Goal: Transaction & Acquisition: Purchase product/service

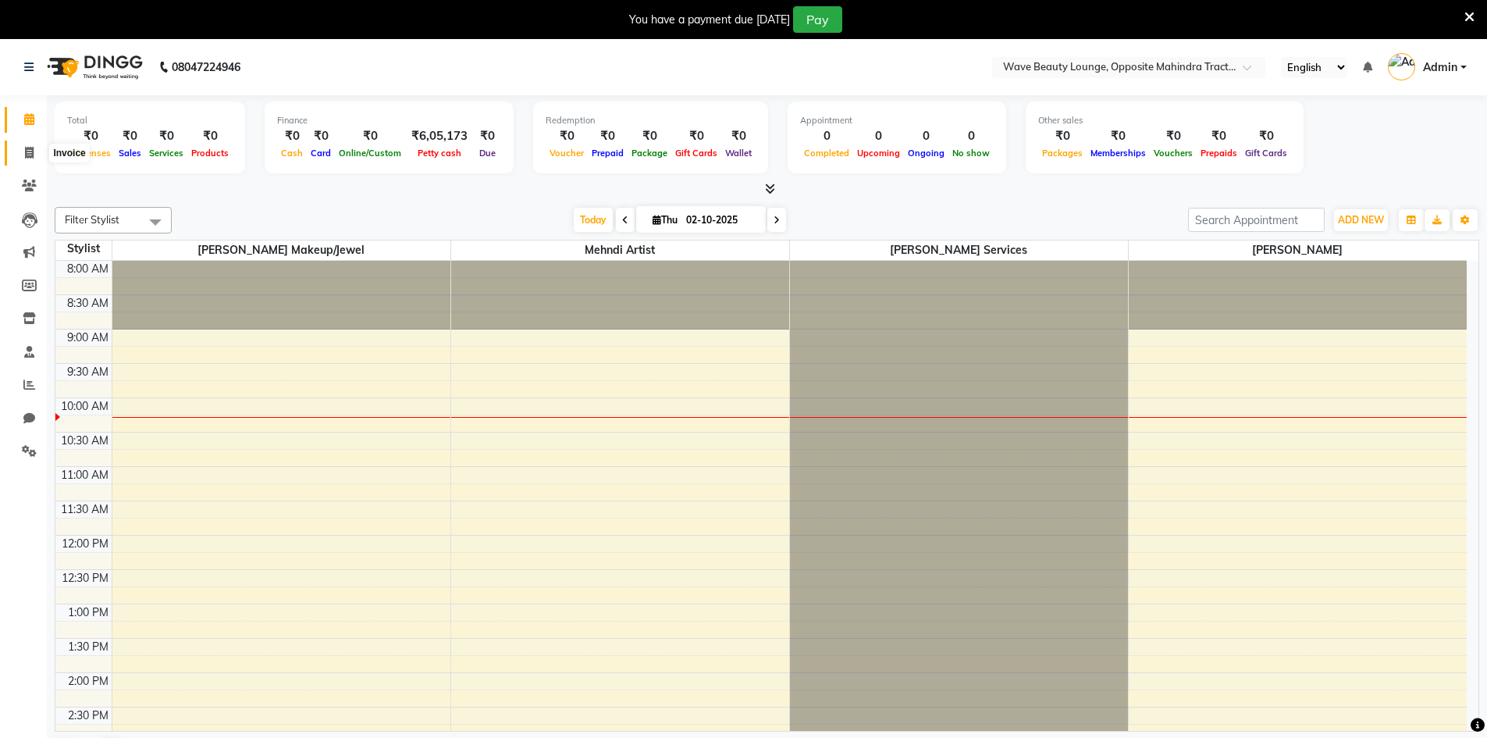
click at [23, 158] on span at bounding box center [29, 153] width 27 height 18
select select "service"
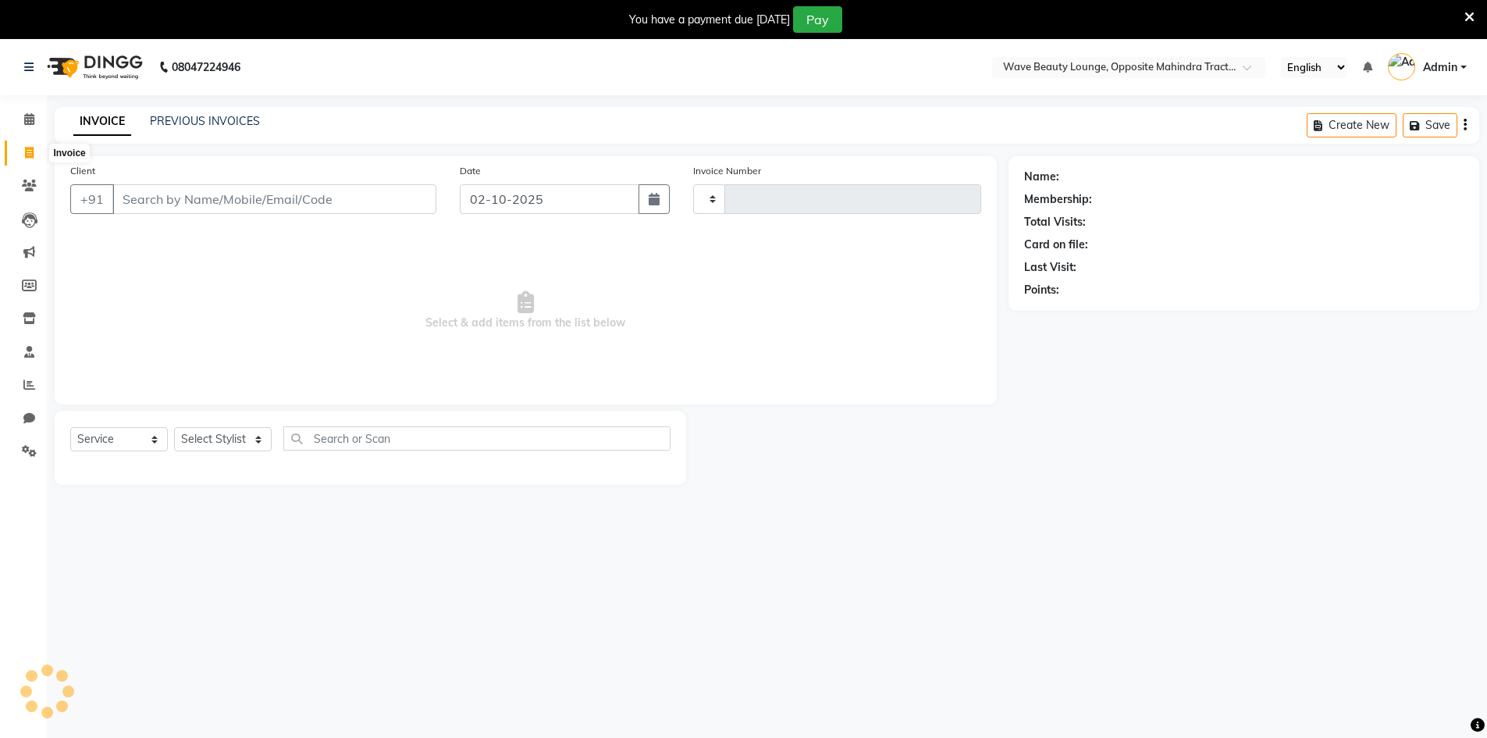
type input "0846"
select select "6830"
click at [222, 122] on link "PREVIOUS INVOICES" at bounding box center [205, 121] width 110 height 14
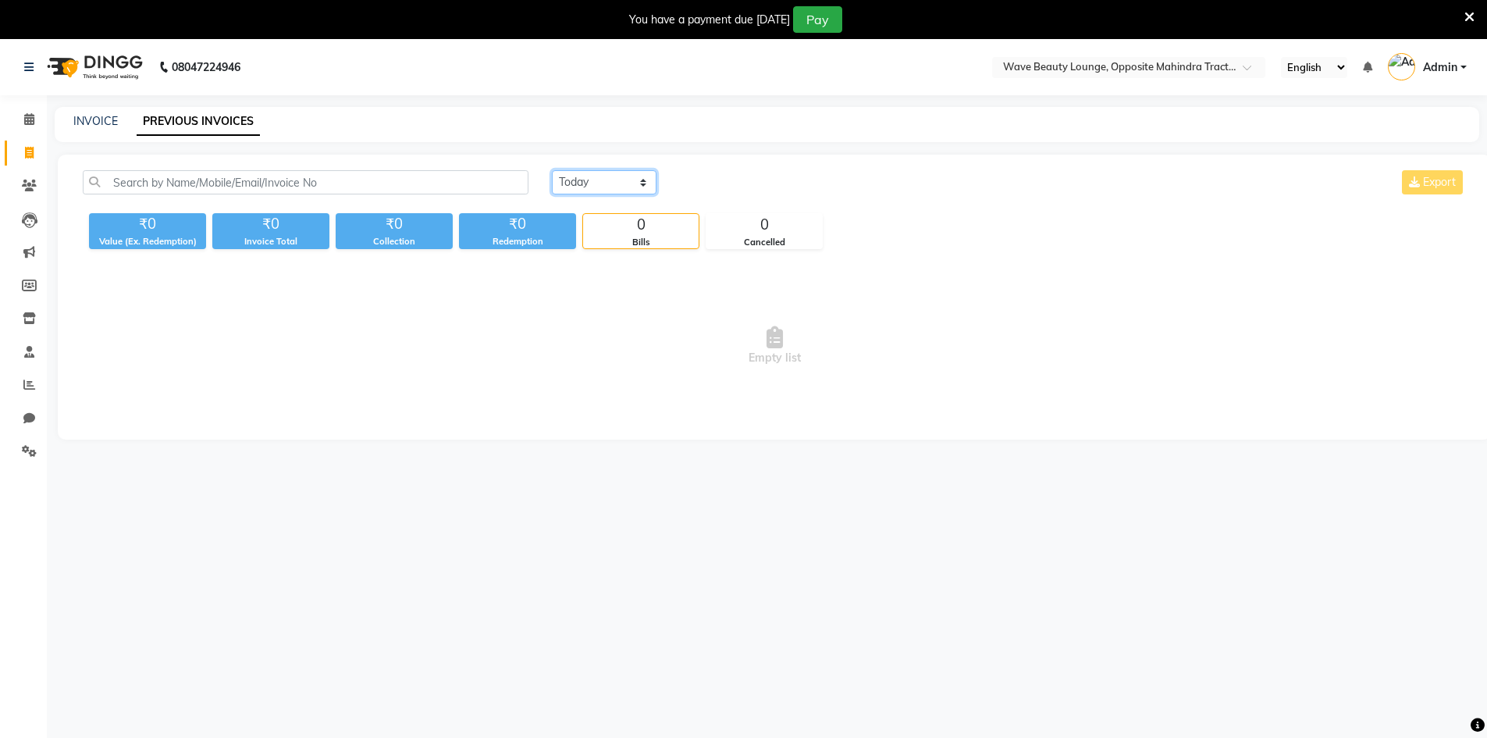
click at [615, 189] on select "[DATE] [DATE] Custom Range" at bounding box center [604, 182] width 105 height 24
click at [552, 170] on select "[DATE] [DATE] Custom Range" at bounding box center [604, 182] width 105 height 24
click at [609, 189] on select "[DATE] [DATE] Custom Range" at bounding box center [604, 182] width 105 height 24
select select "range"
click at [552, 170] on select "[DATE] [DATE] Custom Range" at bounding box center [604, 182] width 105 height 24
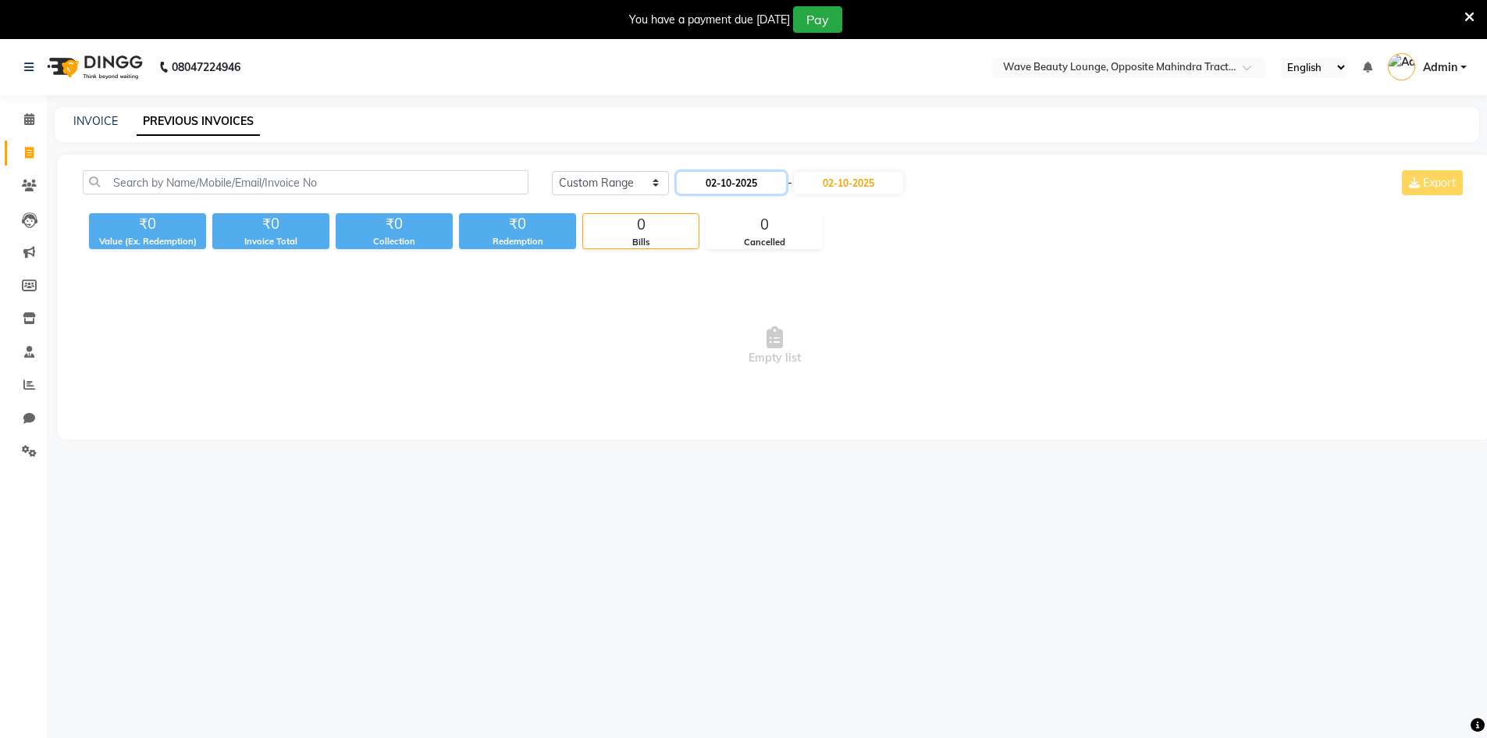
click at [768, 187] on input "02-10-2025" at bounding box center [731, 183] width 109 height 22
select select "10"
select select "2025"
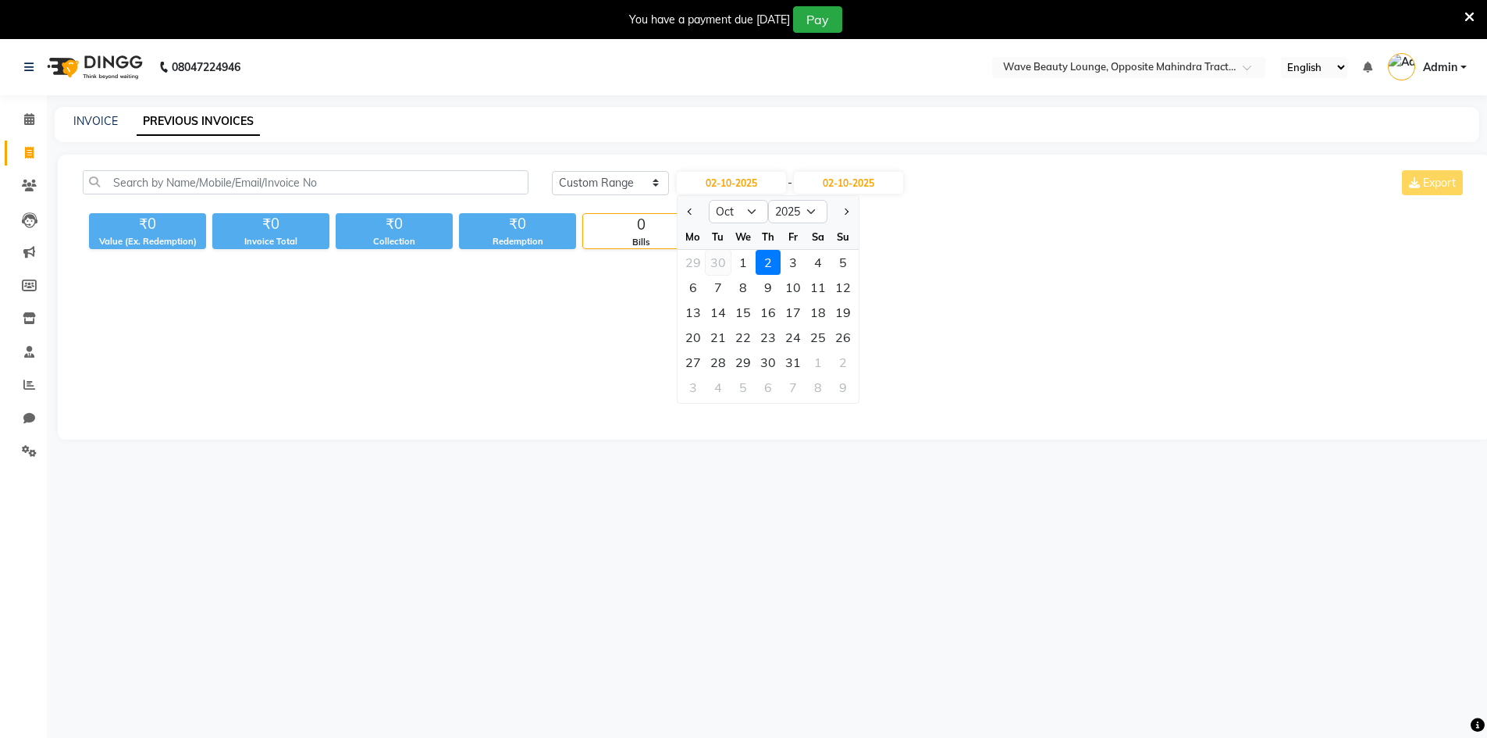
click at [719, 265] on div "30" at bounding box center [718, 262] width 25 height 25
type input "[DATE]"
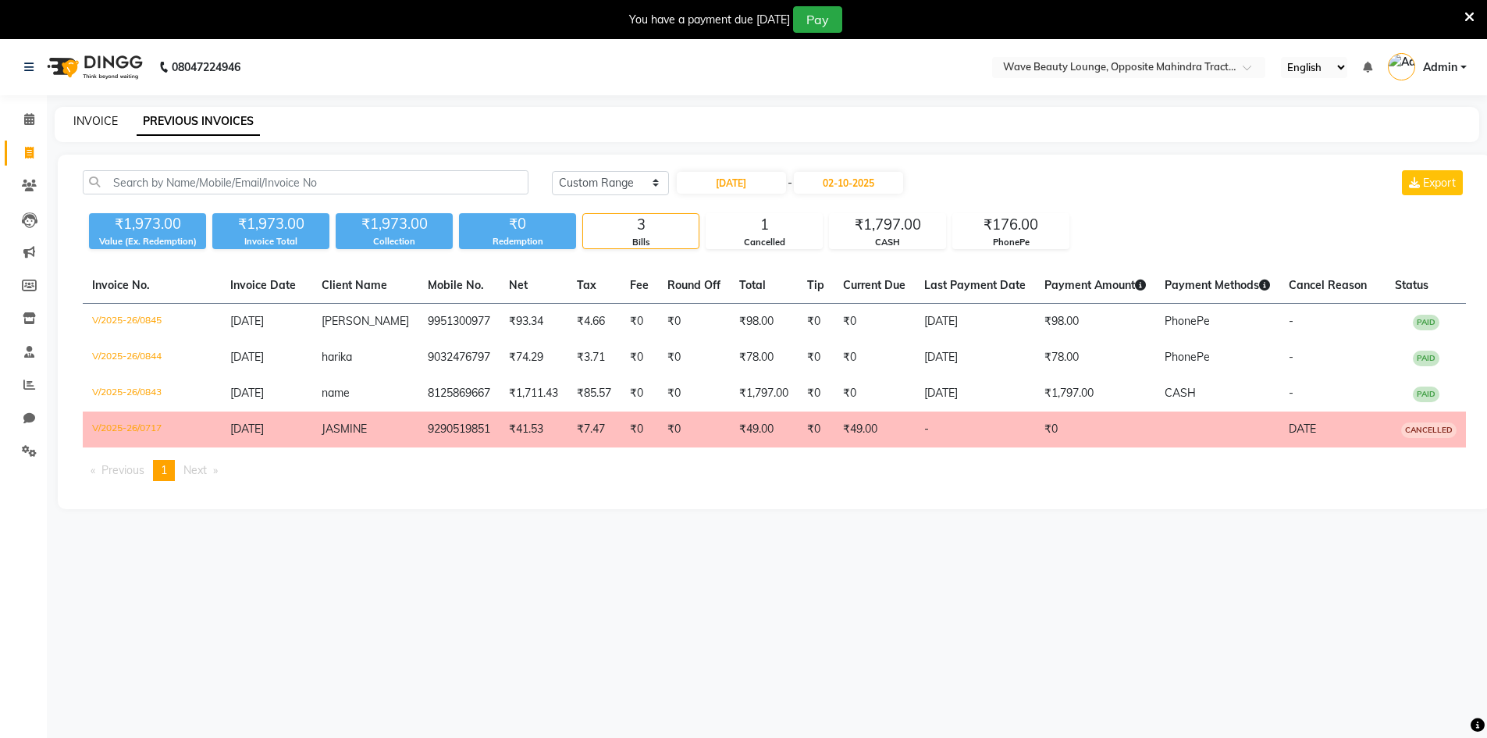
click at [83, 118] on link "INVOICE" at bounding box center [95, 121] width 45 height 14
select select "service"
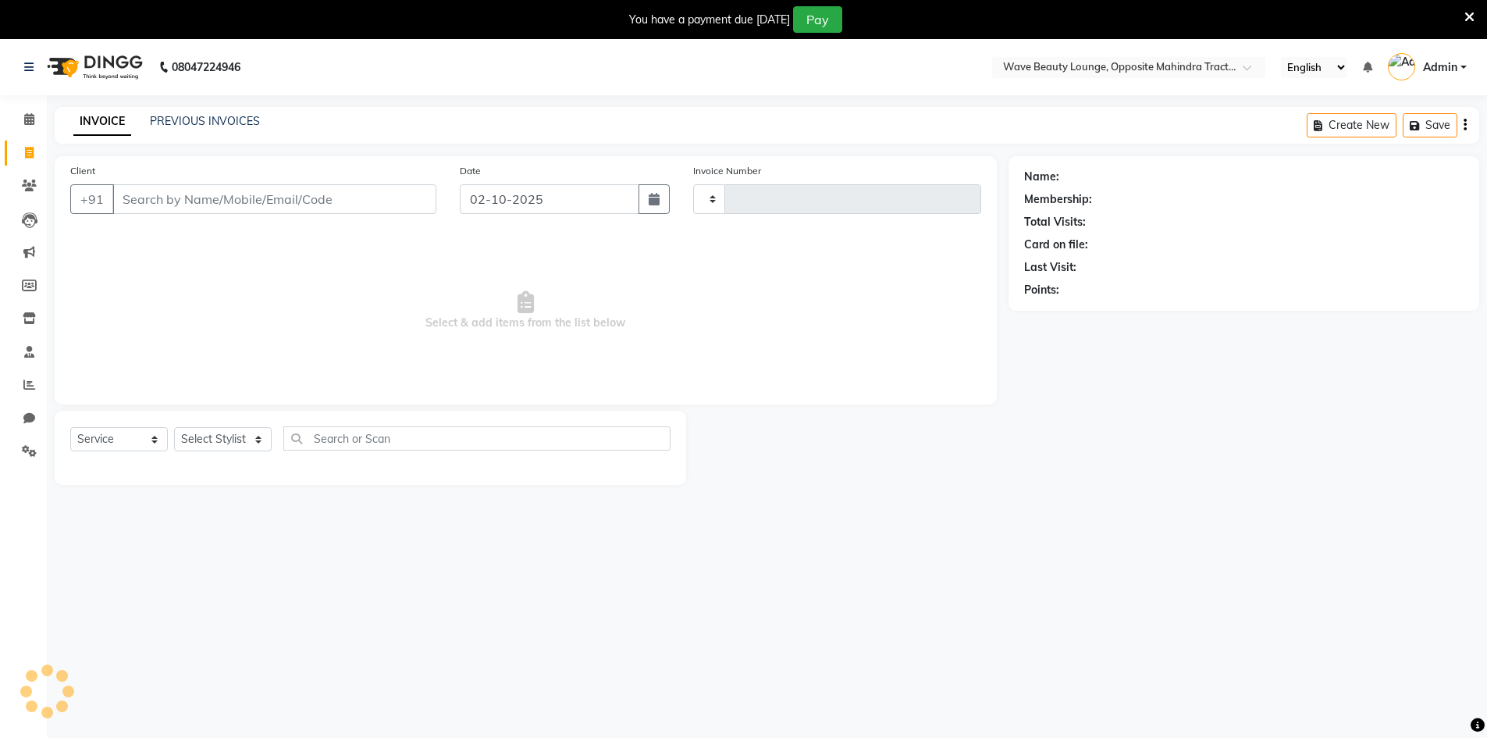
type input "0846"
select select "6830"
click at [516, 187] on input "02-10-2025" at bounding box center [550, 199] width 180 height 30
select select "10"
select select "2025"
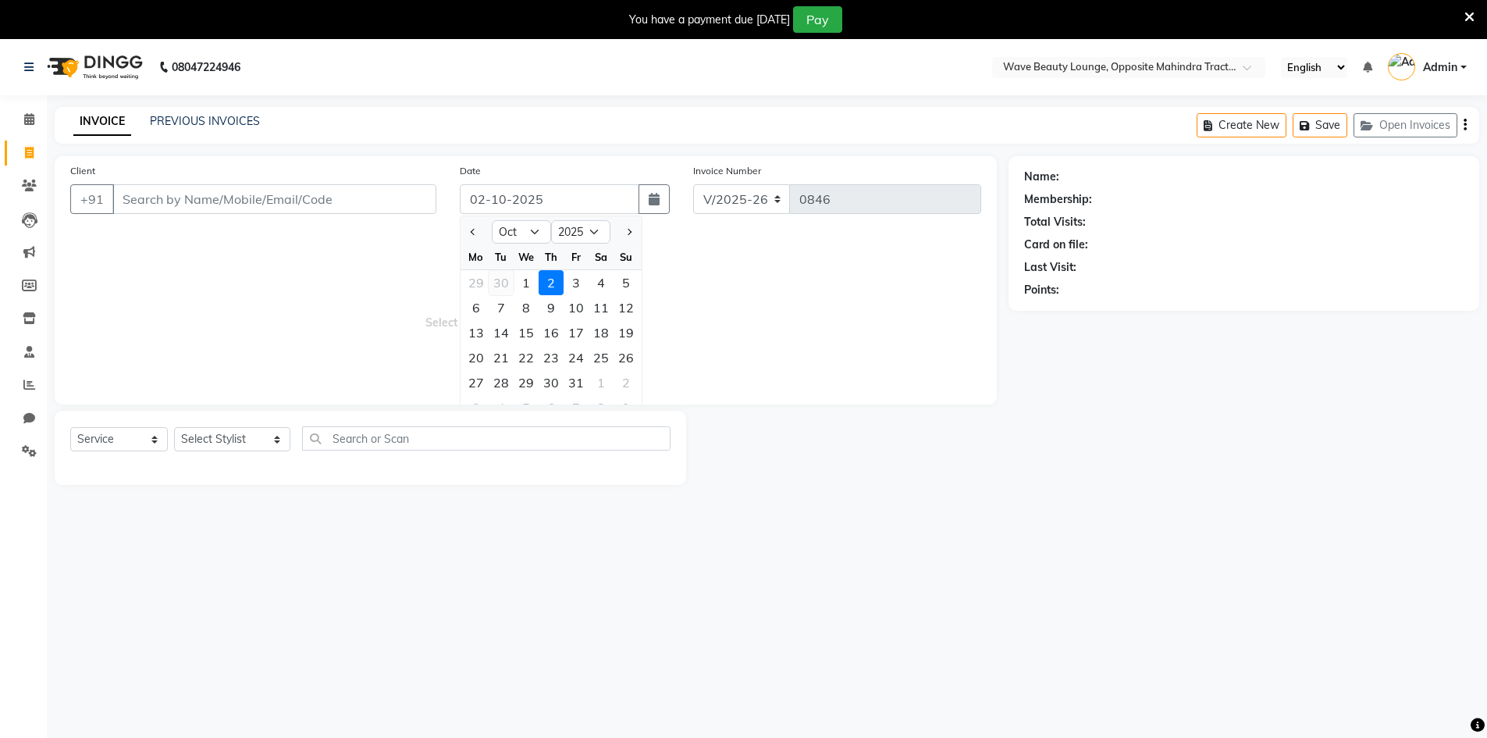
click at [508, 276] on div "30" at bounding box center [501, 282] width 25 height 25
type input "[DATE]"
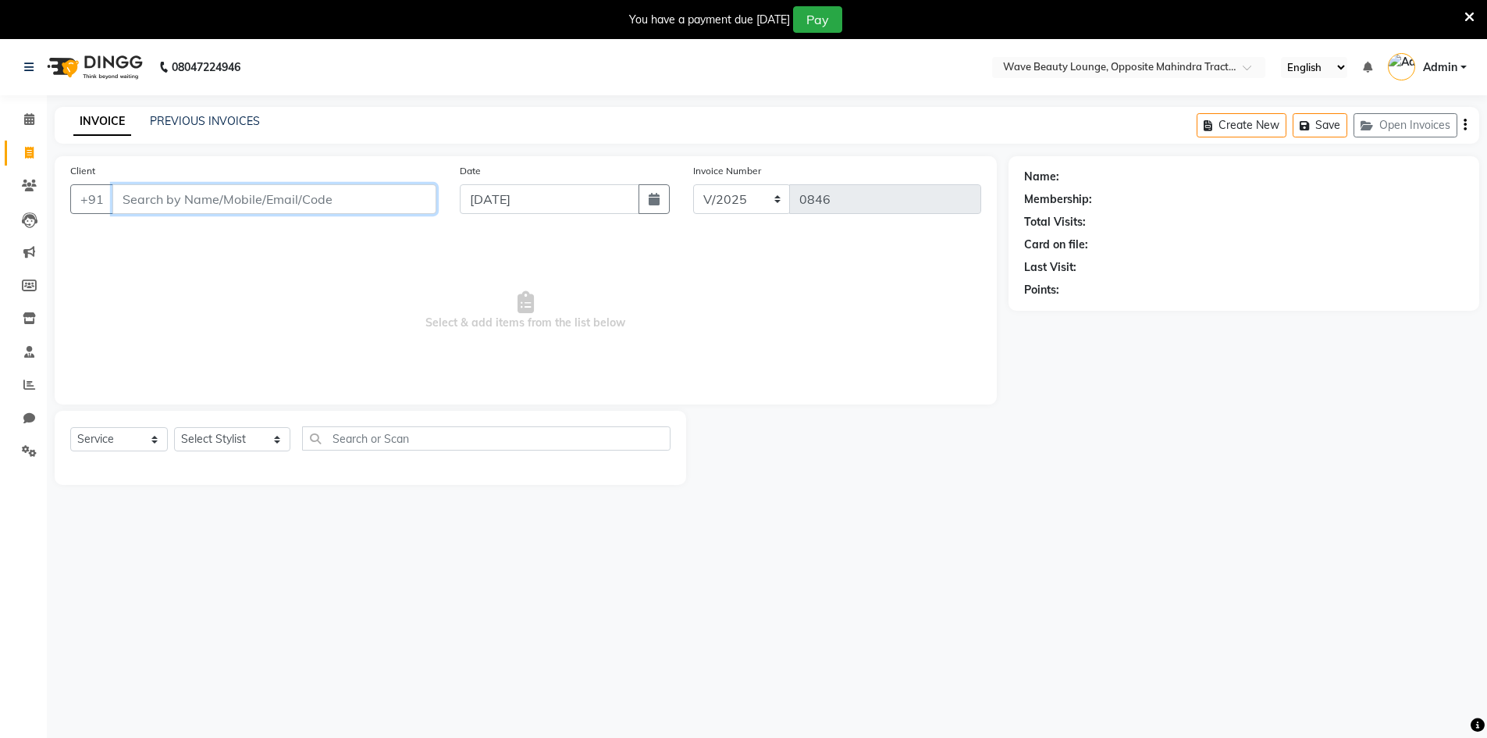
click at [340, 204] on input "Client" at bounding box center [274, 199] width 324 height 30
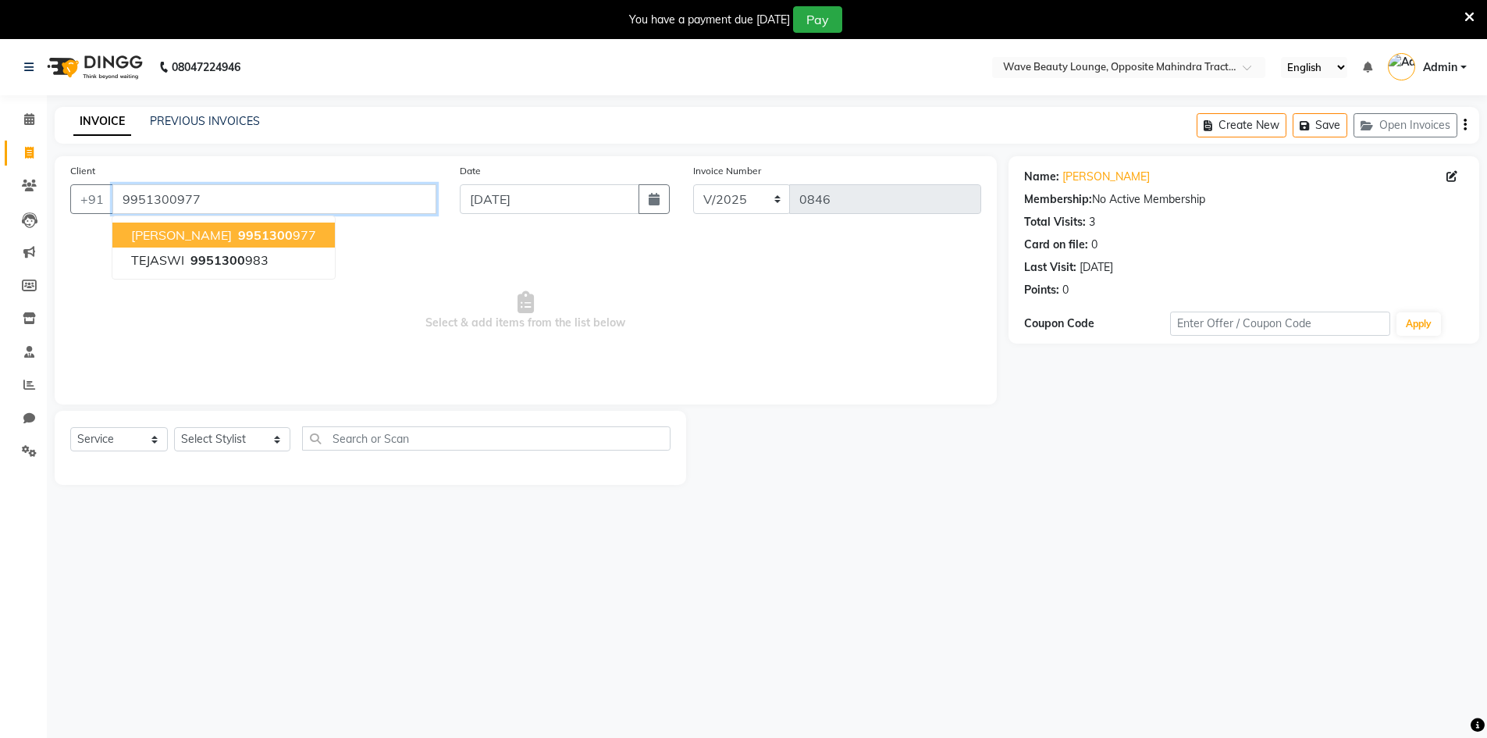
click at [319, 213] on input "9951300977" at bounding box center [274, 199] width 324 height 30
type input "9"
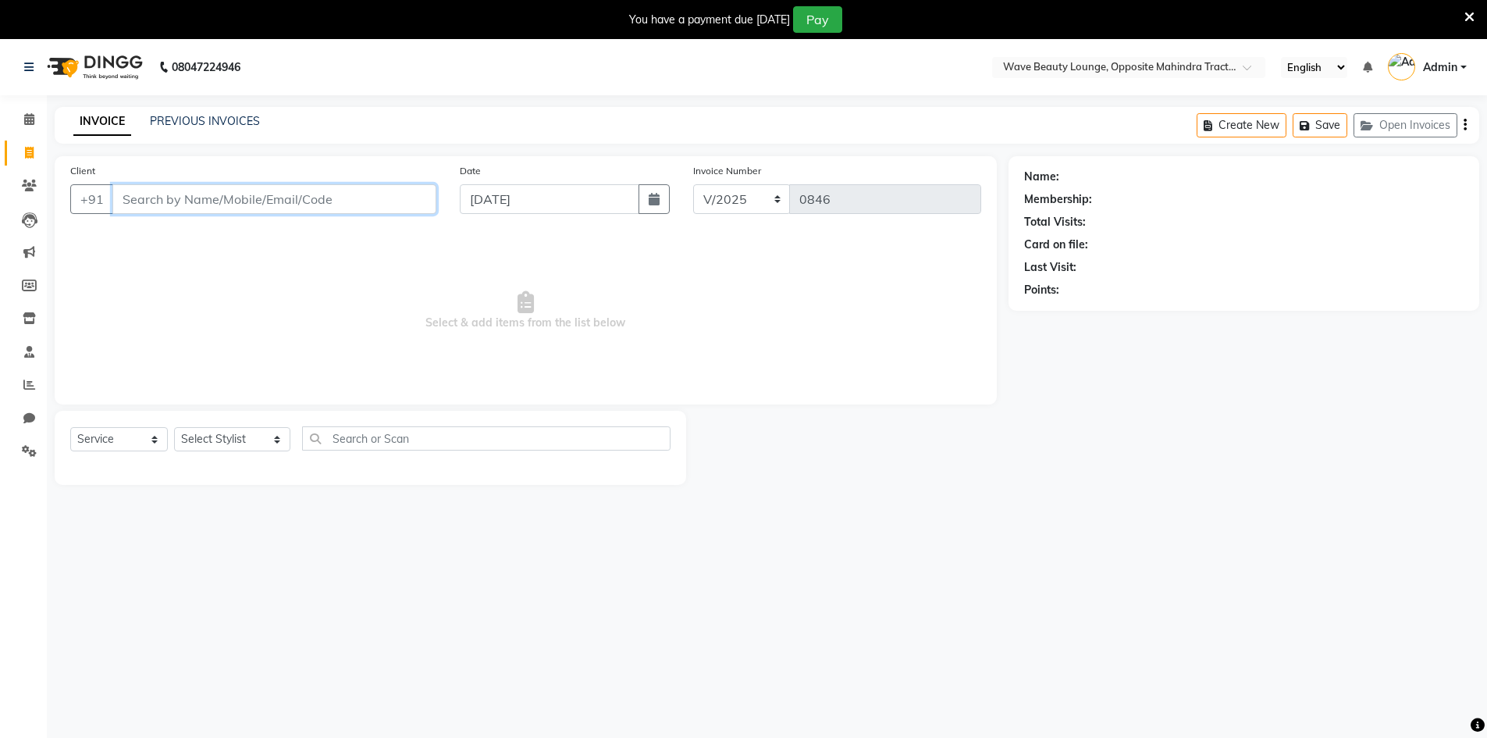
click at [320, 195] on input "Client" at bounding box center [274, 199] width 324 height 30
type input "8464022338"
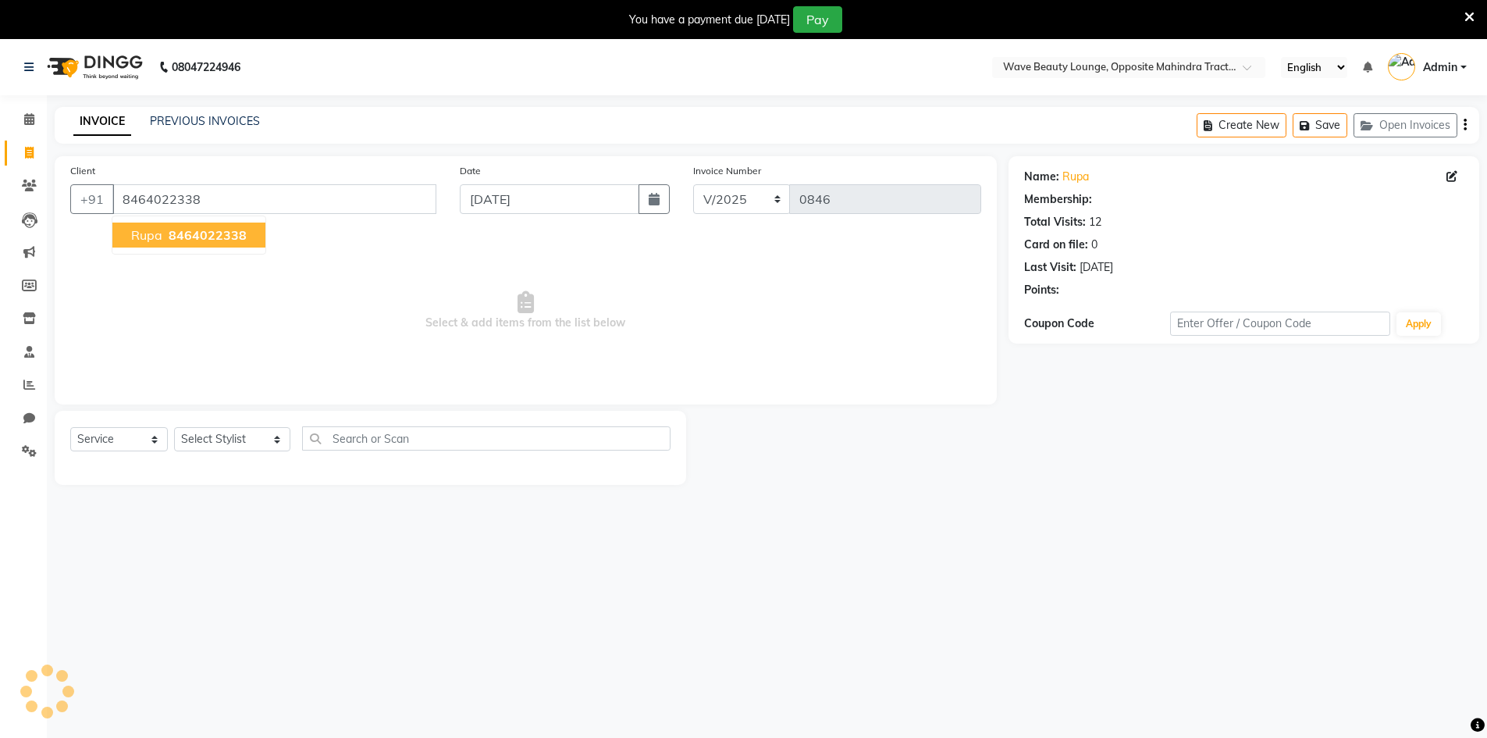
select select "1: Object"
click at [240, 232] on span "8464022338" at bounding box center [208, 235] width 78 height 16
select select "1: Object"
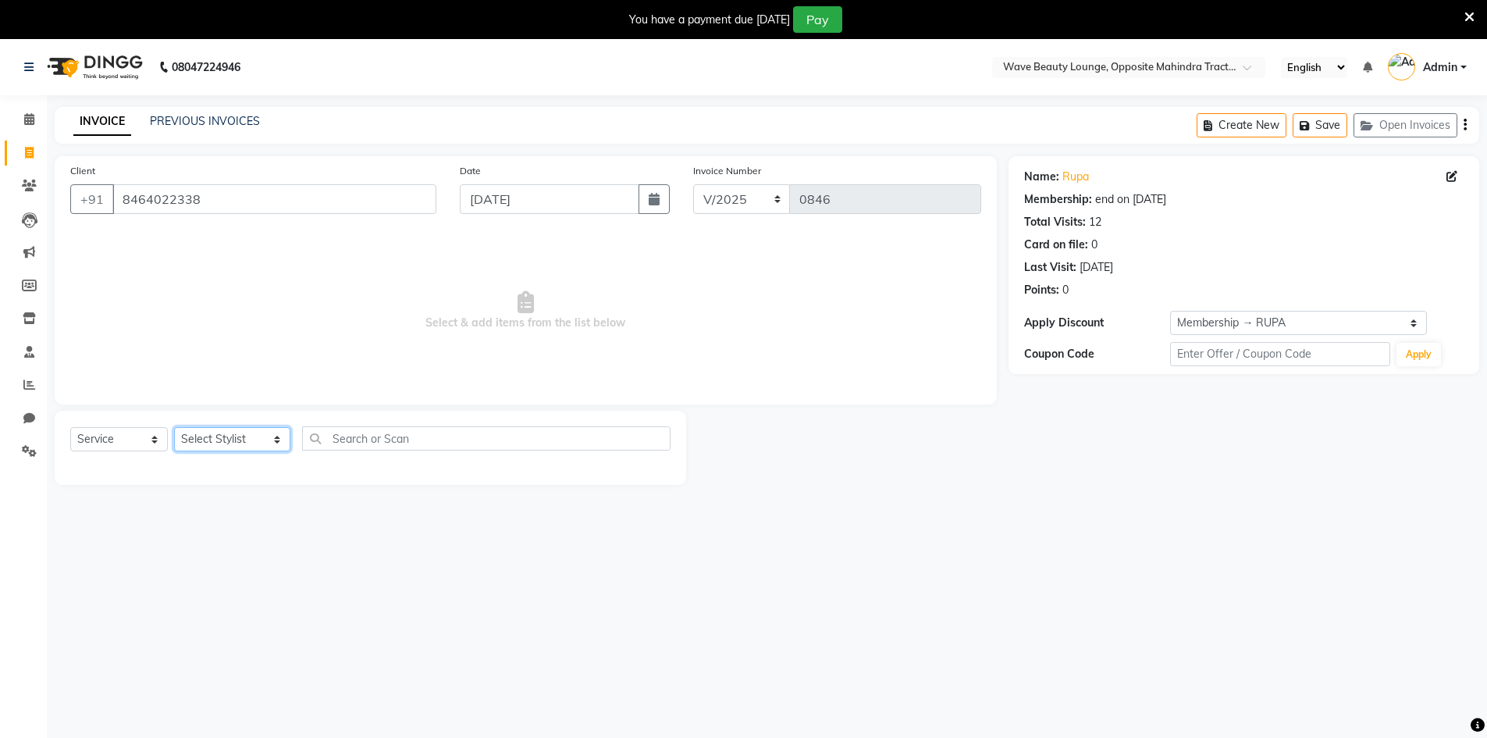
click at [252, 440] on select "Select Stylist [PERSON_NAME] Makeup/[PERSON_NAME] Services Manager Mehndi Artis…" at bounding box center [232, 439] width 116 height 24
select select "91477"
click at [174, 427] on select "Select Stylist [PERSON_NAME] Makeup/[PERSON_NAME] Services Manager Mehndi Artis…" at bounding box center [232, 439] width 116 height 24
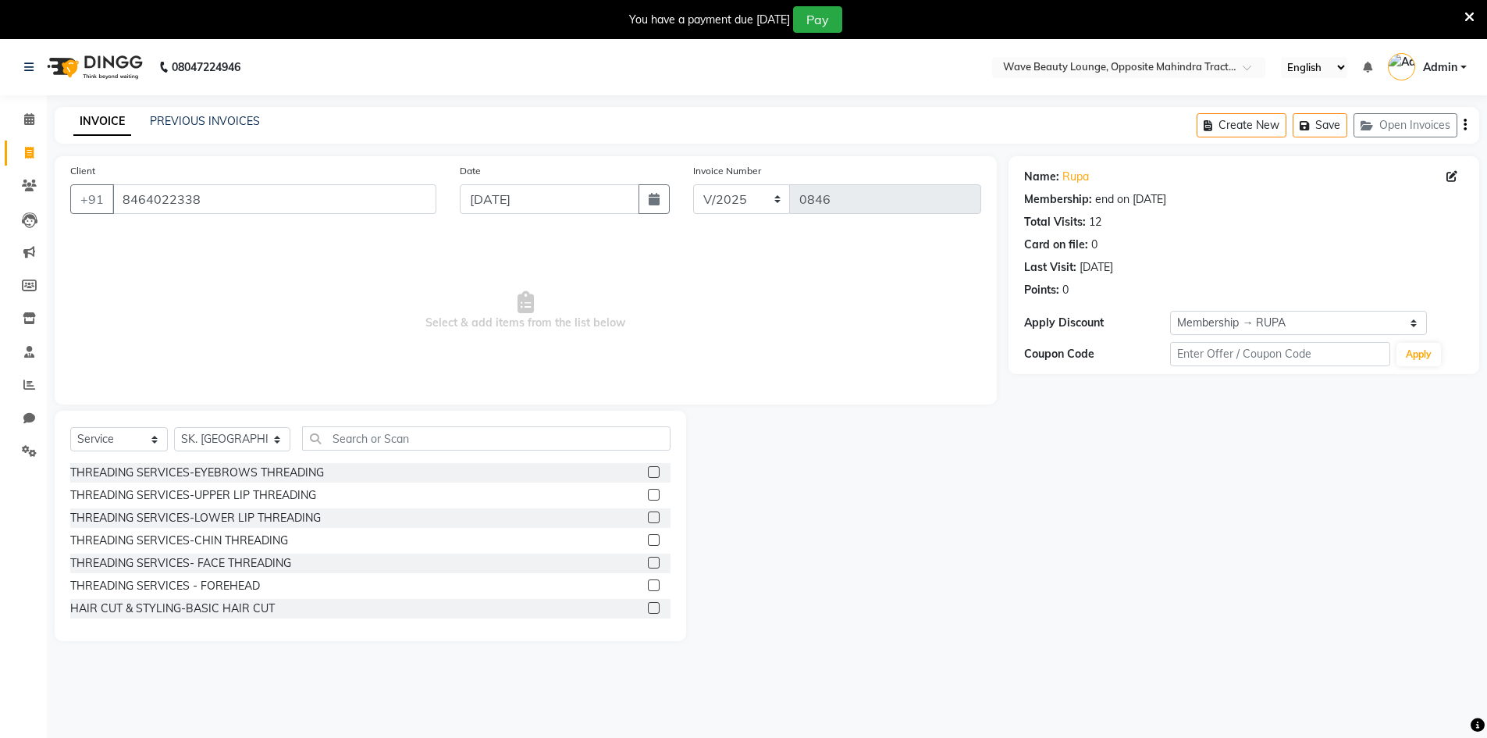
click at [648, 472] on label at bounding box center [654, 472] width 12 height 12
click at [648, 472] on input "checkbox" at bounding box center [653, 473] width 10 height 10
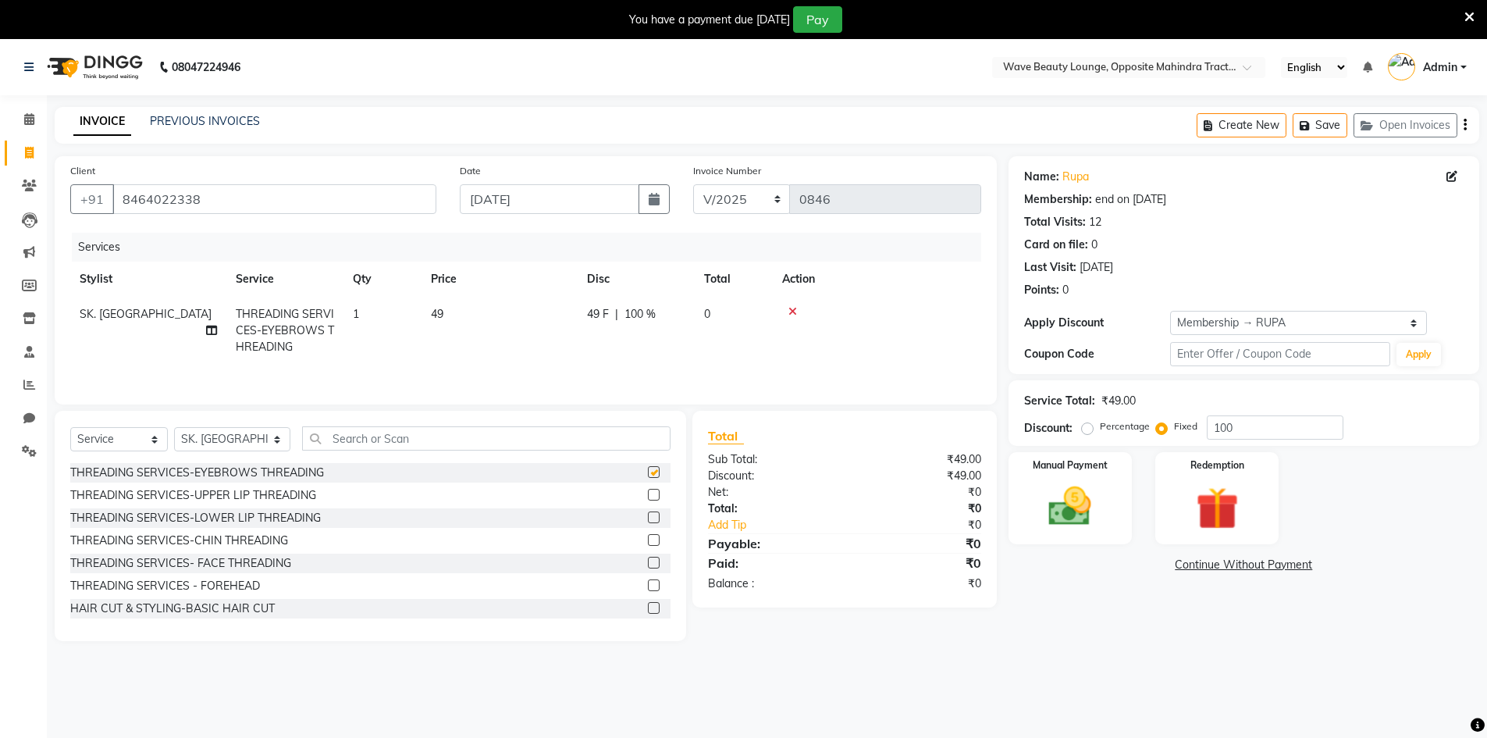
checkbox input "false"
click at [648, 583] on label at bounding box center [654, 585] width 12 height 12
click at [648, 583] on input "checkbox" at bounding box center [653, 586] width 10 height 10
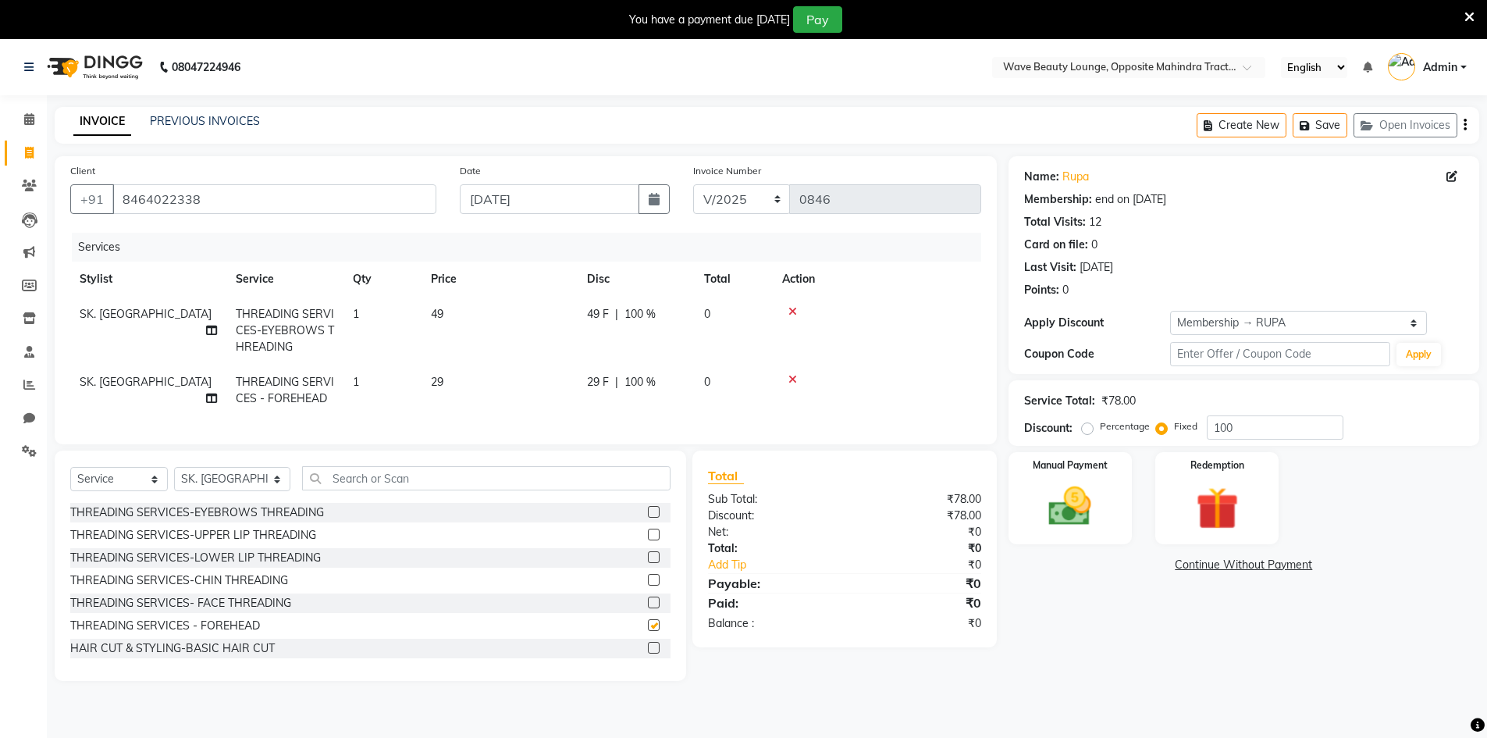
checkbox input "false"
click at [1253, 424] on input "100" at bounding box center [1275, 427] width 137 height 24
type input "1"
click at [1221, 478] on div "Redemption" at bounding box center [1217, 499] width 129 height 96
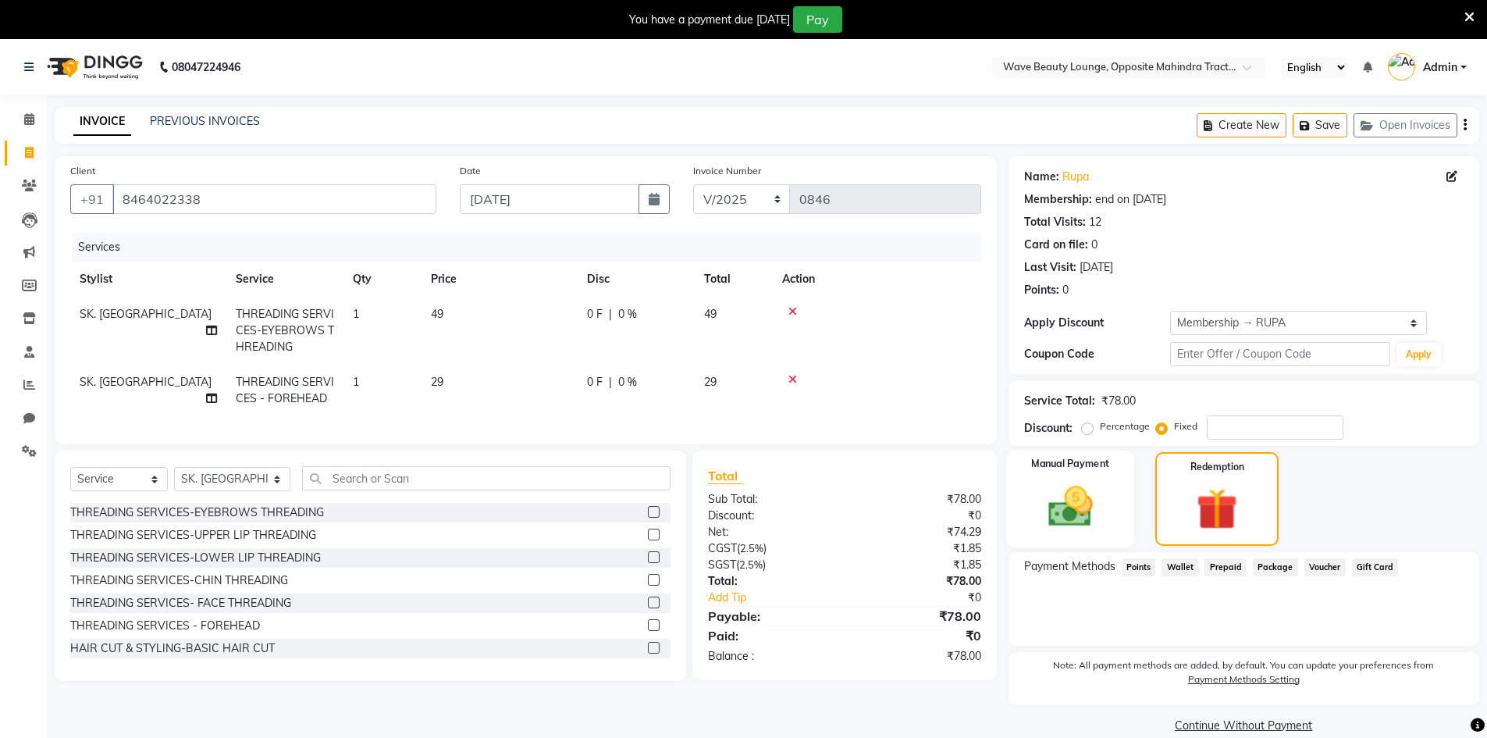
click at [1090, 513] on img at bounding box center [1071, 506] width 72 height 51
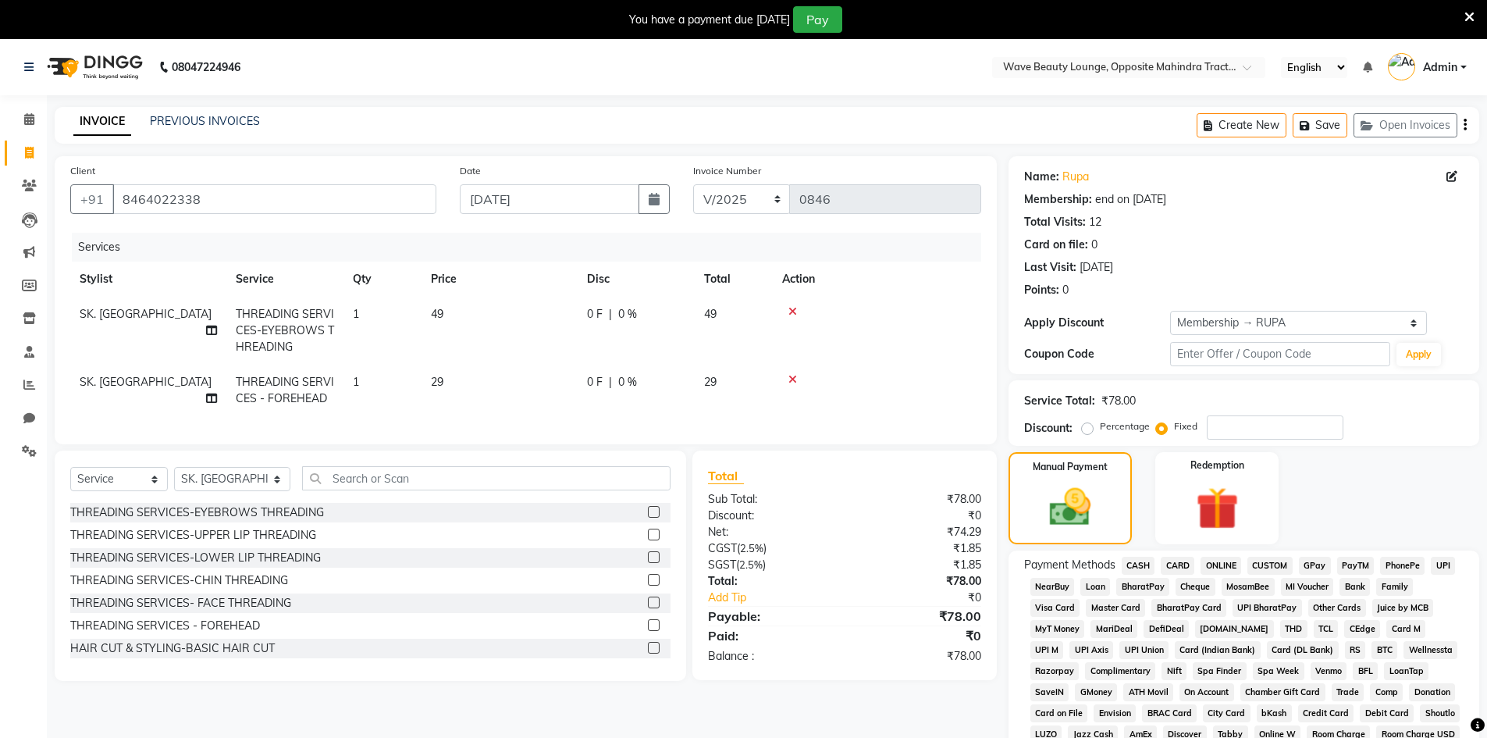
click at [1130, 558] on span "CASH" at bounding box center [1139, 566] width 34 height 18
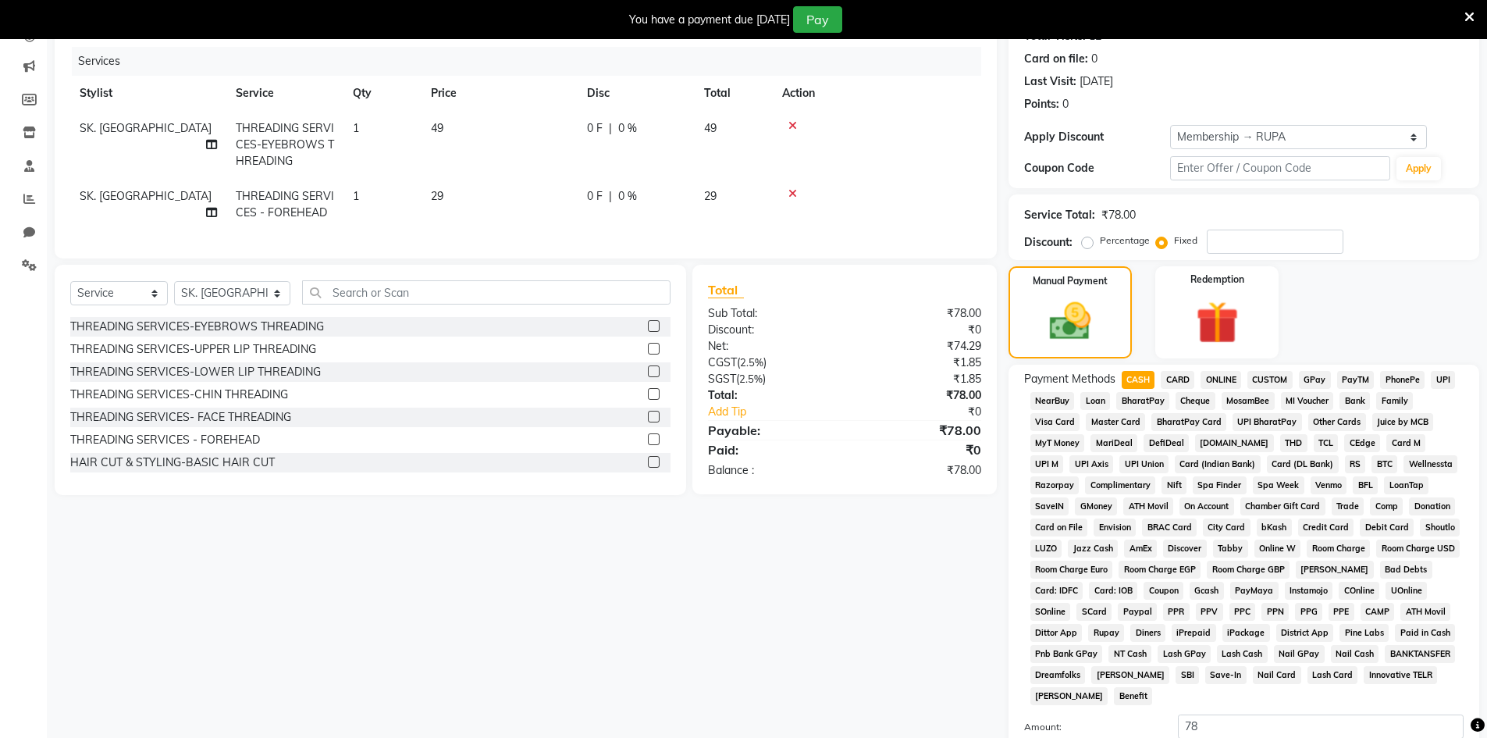
scroll to position [360, 0]
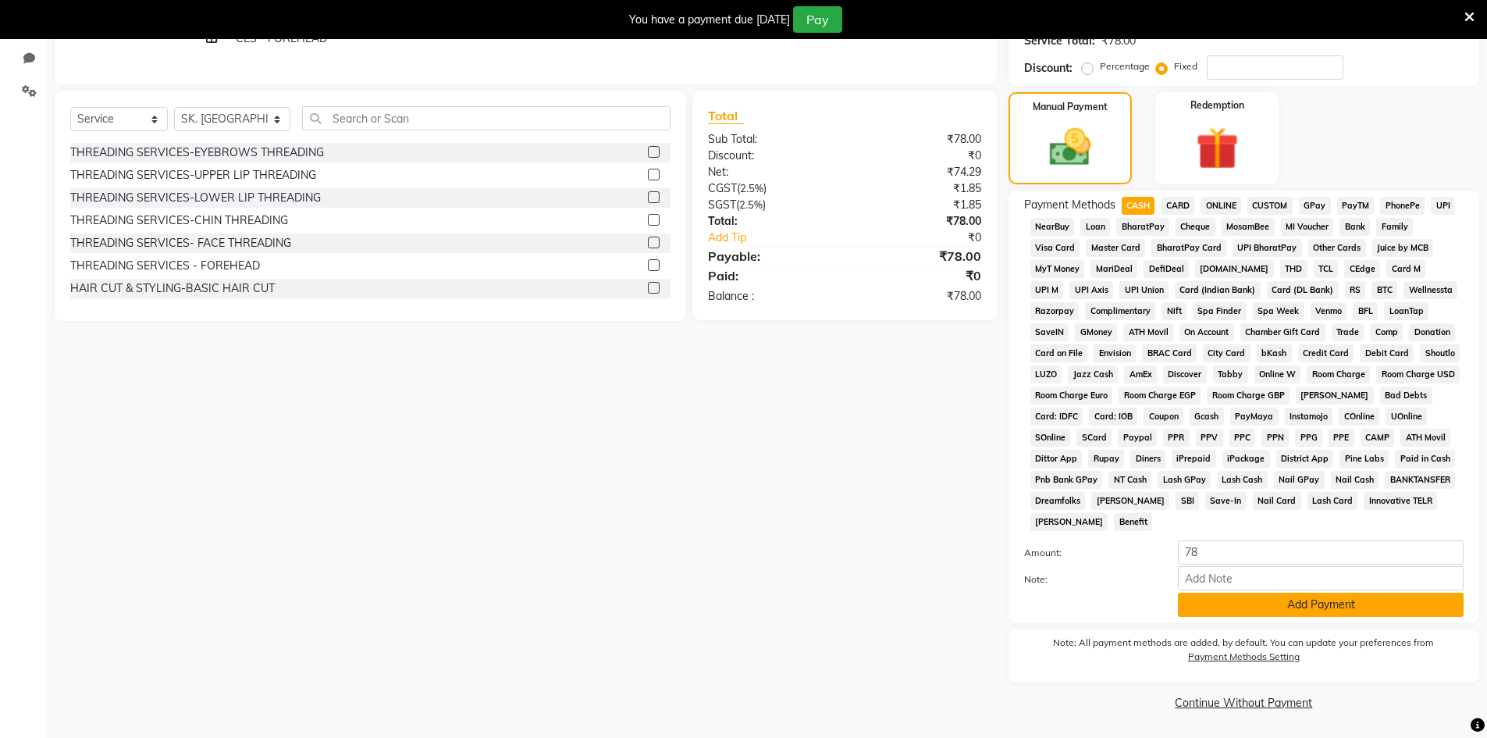
click at [1213, 593] on button "Add Payment" at bounding box center [1321, 605] width 286 height 24
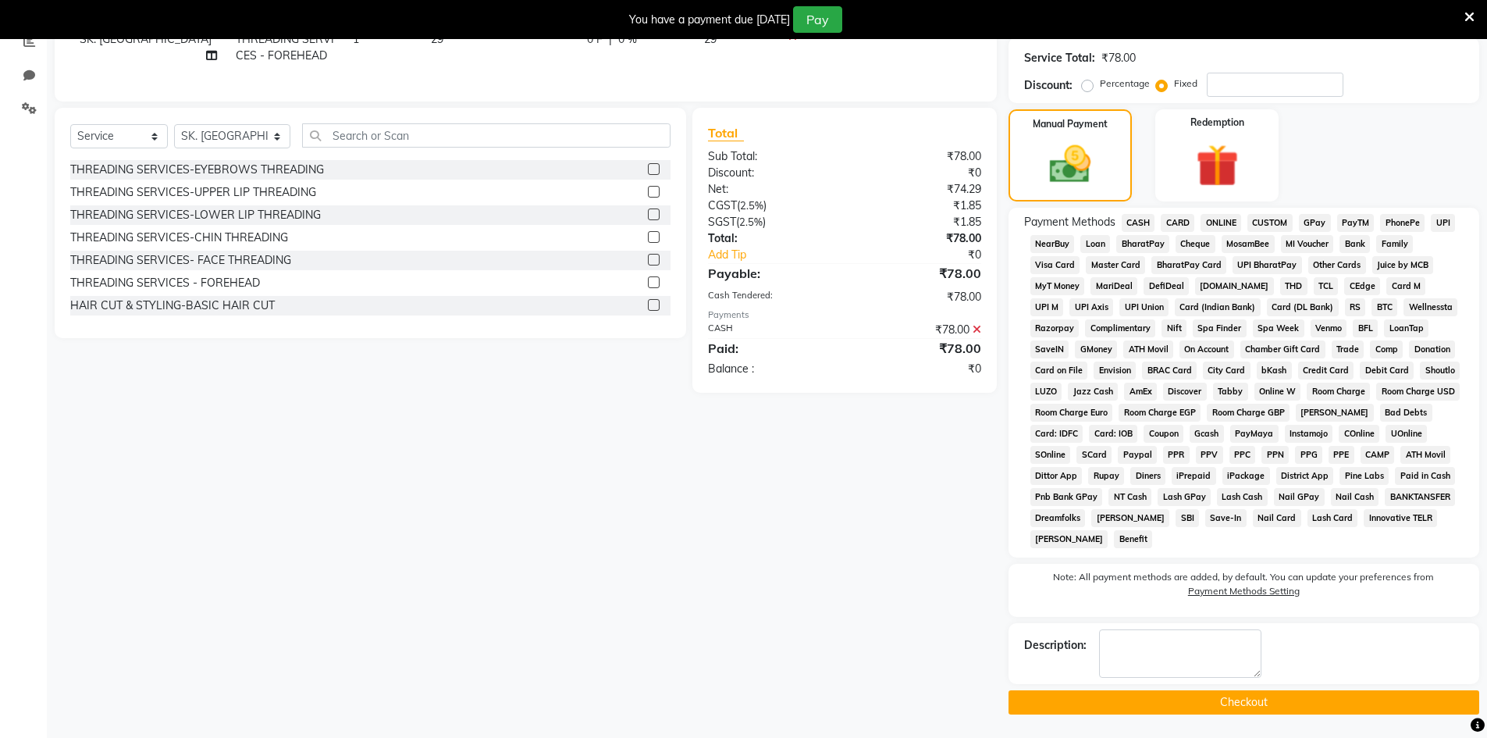
scroll to position [343, 0]
click at [1206, 698] on button "Checkout" at bounding box center [1244, 702] width 471 height 24
click at [1206, 698] on div "Checkout" at bounding box center [1244, 702] width 471 height 24
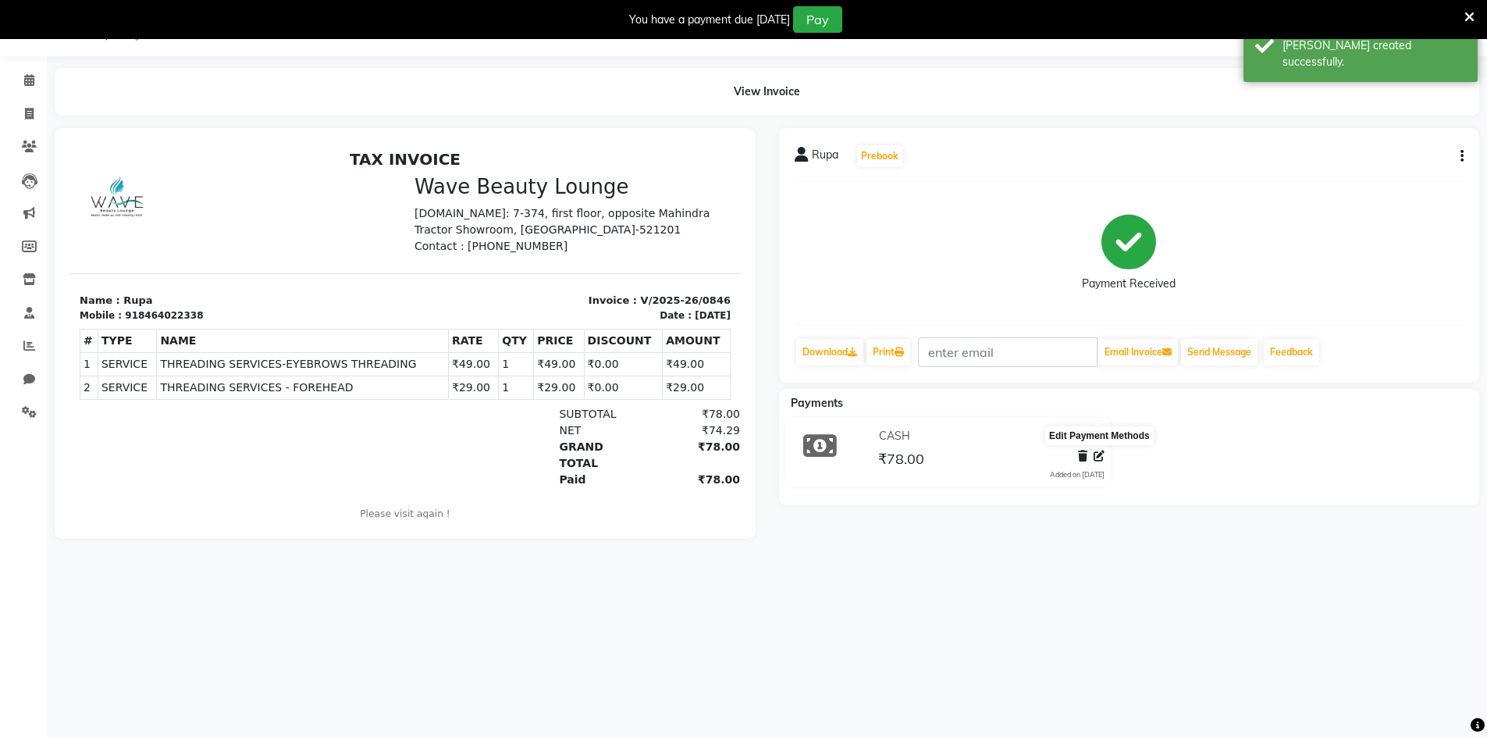
click at [1099, 456] on icon at bounding box center [1099, 456] width 11 height 11
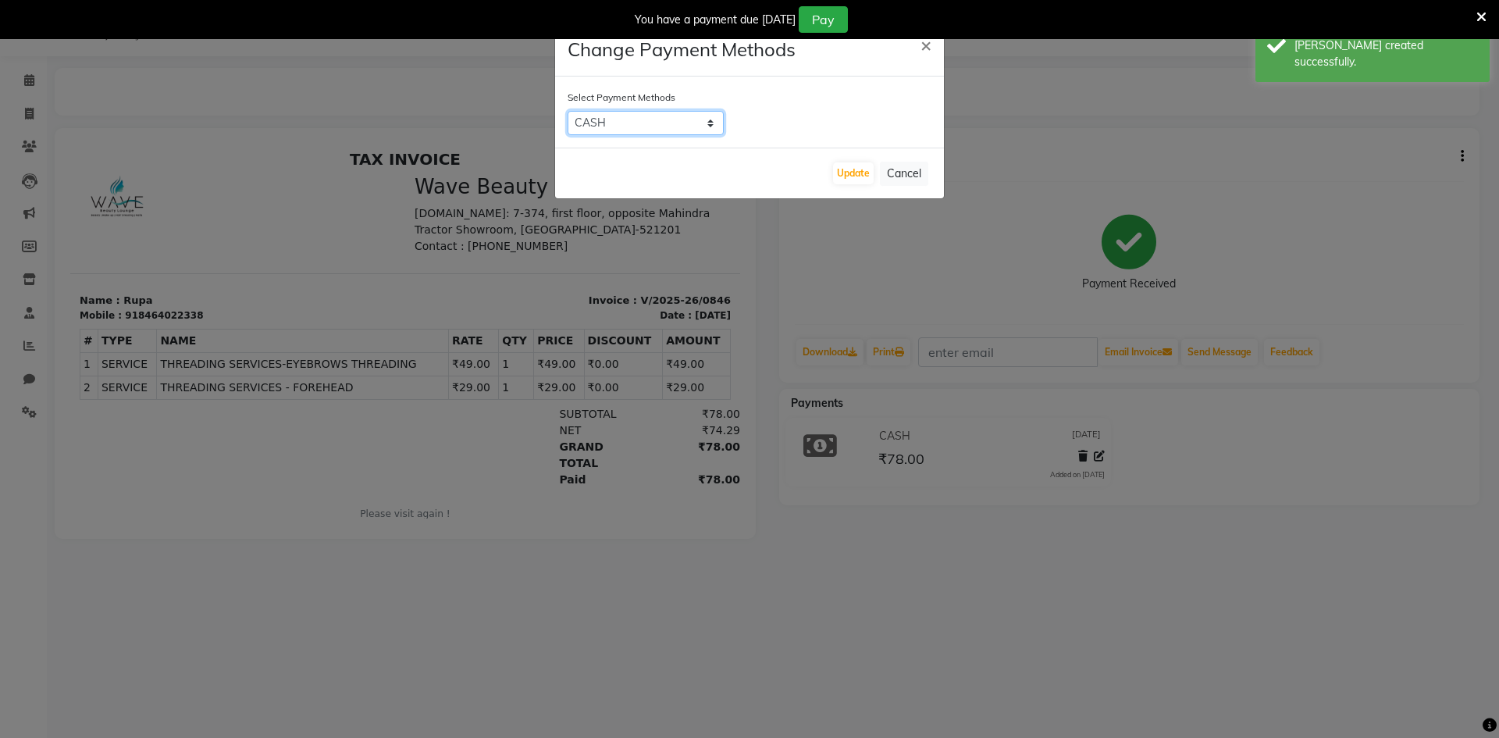
click at [663, 128] on select "CASH CARD ONLINE CUSTOM GPay PayTM PhonePe UPI NearBuy Loan BharatPay Cheque Mo…" at bounding box center [646, 123] width 156 height 24
select select "7"
click at [568, 111] on select "CASH CARD ONLINE CUSTOM GPay PayTM PhonePe UPI NearBuy Loan BharatPay Cheque Mo…" at bounding box center [646, 123] width 156 height 24
click at [866, 180] on button "Update" at bounding box center [853, 173] width 41 height 22
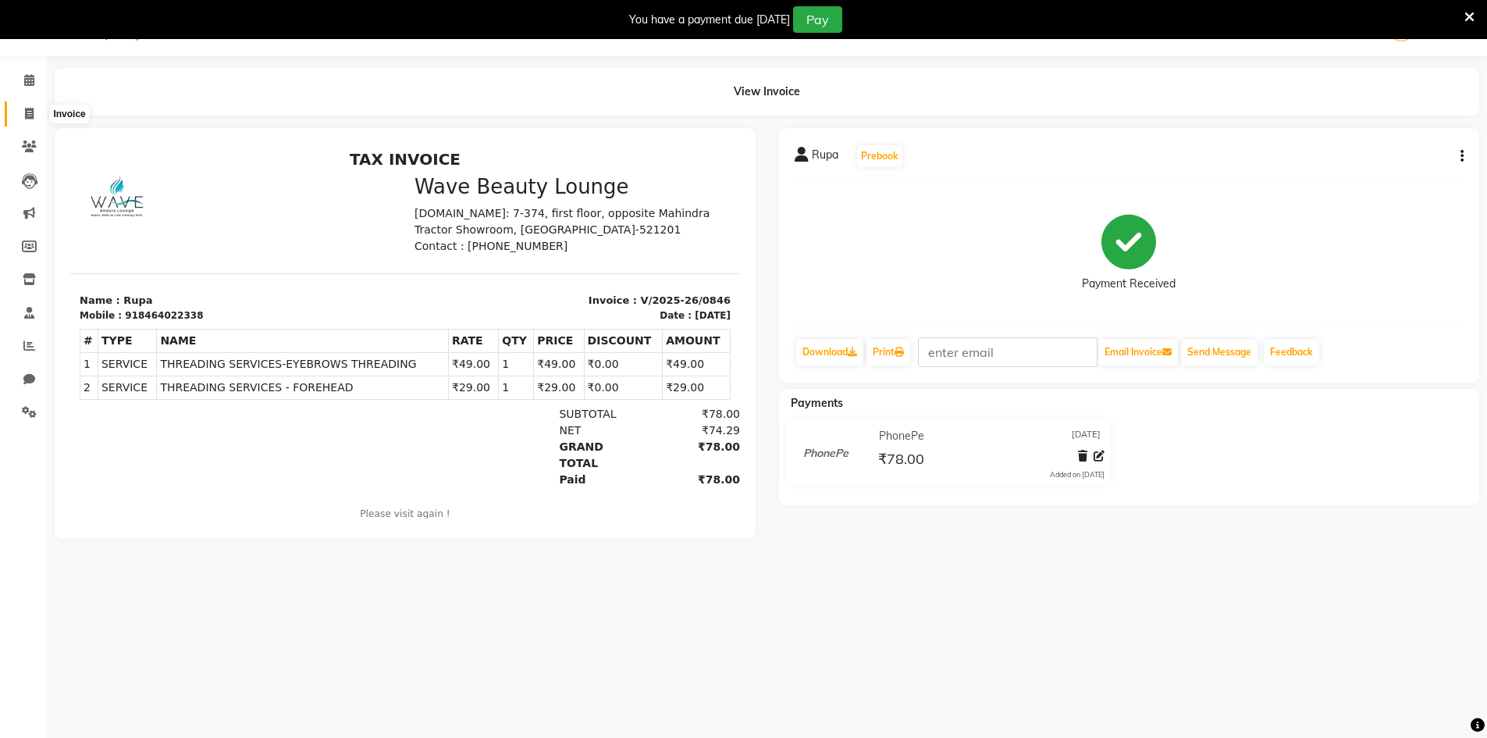
click at [23, 116] on span at bounding box center [29, 114] width 27 height 18
select select "service"
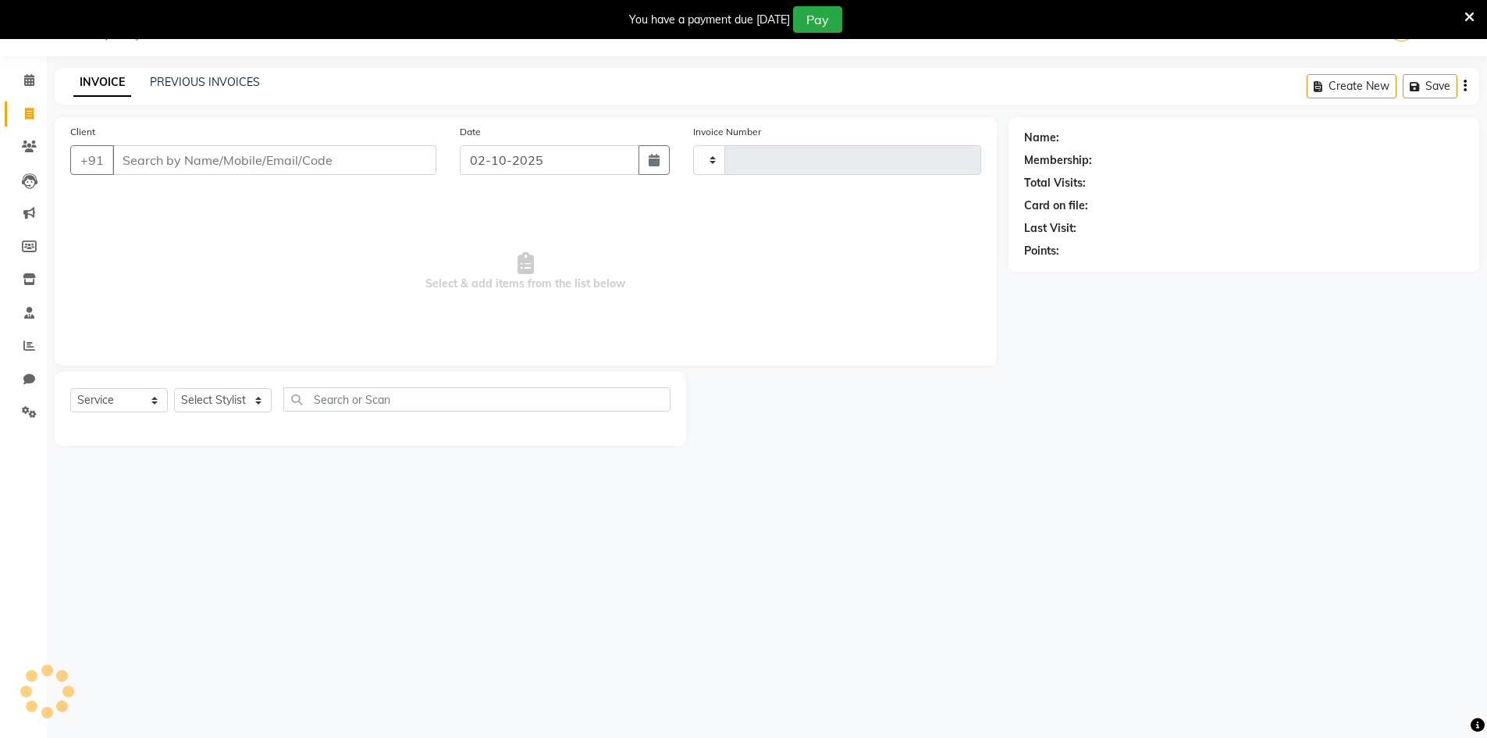
type input "0847"
select select "6830"
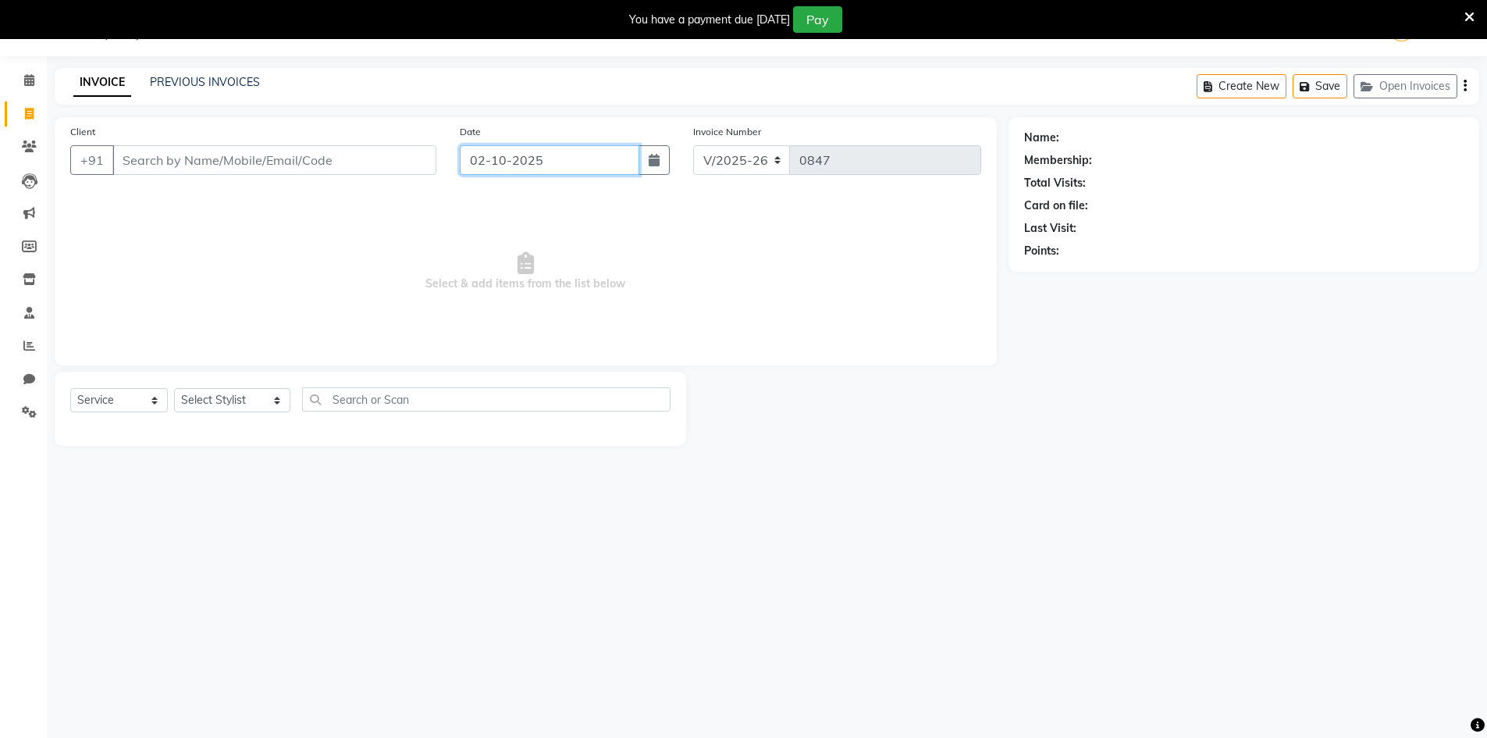
click at [483, 159] on input "02-10-2025" at bounding box center [550, 160] width 180 height 30
select select "10"
select select "2025"
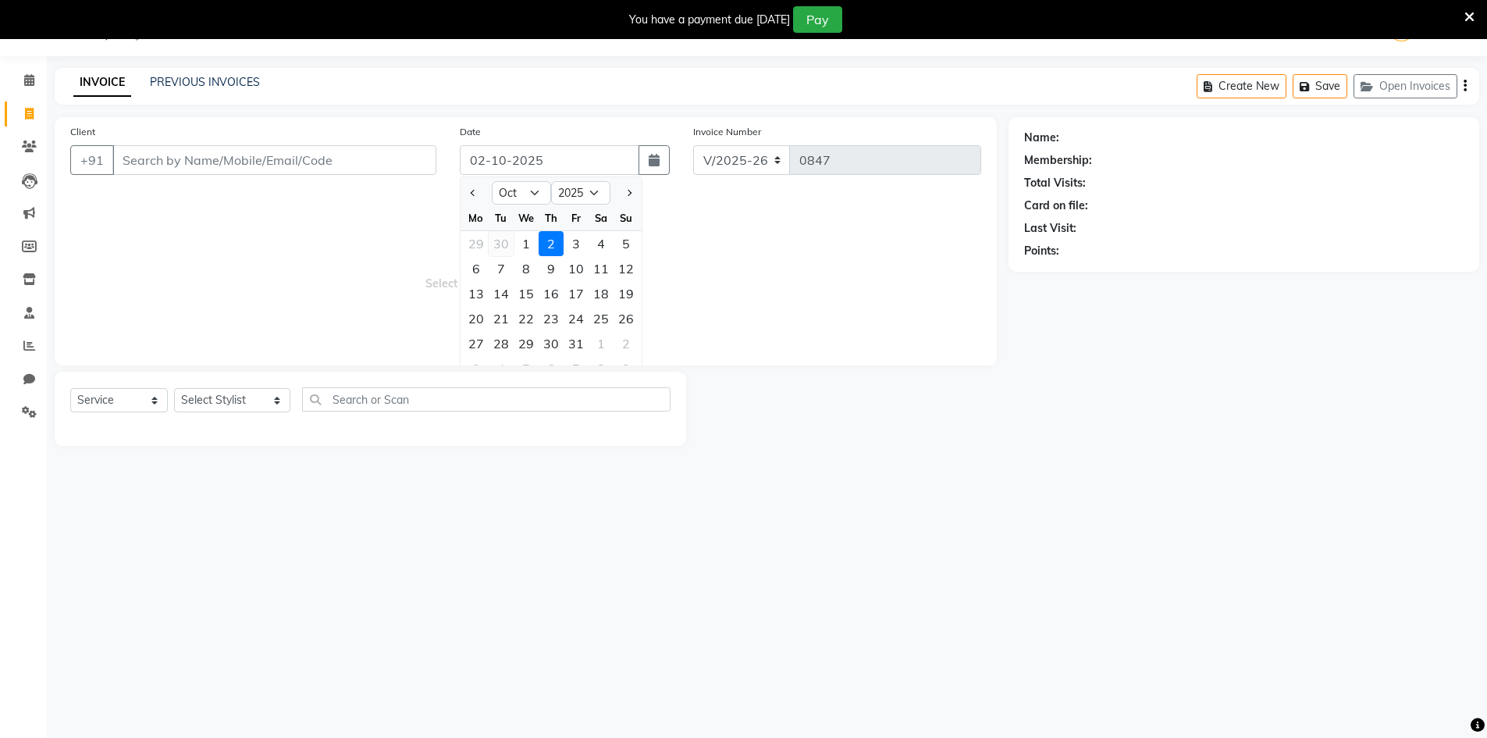
click at [508, 242] on div "30" at bounding box center [501, 243] width 25 height 25
type input "[DATE]"
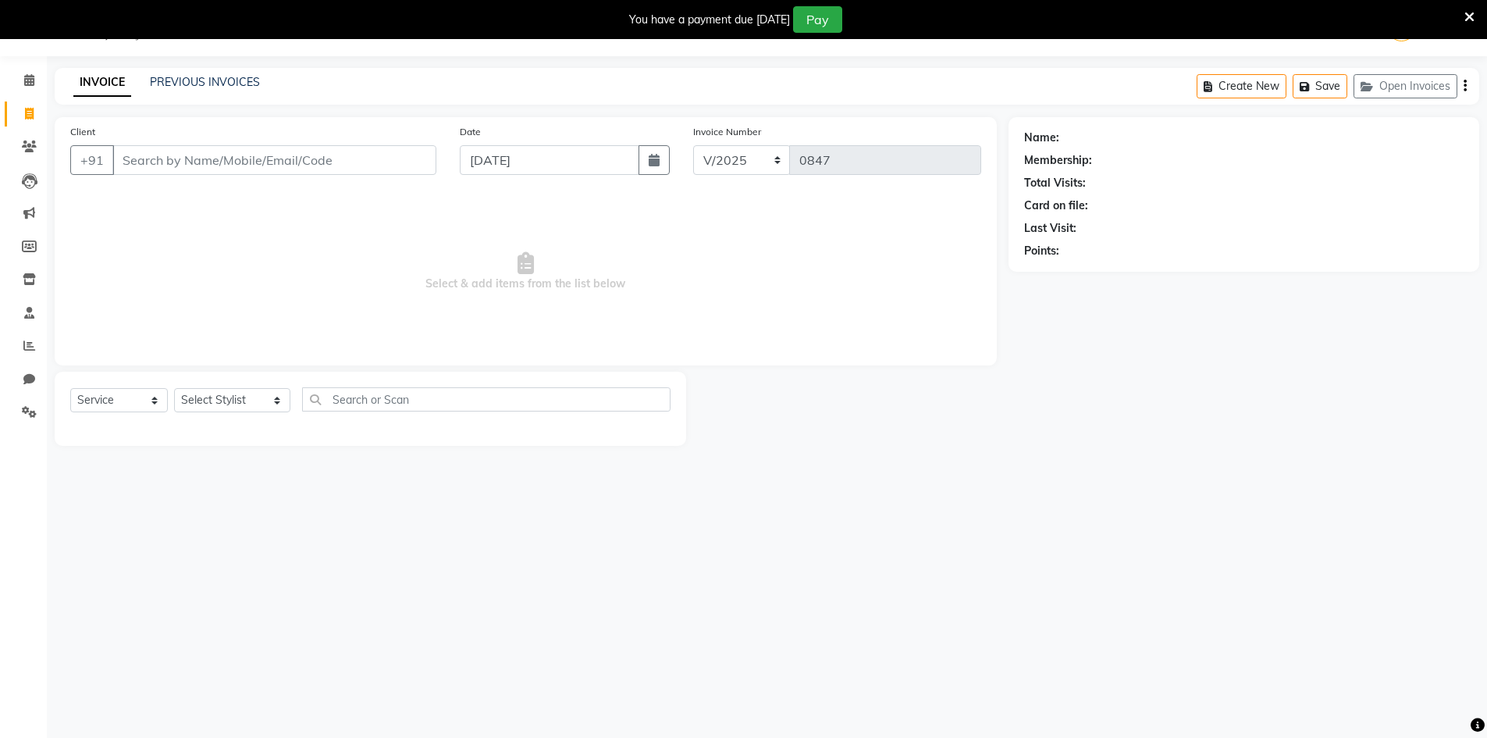
click at [290, 139] on div "Client +91" at bounding box center [254, 155] width 390 height 64
click at [288, 162] on input "Client" at bounding box center [274, 160] width 324 height 30
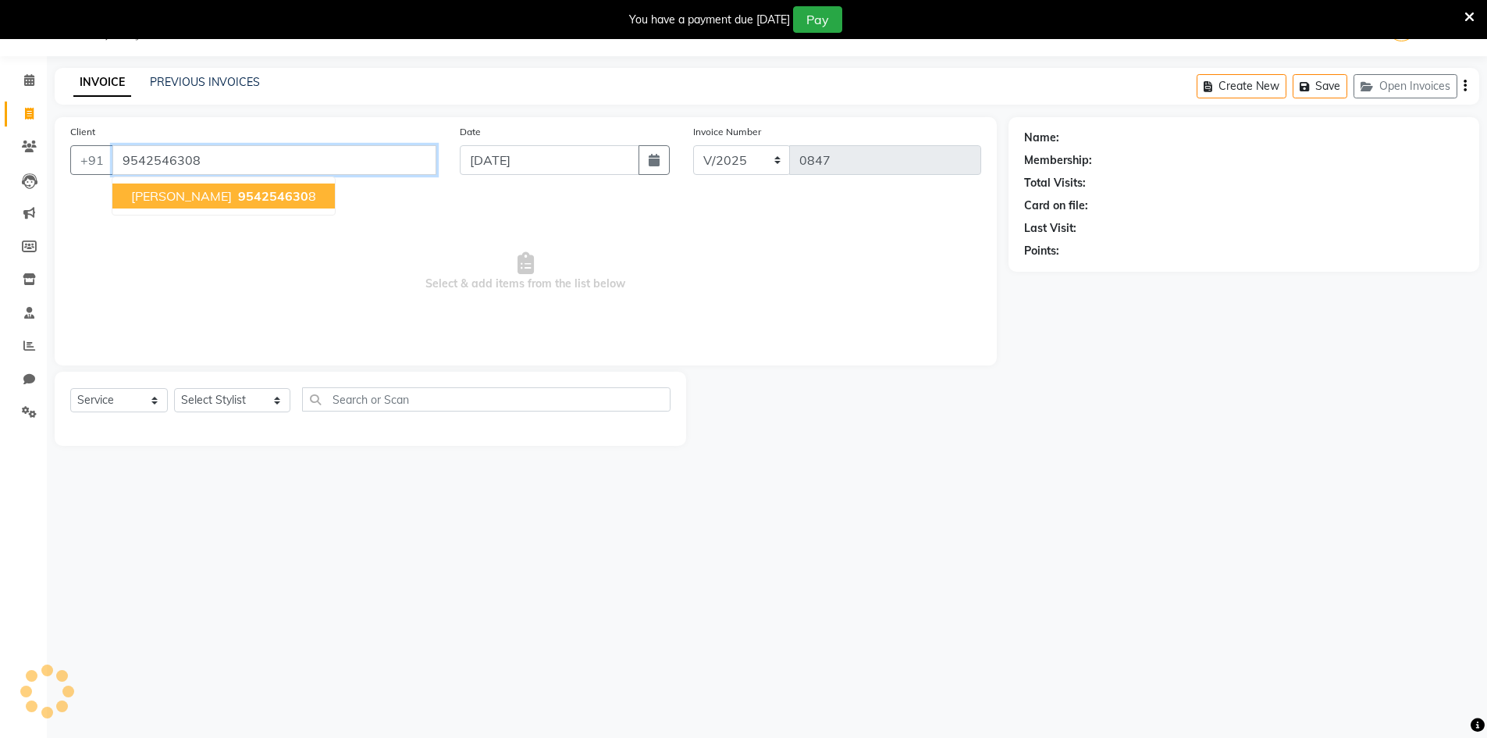
type input "9542546308"
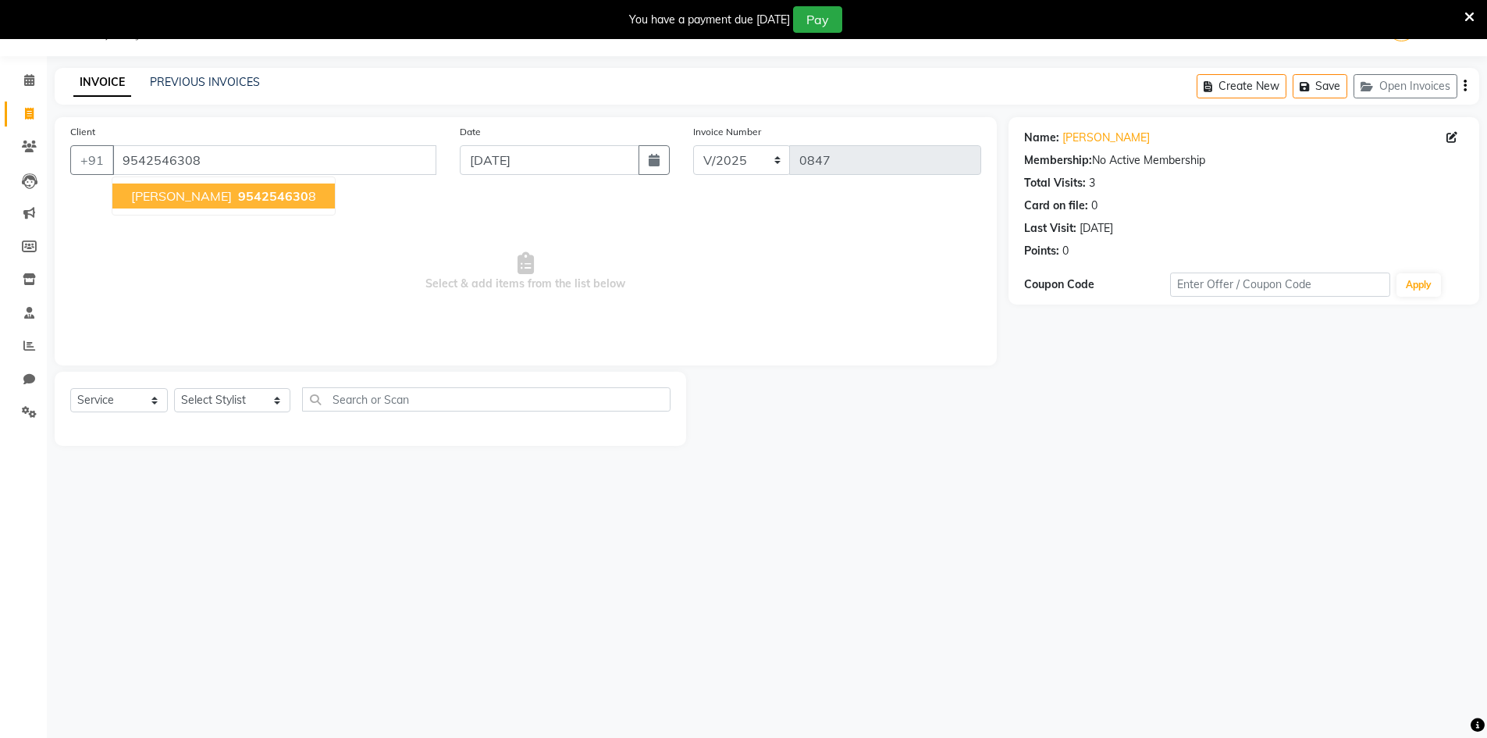
click at [283, 194] on span "954254630" at bounding box center [273, 196] width 70 height 16
click at [248, 411] on select "Select Stylist [PERSON_NAME] Makeup/[PERSON_NAME] Services Manager Mehndi Artis…" at bounding box center [232, 400] width 116 height 24
click at [233, 402] on select "Select Stylist [PERSON_NAME] Makeup/[PERSON_NAME] Services Manager Mehndi Artis…" at bounding box center [232, 400] width 116 height 24
click at [174, 388] on select "Select Stylist [PERSON_NAME] Makeup/[PERSON_NAME] Services Manager Mehndi Artis…" at bounding box center [232, 400] width 116 height 24
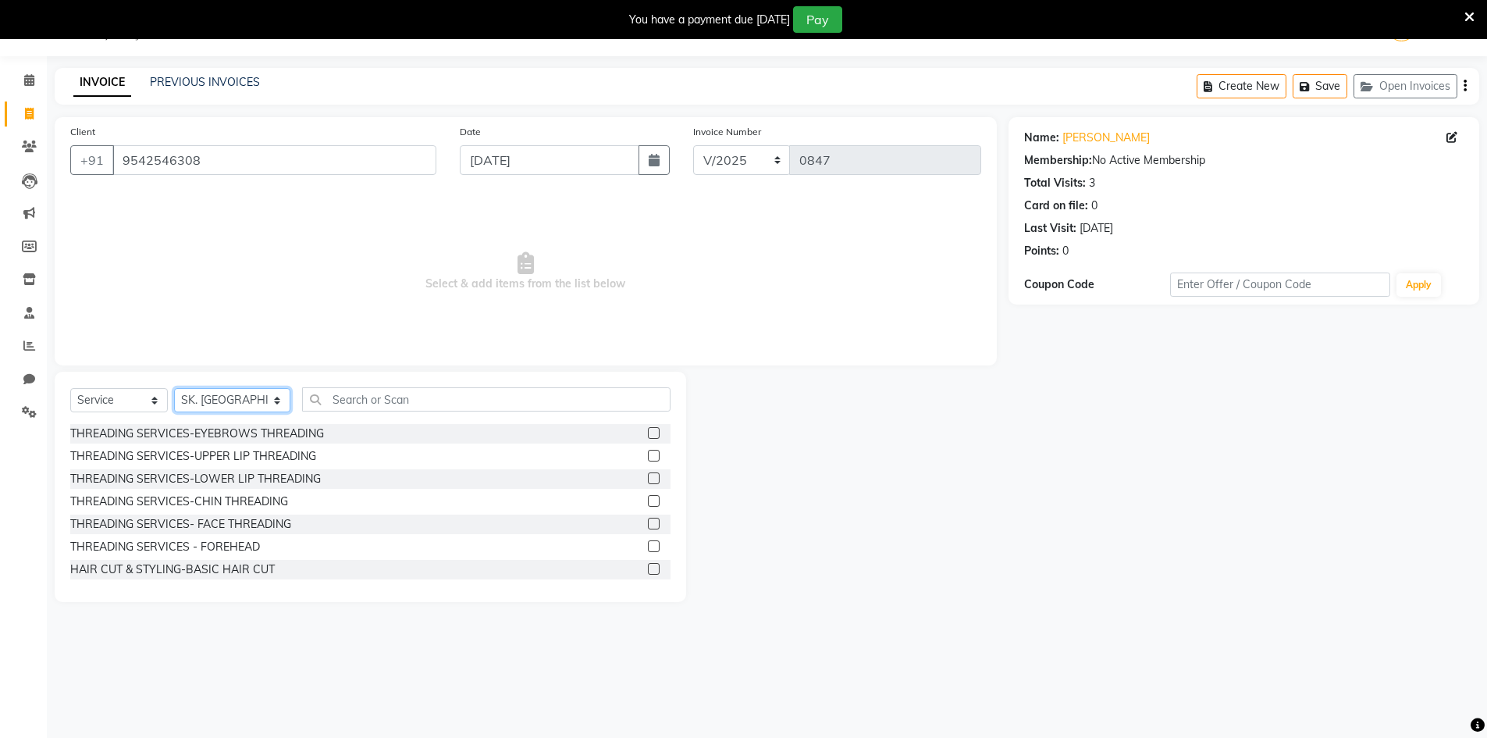
click at [248, 404] on select "Select Stylist [PERSON_NAME] Makeup/[PERSON_NAME] Services Manager Mehndi Artis…" at bounding box center [232, 400] width 116 height 24
select select "83690"
click at [174, 388] on select "Select Stylist [PERSON_NAME] Makeup/[PERSON_NAME] Services Manager Mehndi Artis…" at bounding box center [232, 400] width 116 height 24
click at [648, 435] on label at bounding box center [654, 433] width 12 height 12
click at [648, 435] on input "checkbox" at bounding box center [653, 434] width 10 height 10
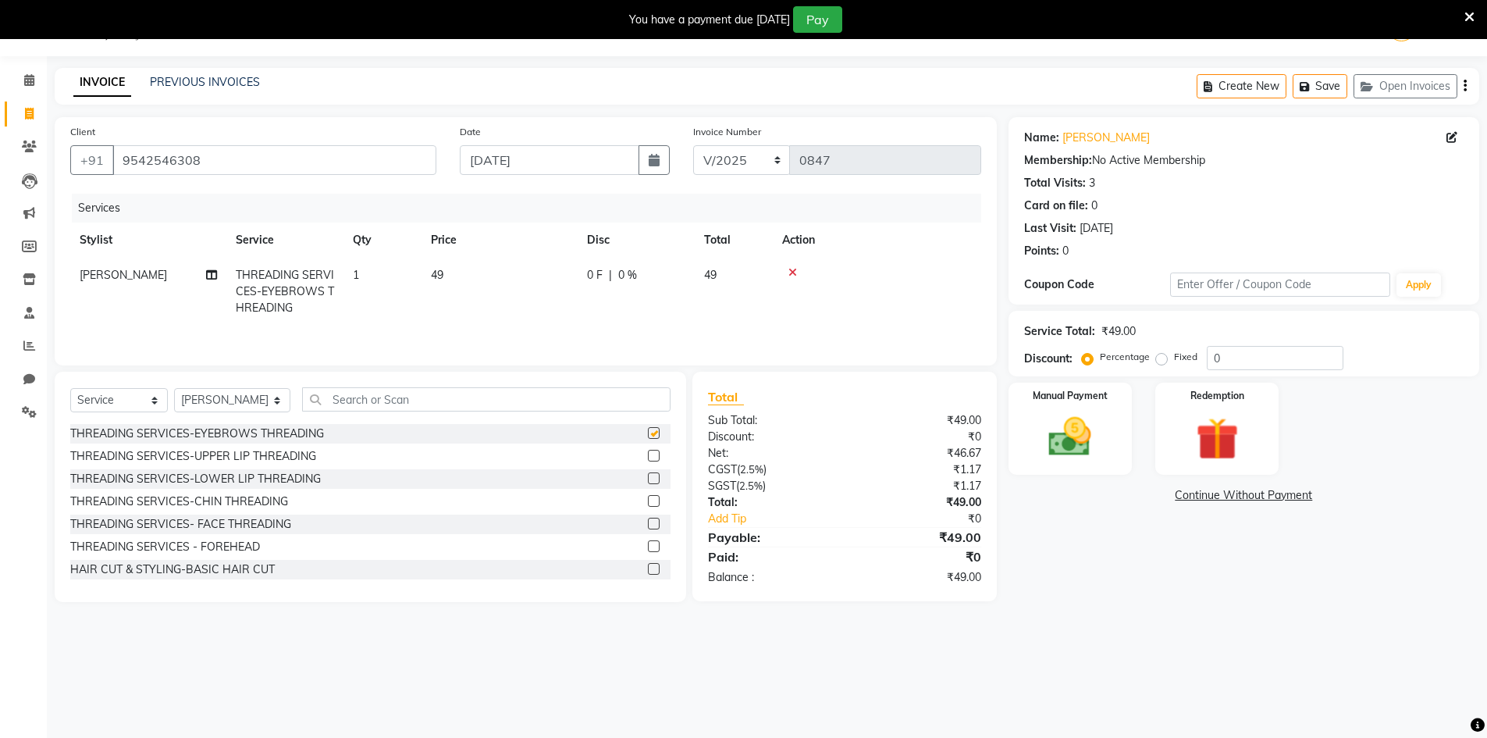
checkbox input "false"
click at [257, 404] on select "Select Stylist [PERSON_NAME] Makeup/[PERSON_NAME] Services Manager Mehndi Artis…" at bounding box center [232, 400] width 116 height 24
select select "91477"
click at [174, 388] on select "Select Stylist [PERSON_NAME] Makeup/[PERSON_NAME] Services Manager Mehndi Artis…" at bounding box center [232, 400] width 116 height 24
click at [362, 401] on input "text" at bounding box center [486, 399] width 369 height 24
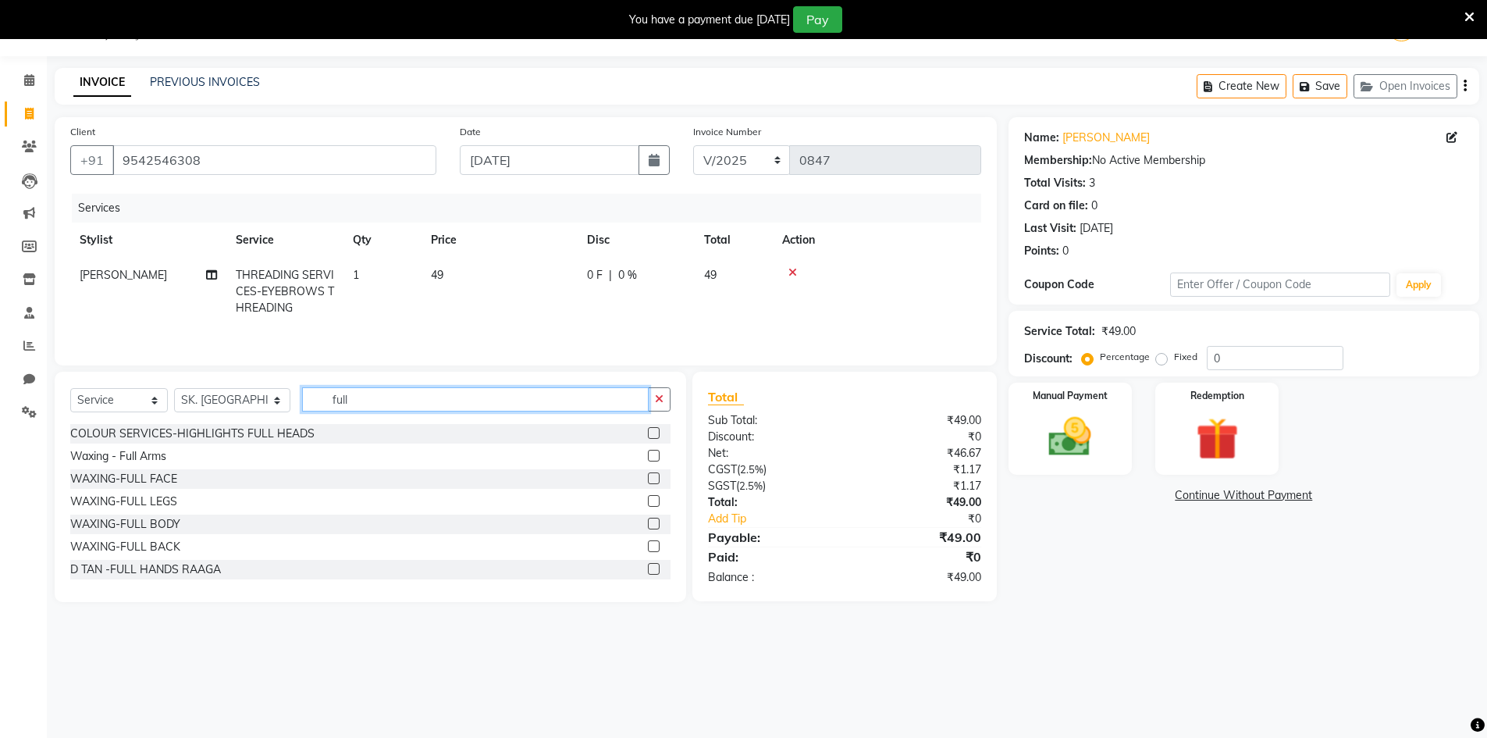
type input "full"
click at [648, 457] on label at bounding box center [654, 456] width 12 height 12
click at [648, 457] on input "checkbox" at bounding box center [653, 456] width 10 height 10
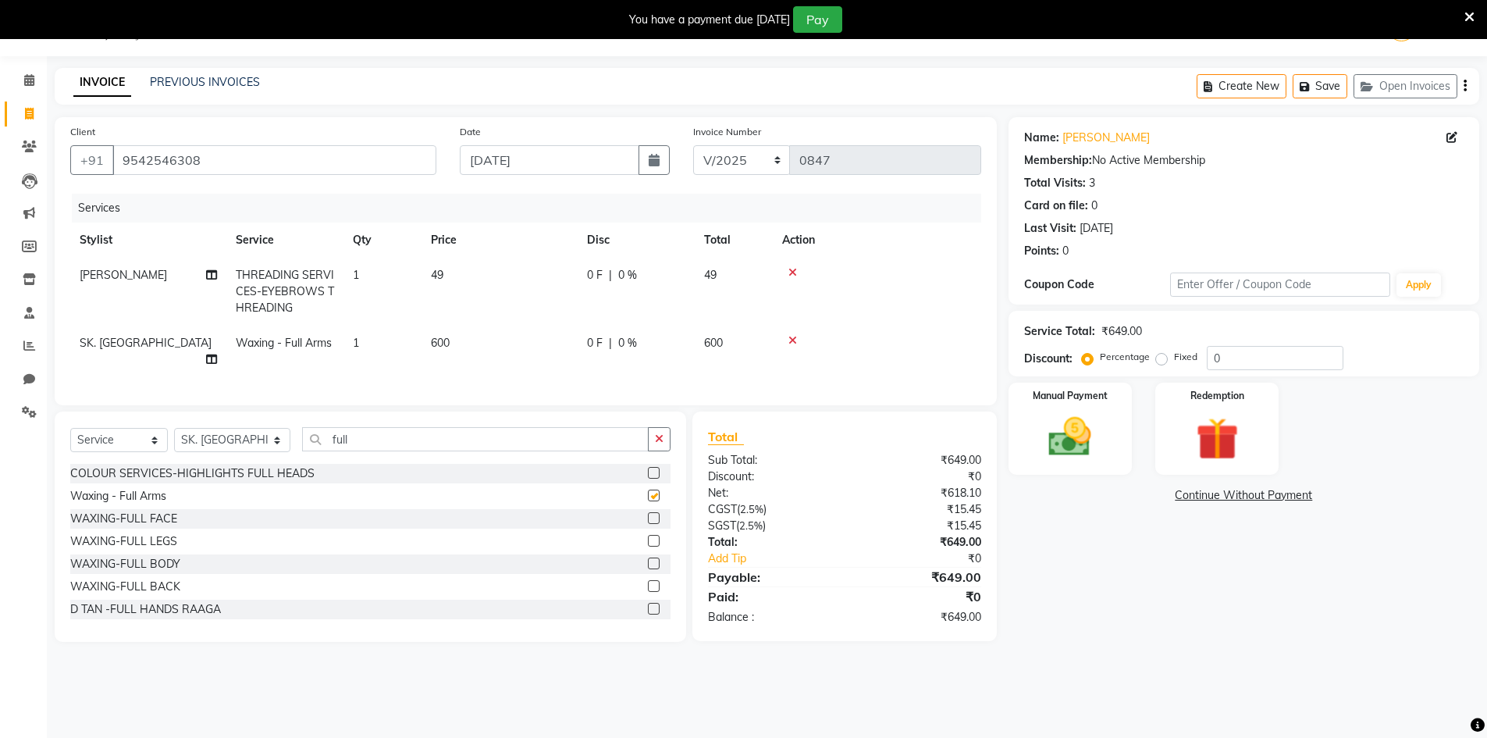
click at [643, 457] on div "Select Service Product Membership Package Voucher Prepaid Gift Card Select Styl…" at bounding box center [370, 445] width 600 height 37
checkbox input "false"
click at [544, 427] on input "full" at bounding box center [475, 439] width 347 height 24
type input "f"
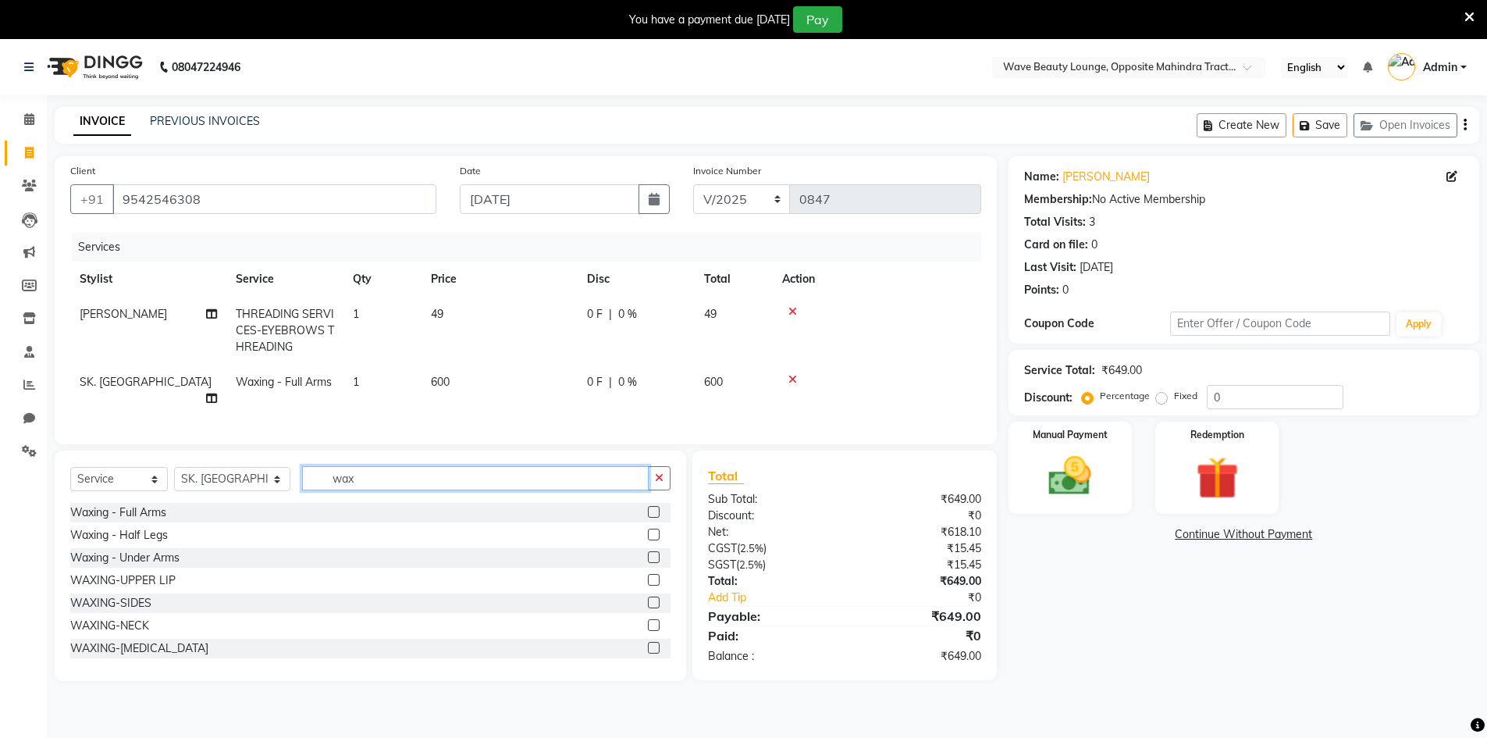
type input "wax"
click at [648, 551] on label at bounding box center [654, 557] width 12 height 12
click at [648, 553] on input "checkbox" at bounding box center [653, 558] width 10 height 10
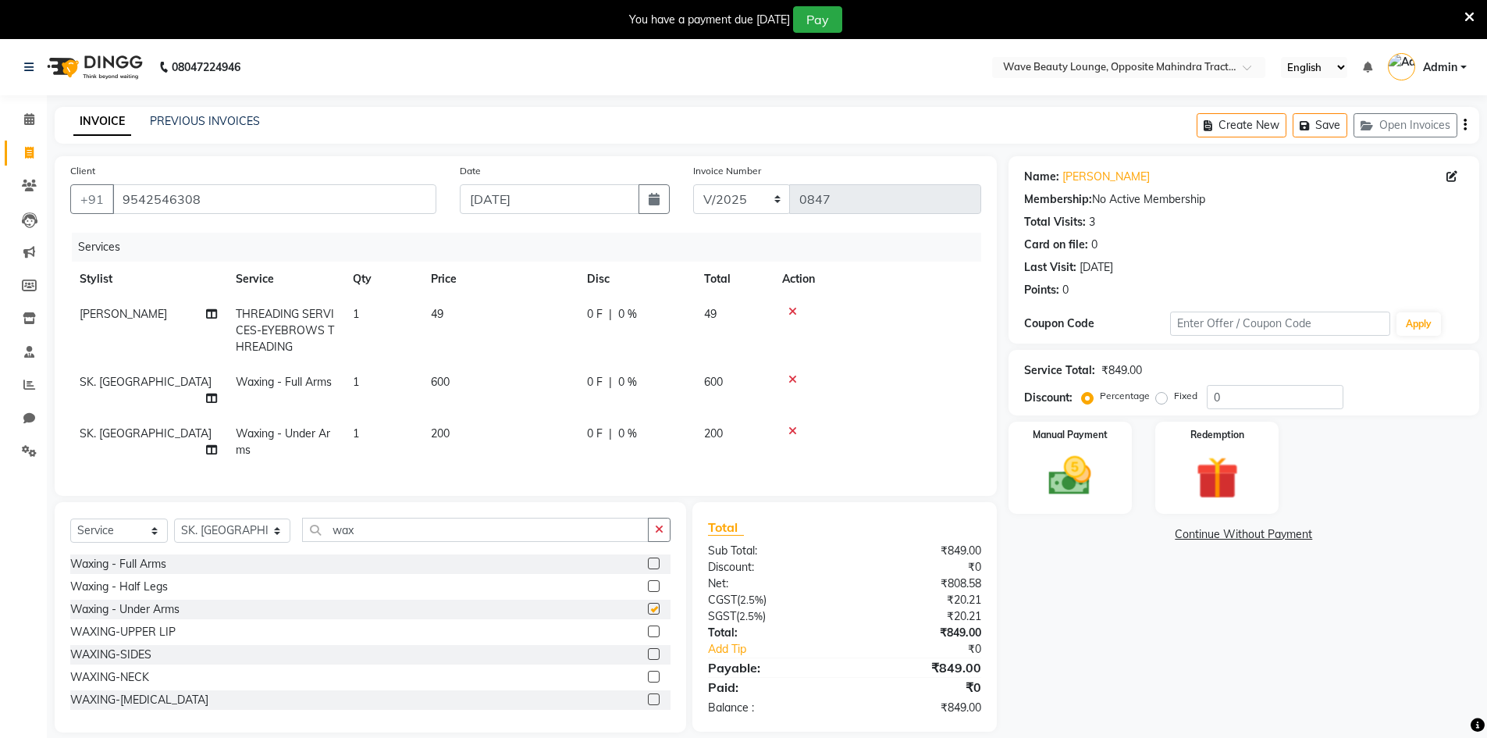
checkbox input "false"
click at [649, 522] on button "button" at bounding box center [659, 530] width 23 height 24
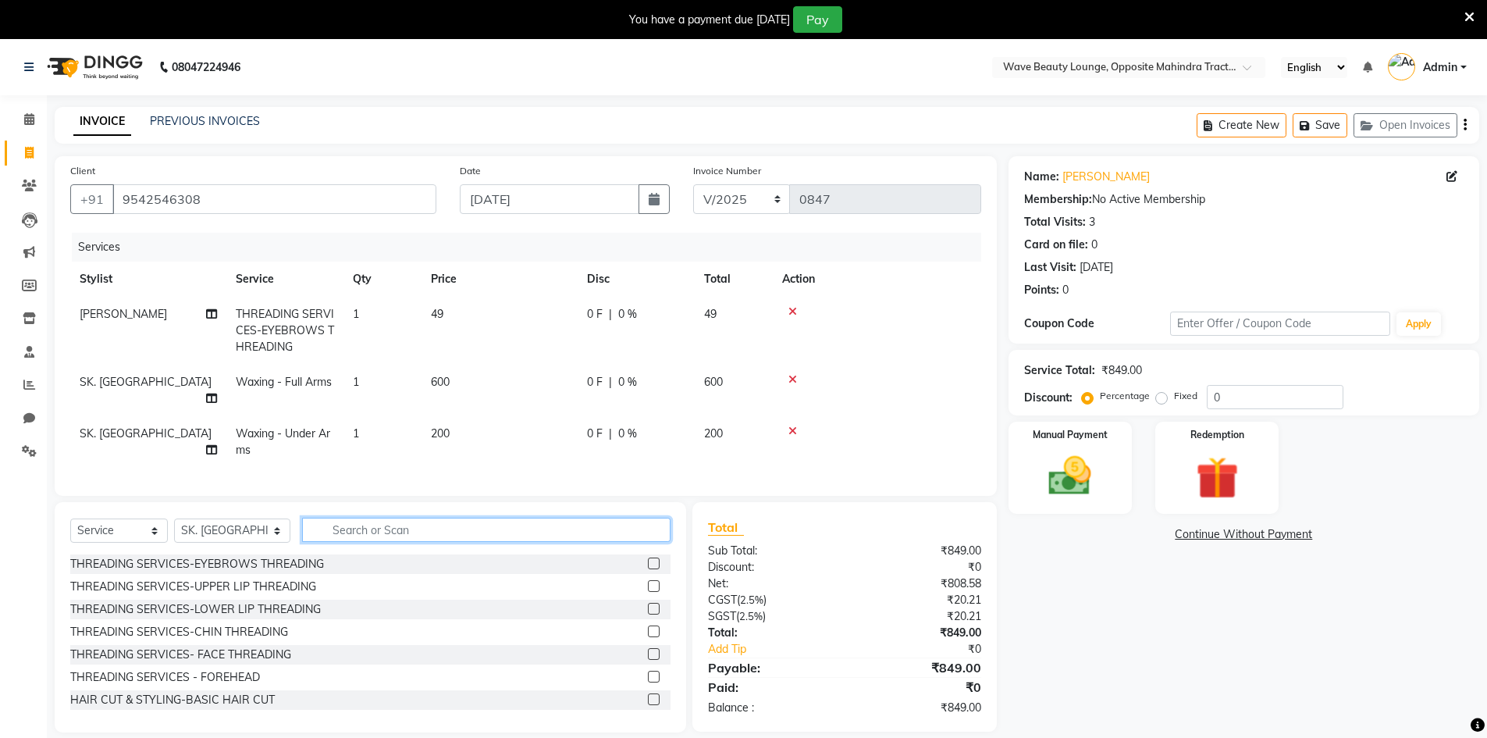
click at [649, 522] on input "text" at bounding box center [486, 530] width 369 height 24
type input "d tan"
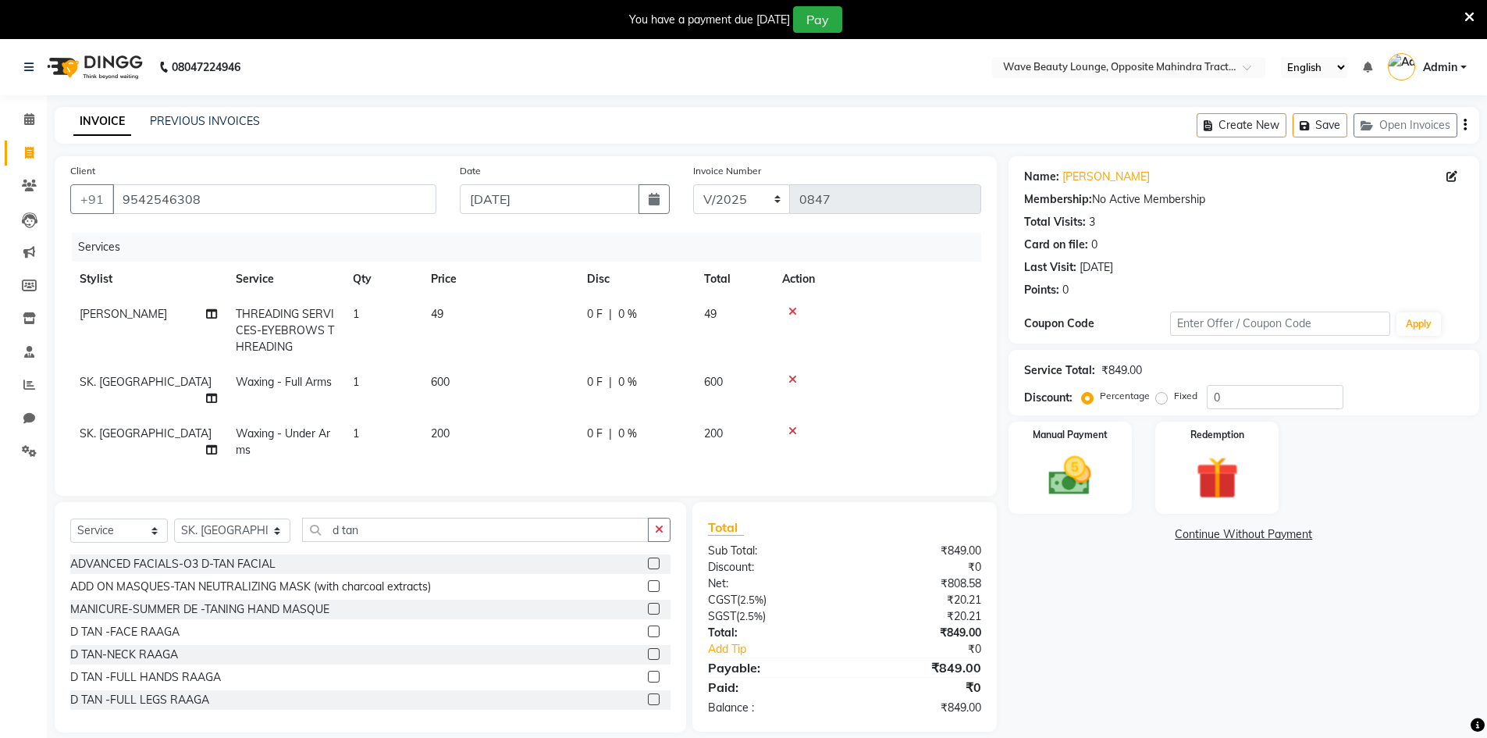
click at [648, 625] on label at bounding box center [654, 631] width 12 height 12
click at [648, 627] on input "checkbox" at bounding box center [653, 632] width 10 height 10
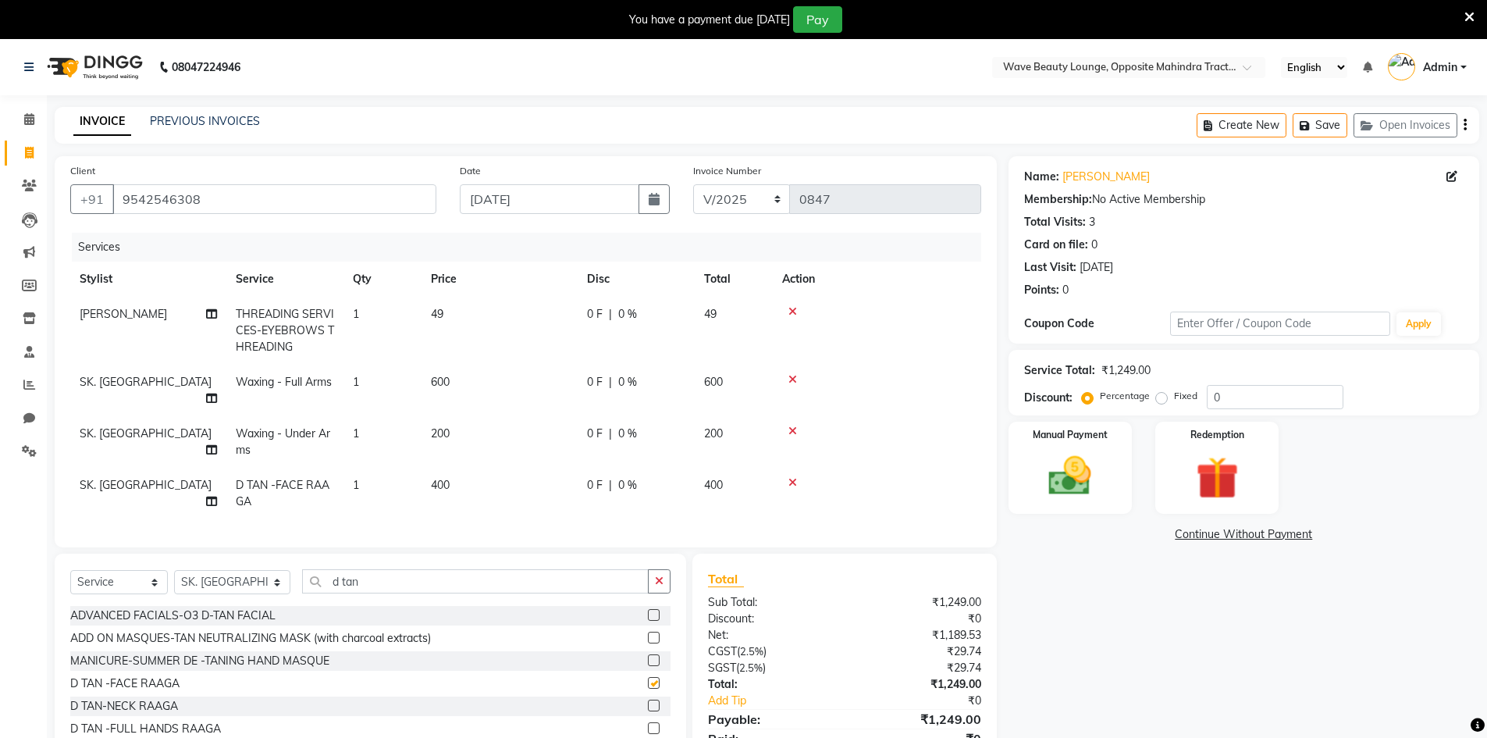
checkbox input "false"
click at [648, 700] on label at bounding box center [654, 706] width 12 height 12
click at [648, 701] on input "checkbox" at bounding box center [653, 706] width 10 height 10
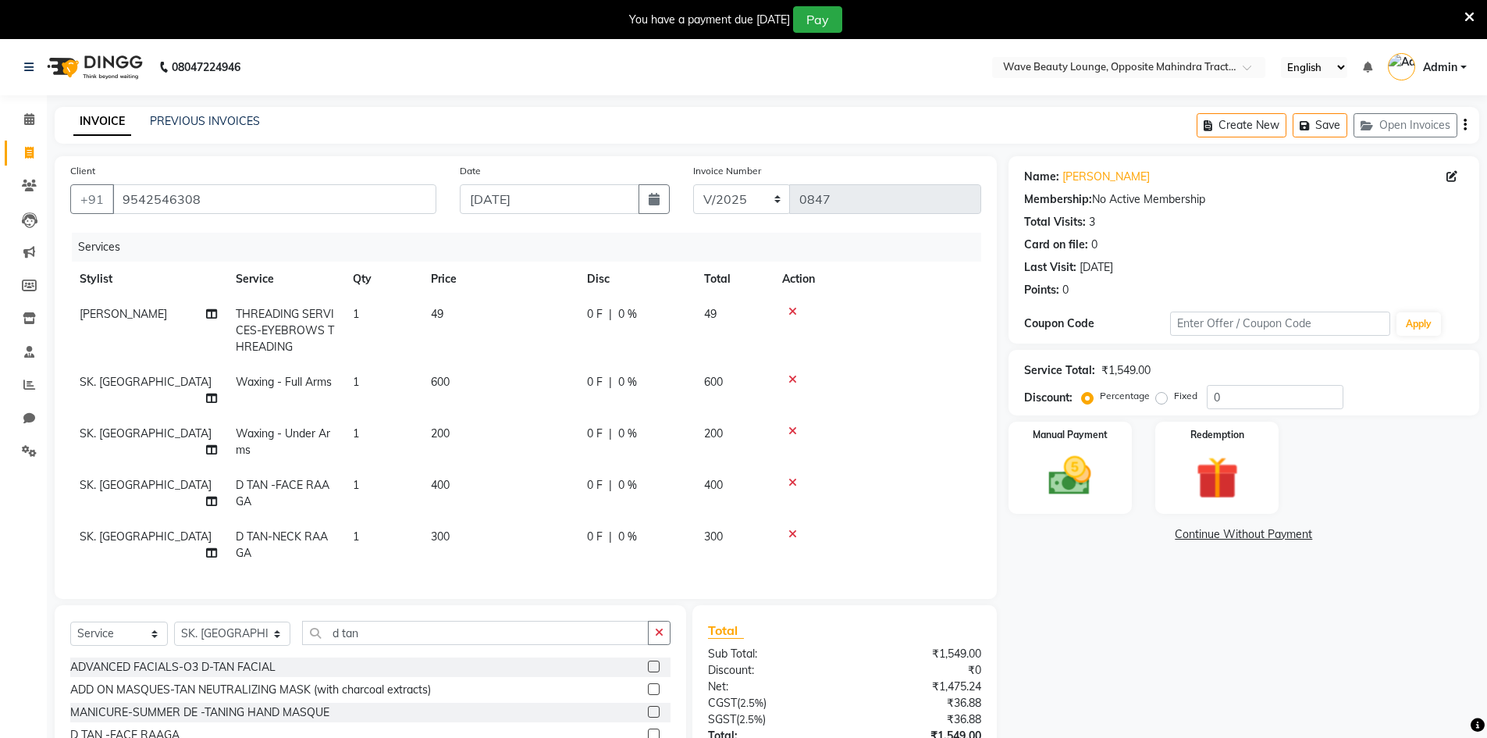
checkbox input "false"
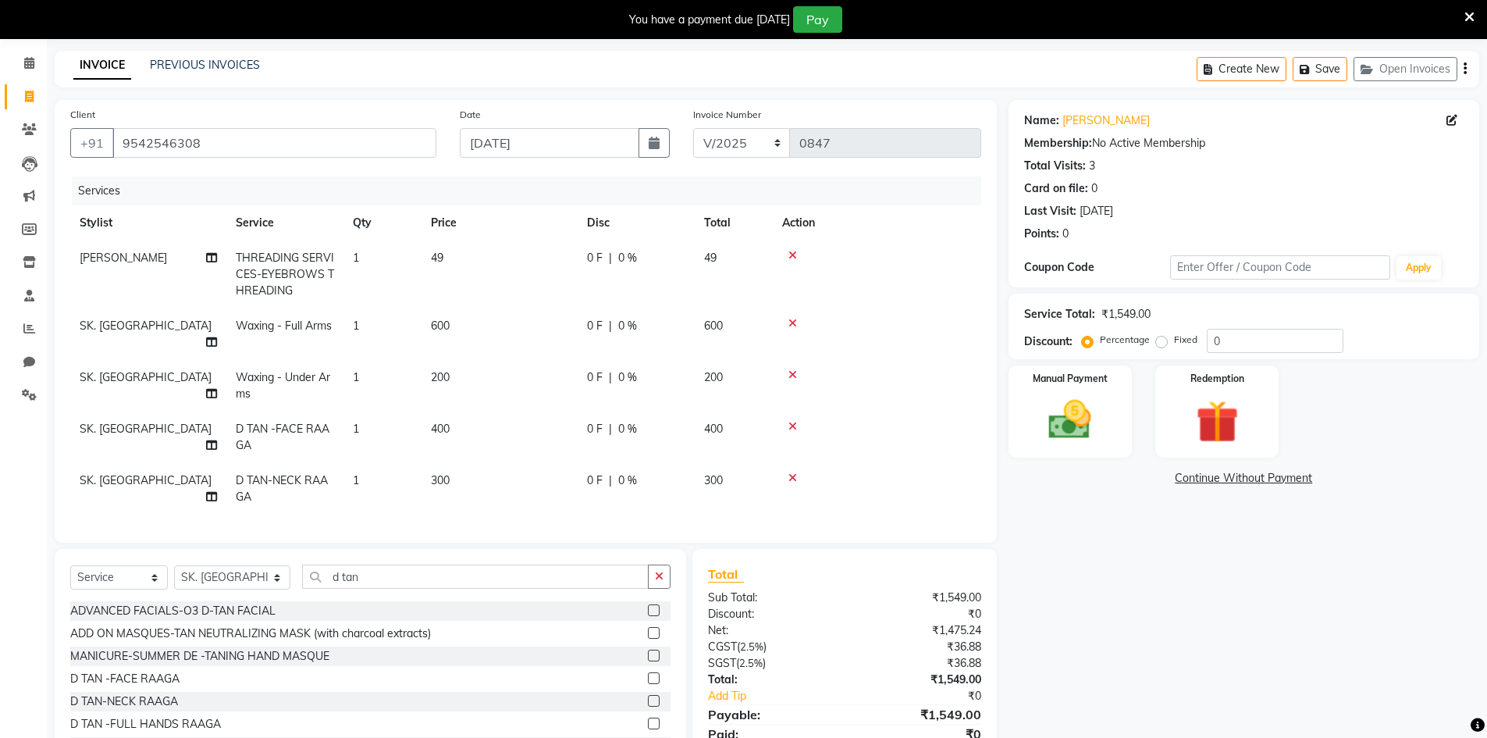
scroll to position [116, 0]
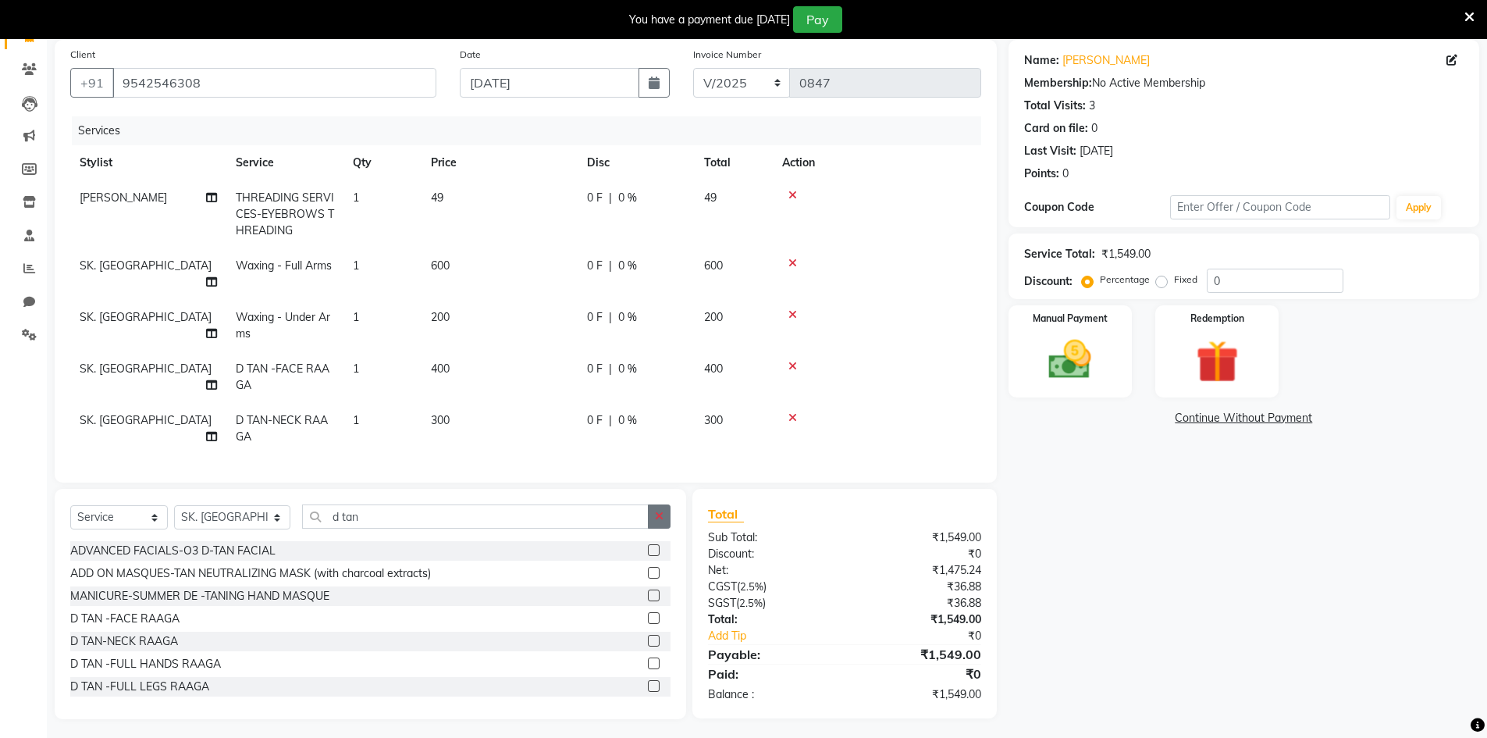
click at [652, 518] on button "button" at bounding box center [659, 516] width 23 height 24
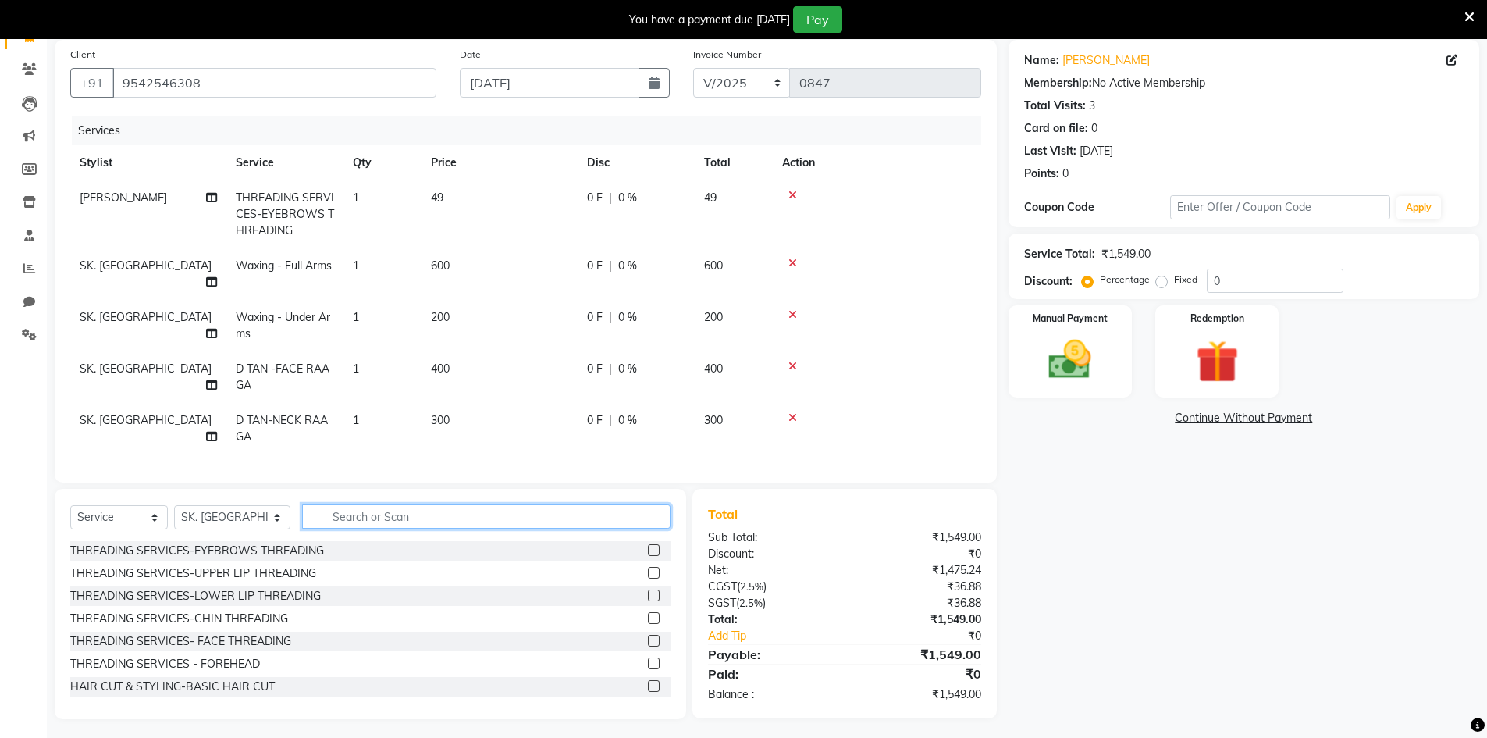
click at [652, 518] on input "text" at bounding box center [486, 516] width 369 height 24
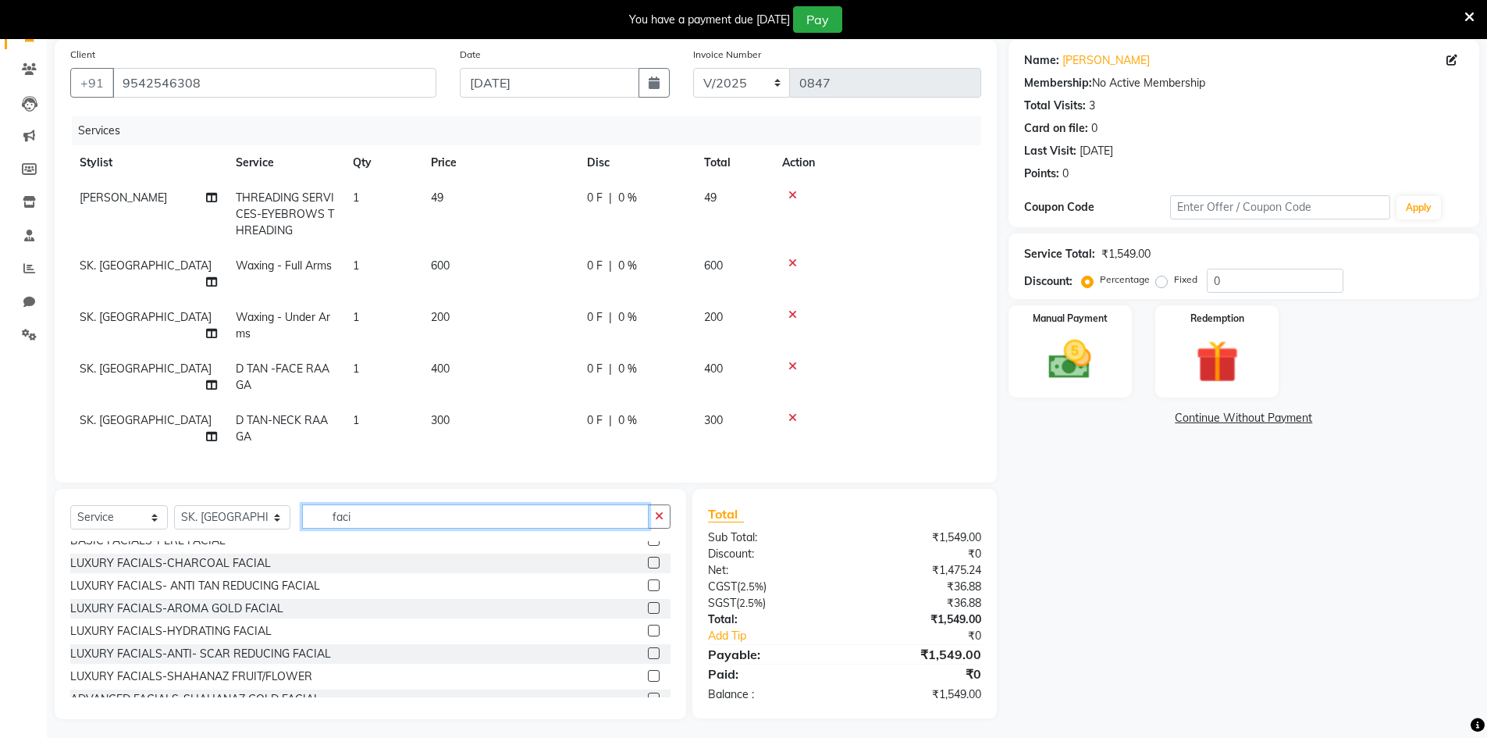
type input "faci"
click at [648, 558] on label at bounding box center [654, 563] width 12 height 12
click at [648, 558] on input "checkbox" at bounding box center [653, 563] width 10 height 10
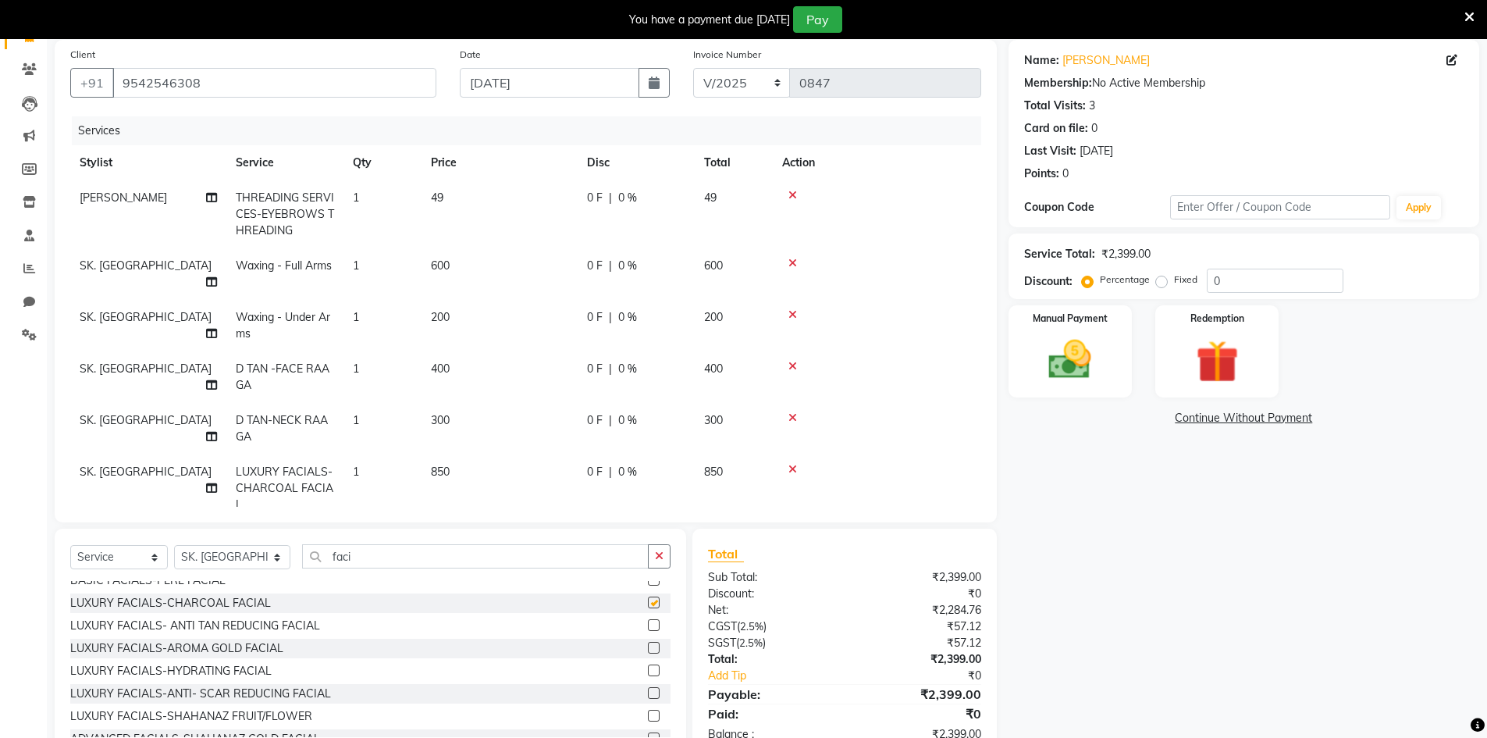
checkbox input "false"
click at [484, 414] on td "300" at bounding box center [500, 429] width 156 height 52
select select "91477"
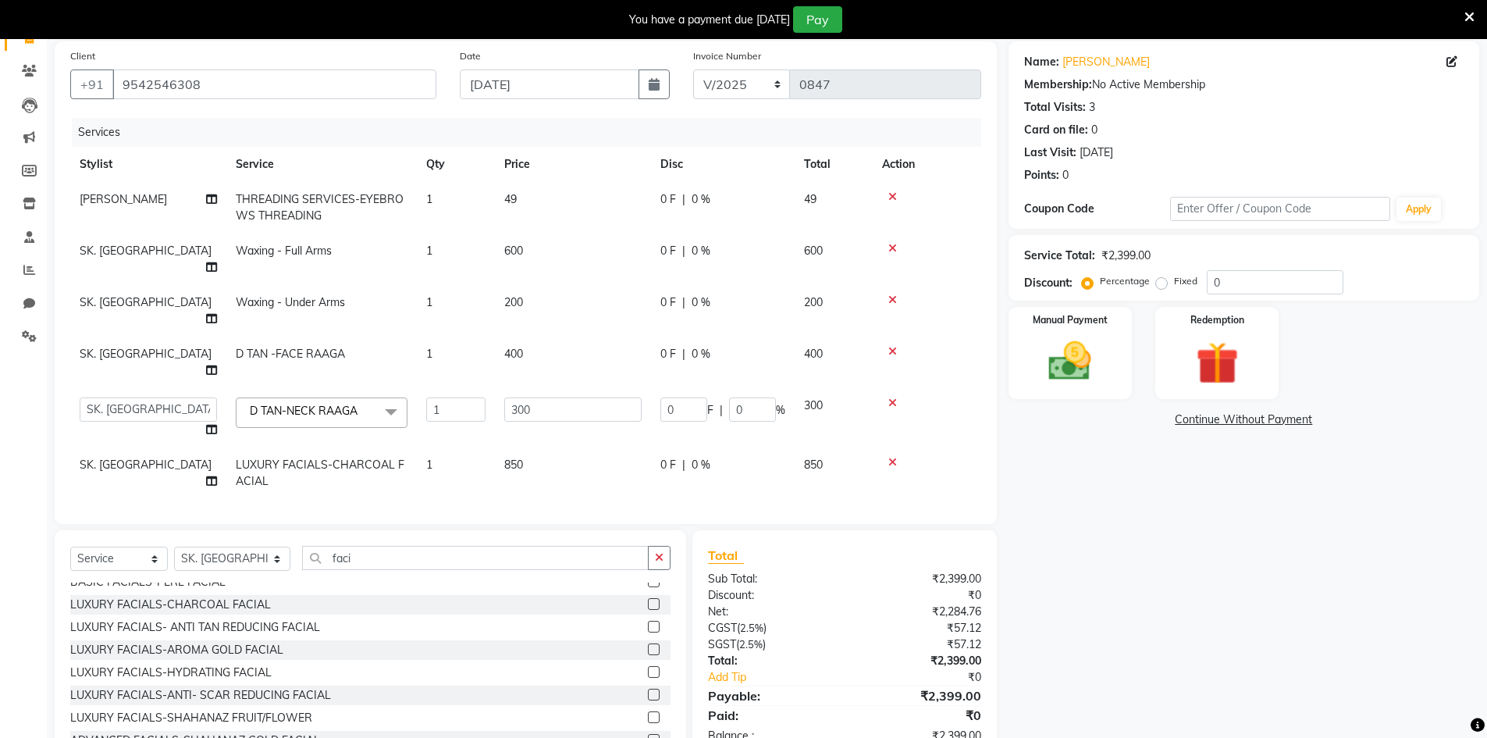
scroll to position [116, 0]
click at [553, 396] on input "300" at bounding box center [572, 408] width 137 height 24
type input "3"
type input "280"
click at [554, 321] on tbody "[PERSON_NAME] THREADING SERVICES-EYEBROWS THREADING 1 49 0 F | 0 % 49 SK. BASHE…" at bounding box center [525, 338] width 911 height 317
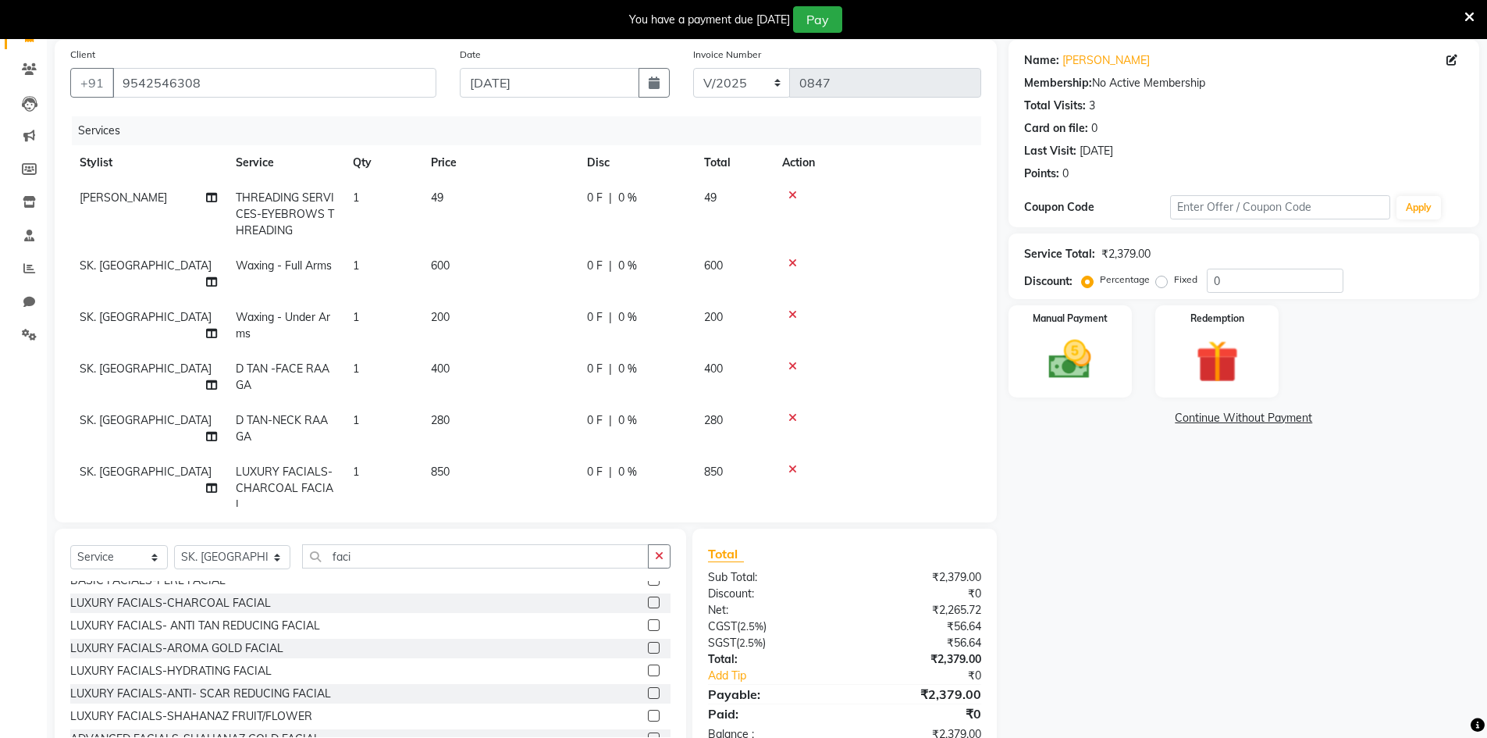
click at [498, 351] on td "400" at bounding box center [500, 377] width 156 height 52
select select "91477"
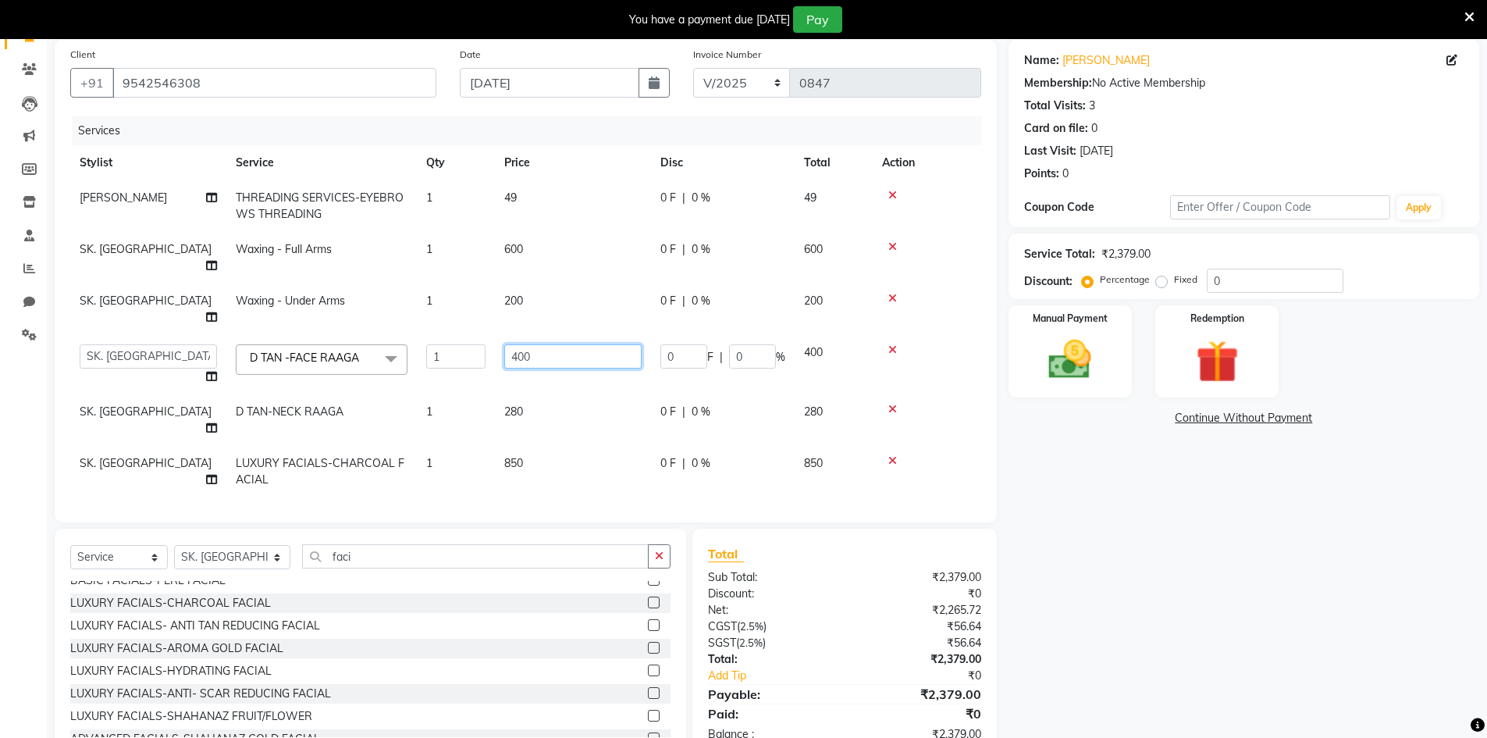
click at [558, 344] on input "400" at bounding box center [572, 356] width 137 height 24
type input "4"
type input "380"
click at [536, 258] on td "600" at bounding box center [573, 258] width 156 height 52
select select "91477"
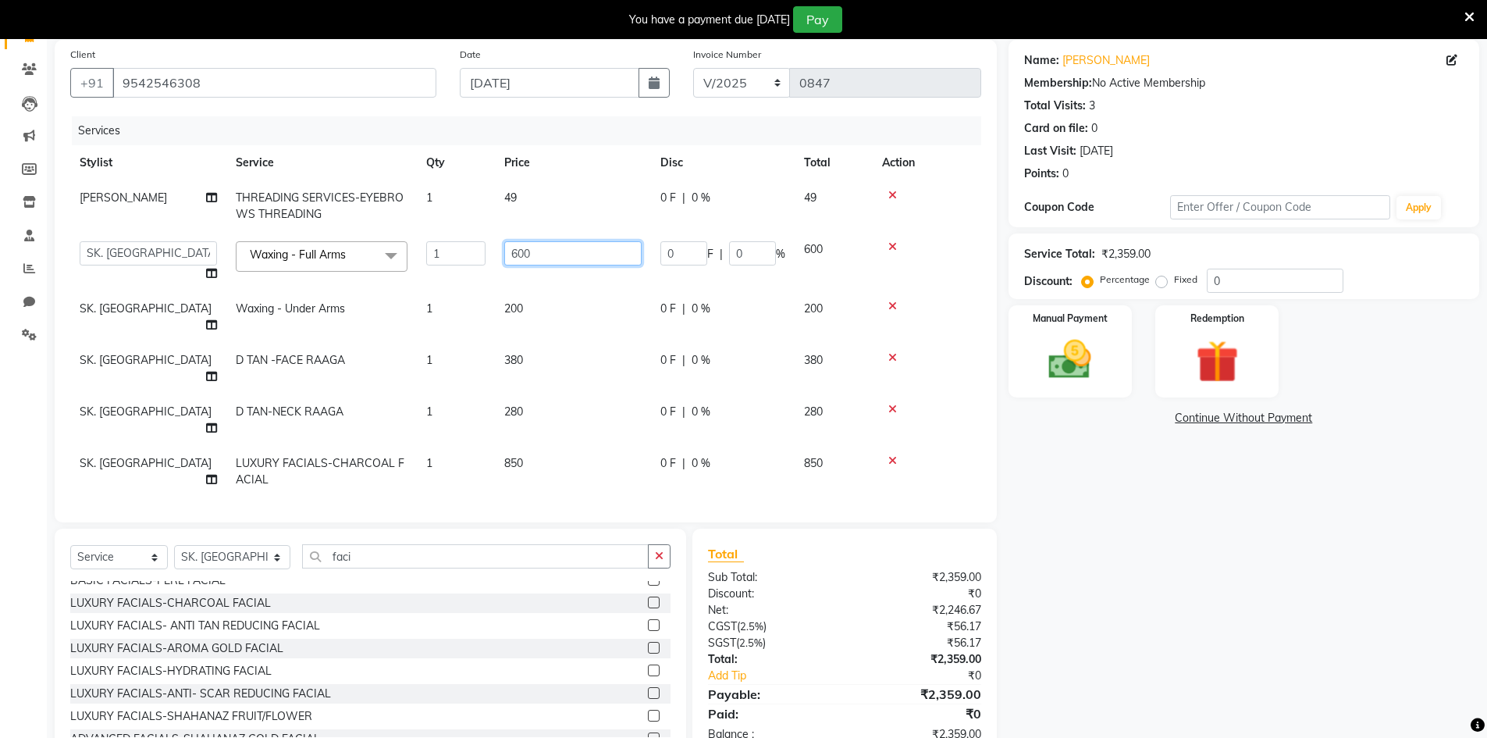
click at [536, 258] on input "600" at bounding box center [572, 253] width 137 height 24
type input "6"
type input "650"
click at [1103, 493] on div "Name: [PERSON_NAME] Membership: No Active Membership Total Visits: 3 Card on fi…" at bounding box center [1250, 399] width 483 height 719
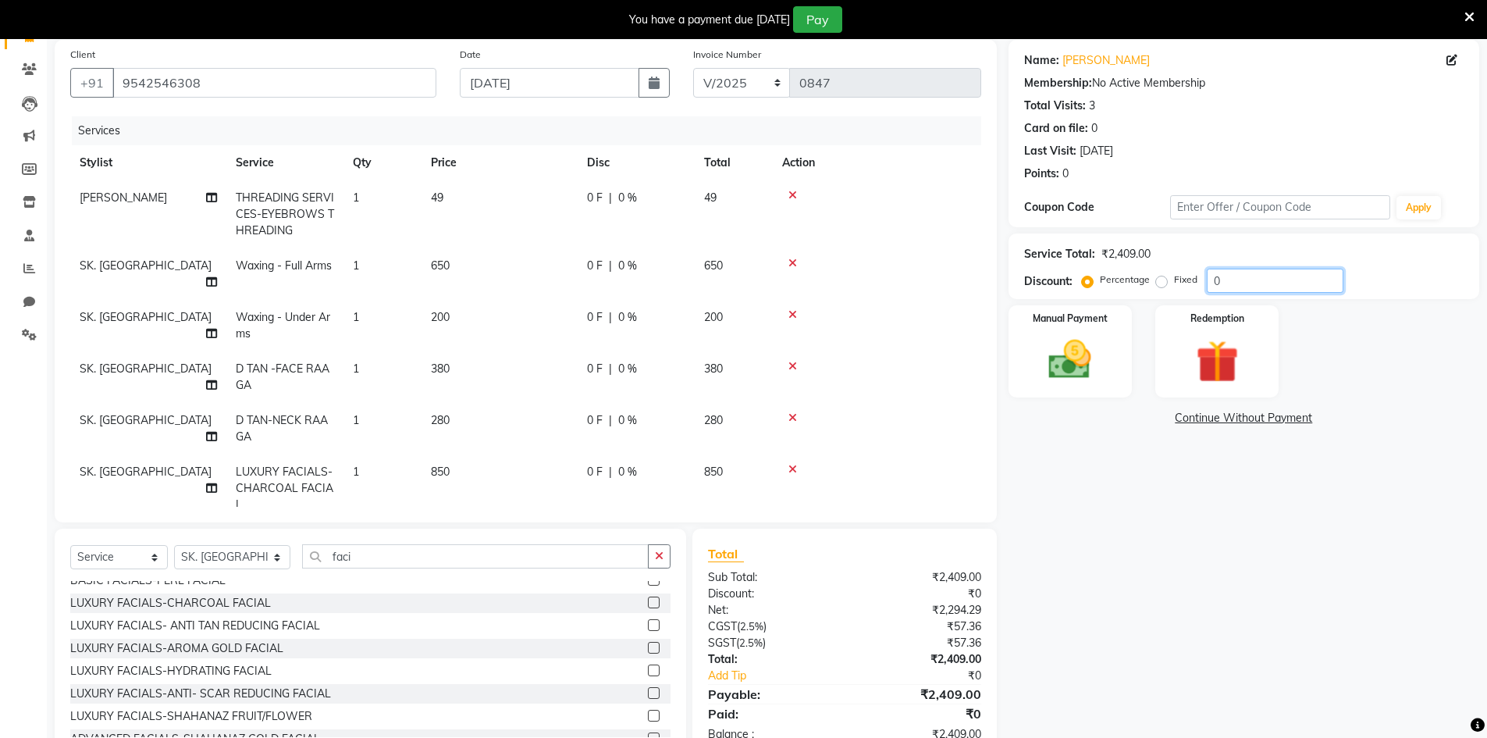
click at [1276, 282] on input "0" at bounding box center [1275, 281] width 137 height 24
type input "5"
type input "4"
type input "38"
click at [618, 412] on span "106.4 F" at bounding box center [605, 420] width 37 height 16
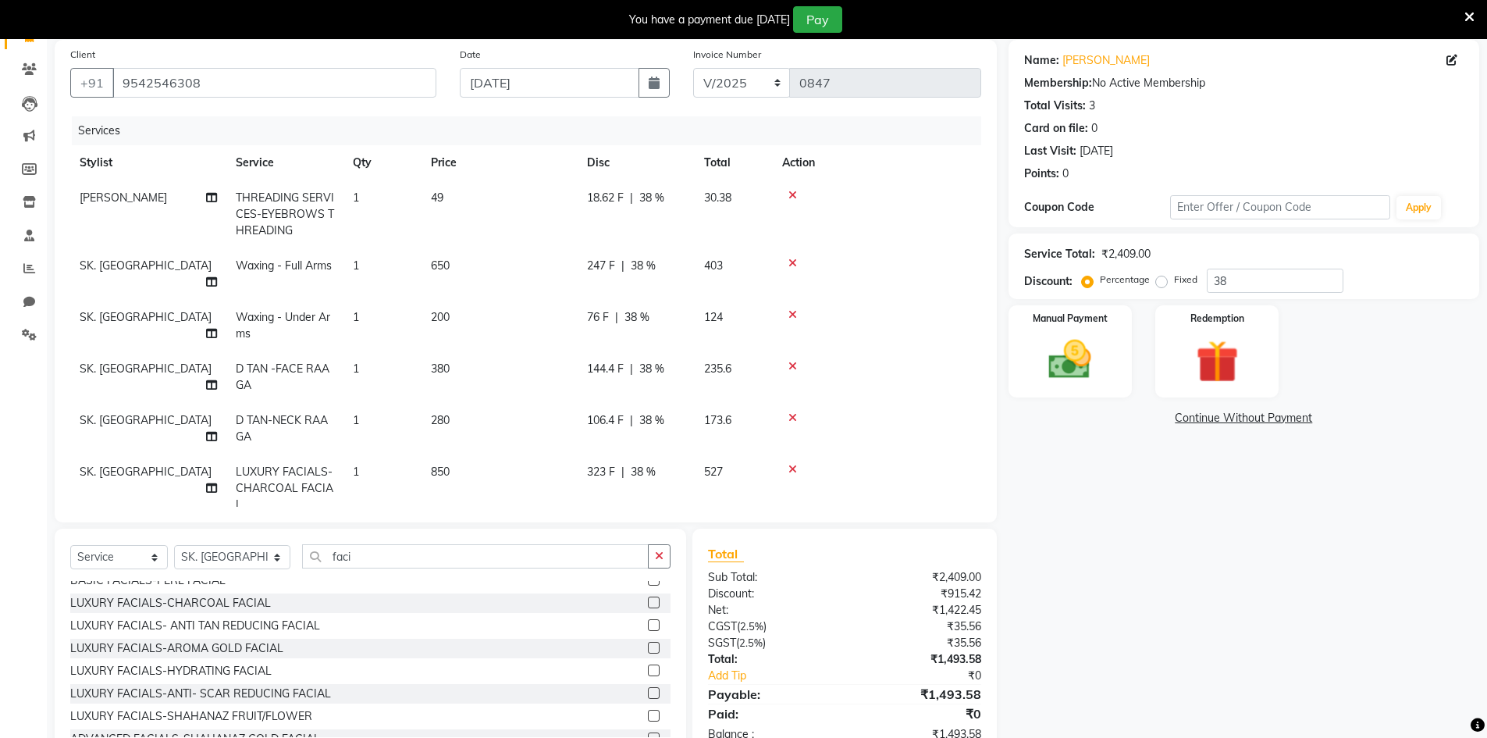
click at [578, 454] on td "850" at bounding box center [500, 488] width 156 height 68
select select "91477"
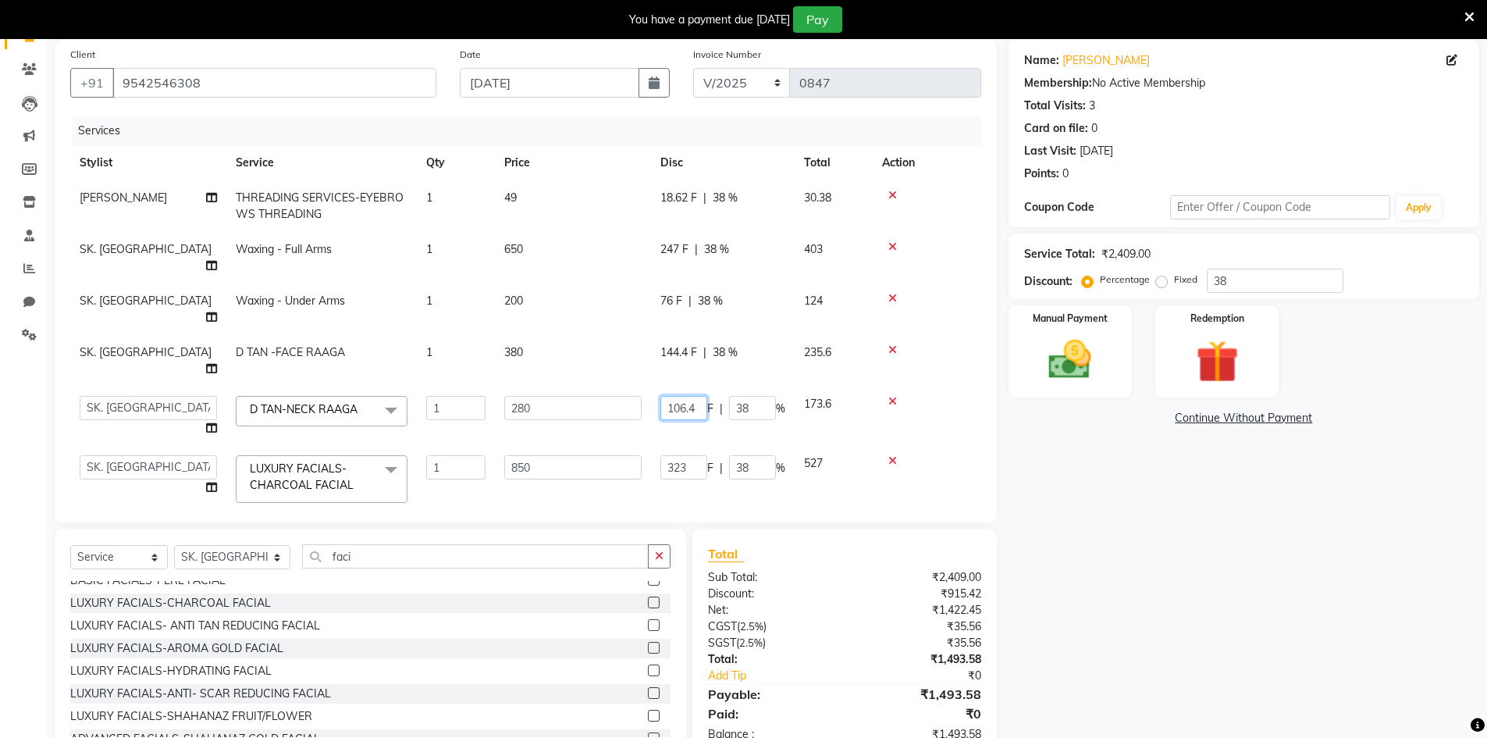
click at [698, 396] on input "106.4" at bounding box center [684, 408] width 47 height 24
type input "106"
click at [689, 344] on span "144.4 F" at bounding box center [679, 352] width 37 height 16
select select "91477"
click at [696, 344] on input "144.4" at bounding box center [684, 356] width 47 height 24
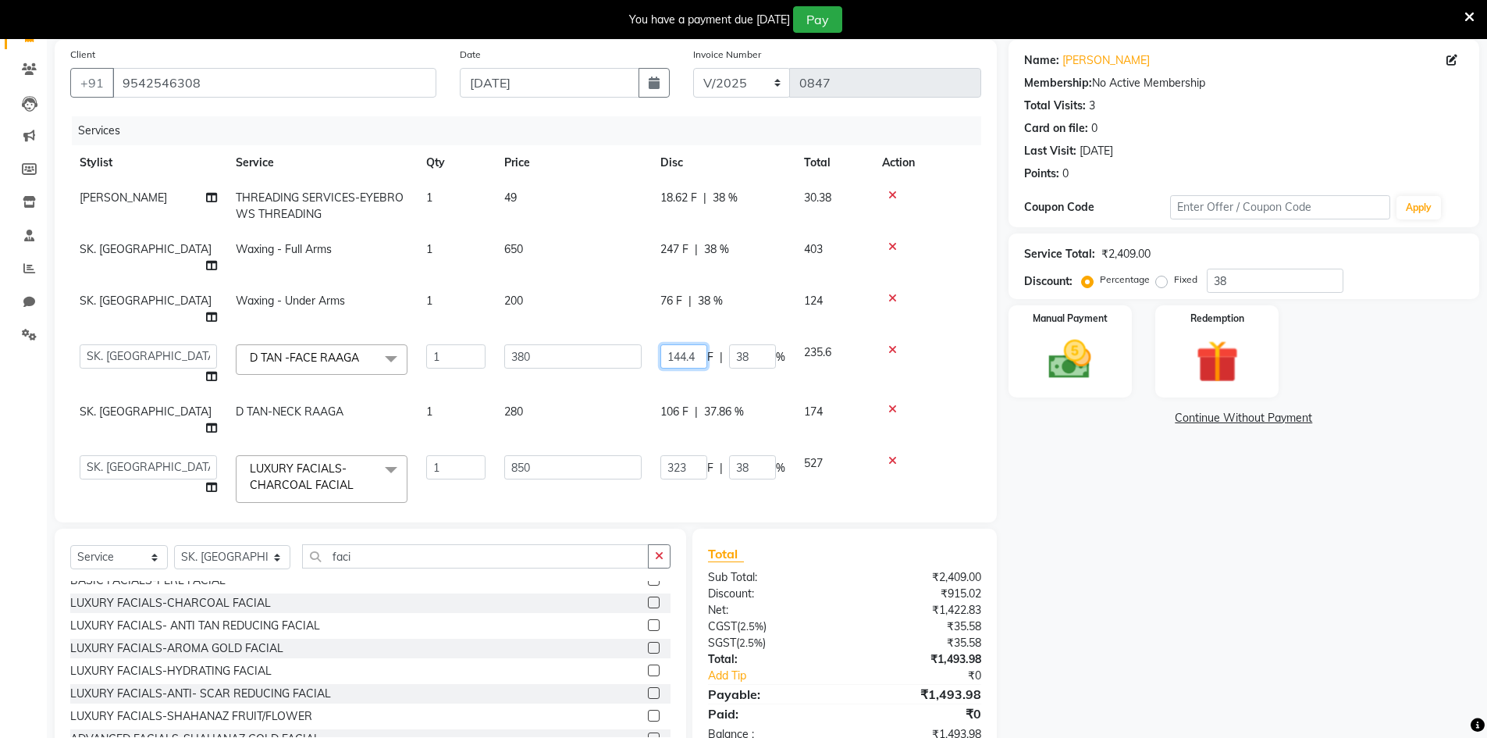
type input "144"
click at [686, 192] on span "18.62 F" at bounding box center [679, 198] width 37 height 16
select select "83690"
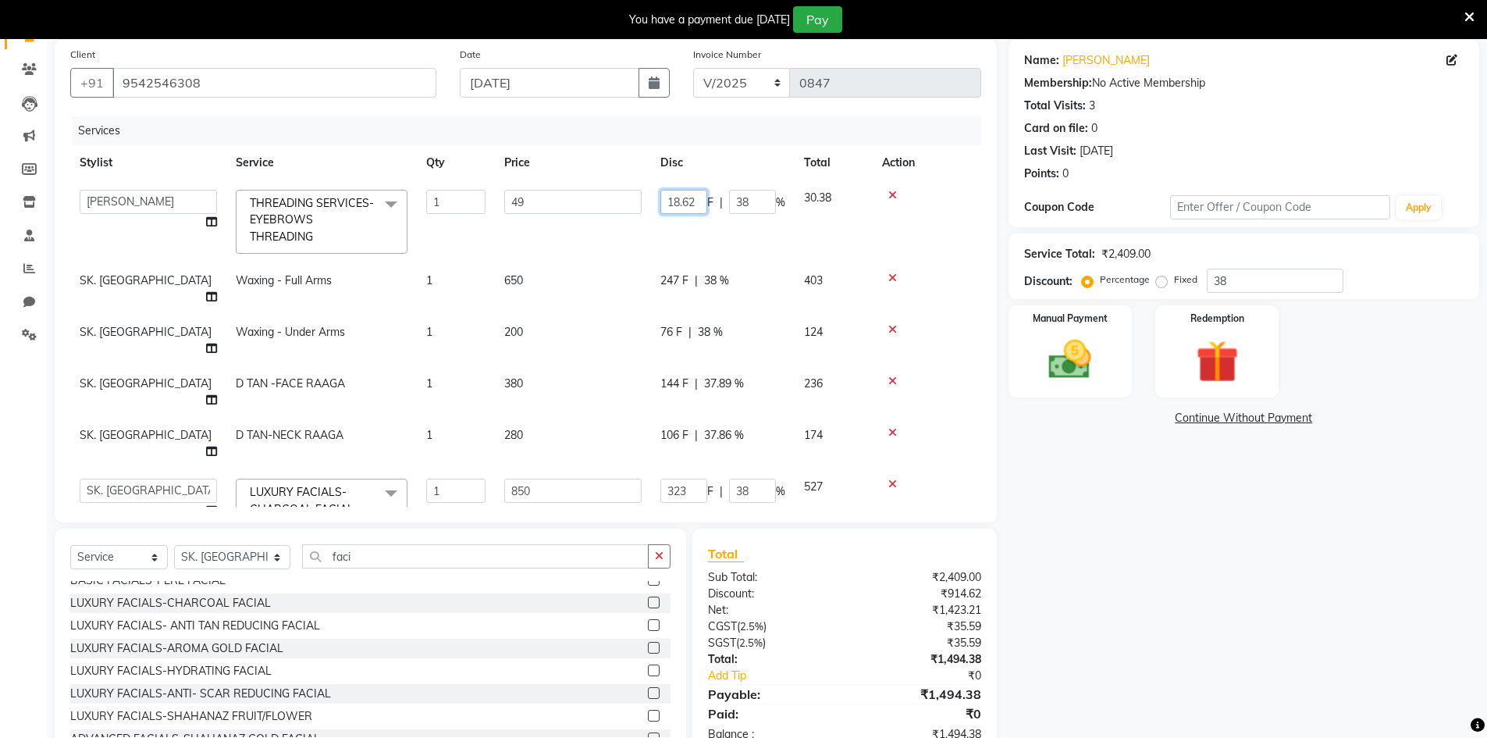
click at [700, 201] on input "18.62" at bounding box center [684, 202] width 47 height 24
type input "18"
click at [1070, 543] on div "Name: [PERSON_NAME] Membership: No Active Membership Total Visits: 3 Card on fi…" at bounding box center [1250, 399] width 483 height 719
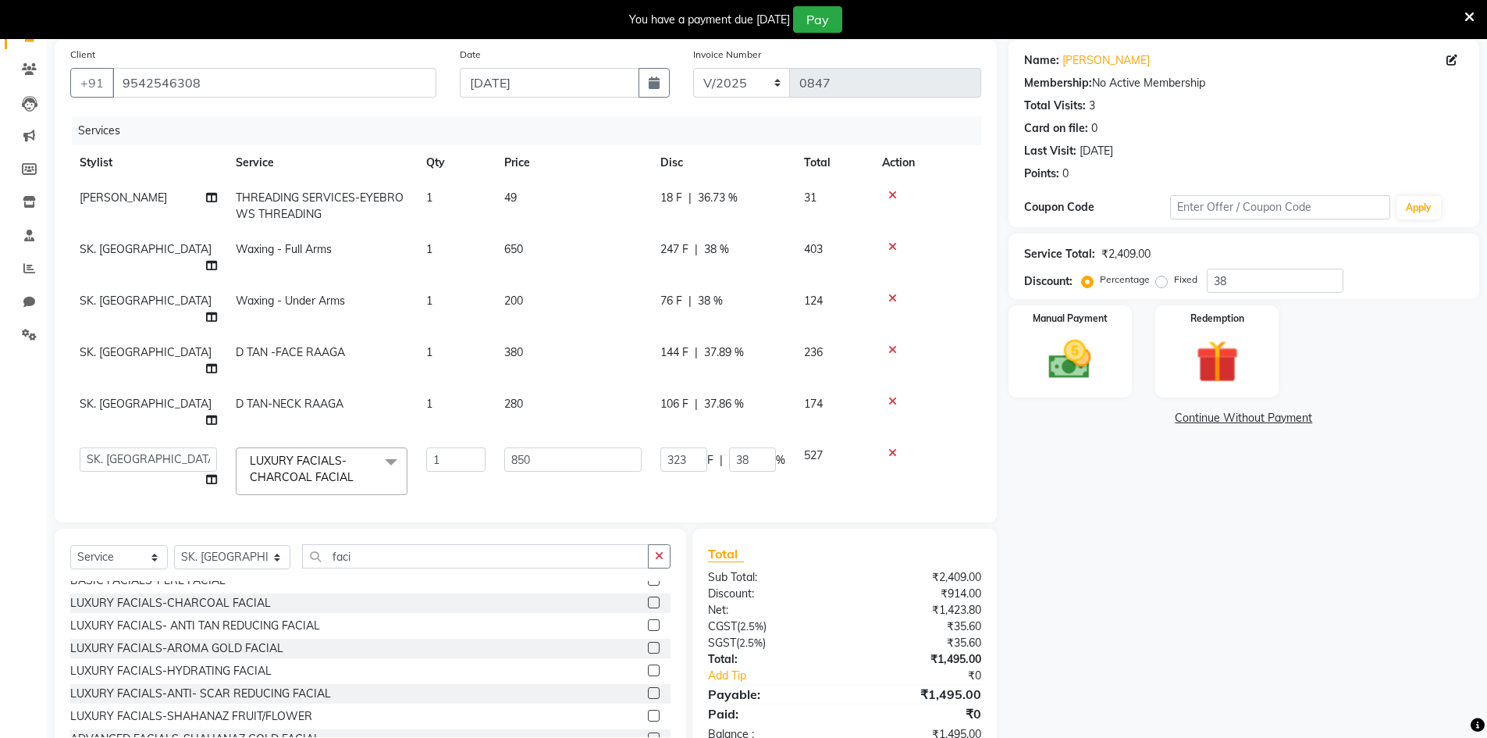
click at [681, 245] on span "247 F" at bounding box center [675, 249] width 28 height 16
select select "91477"
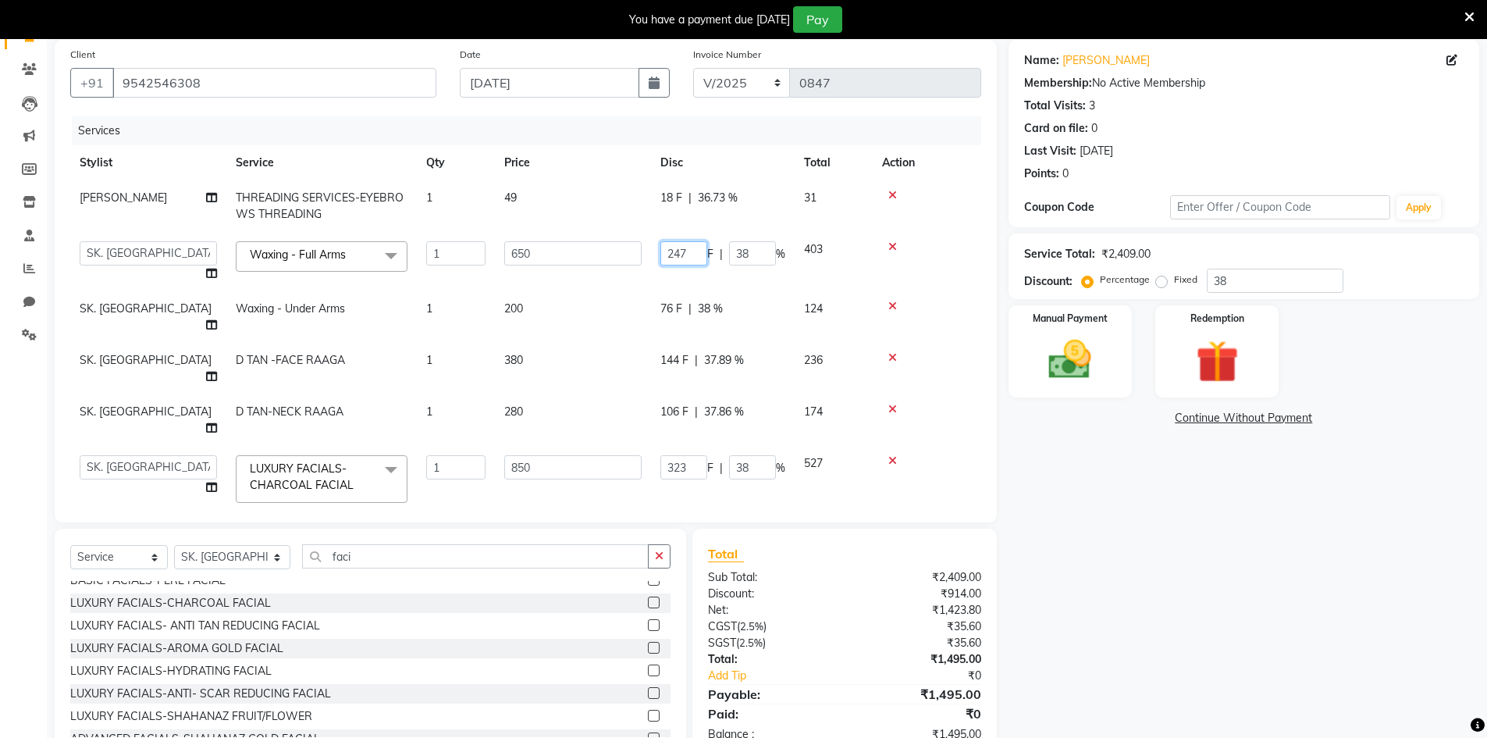
click at [687, 253] on input "247" at bounding box center [684, 253] width 47 height 24
type input "244"
click at [1149, 625] on div "Name: [PERSON_NAME] Membership: No Active Membership Total Visits: 3 Card on fi…" at bounding box center [1250, 399] width 483 height 719
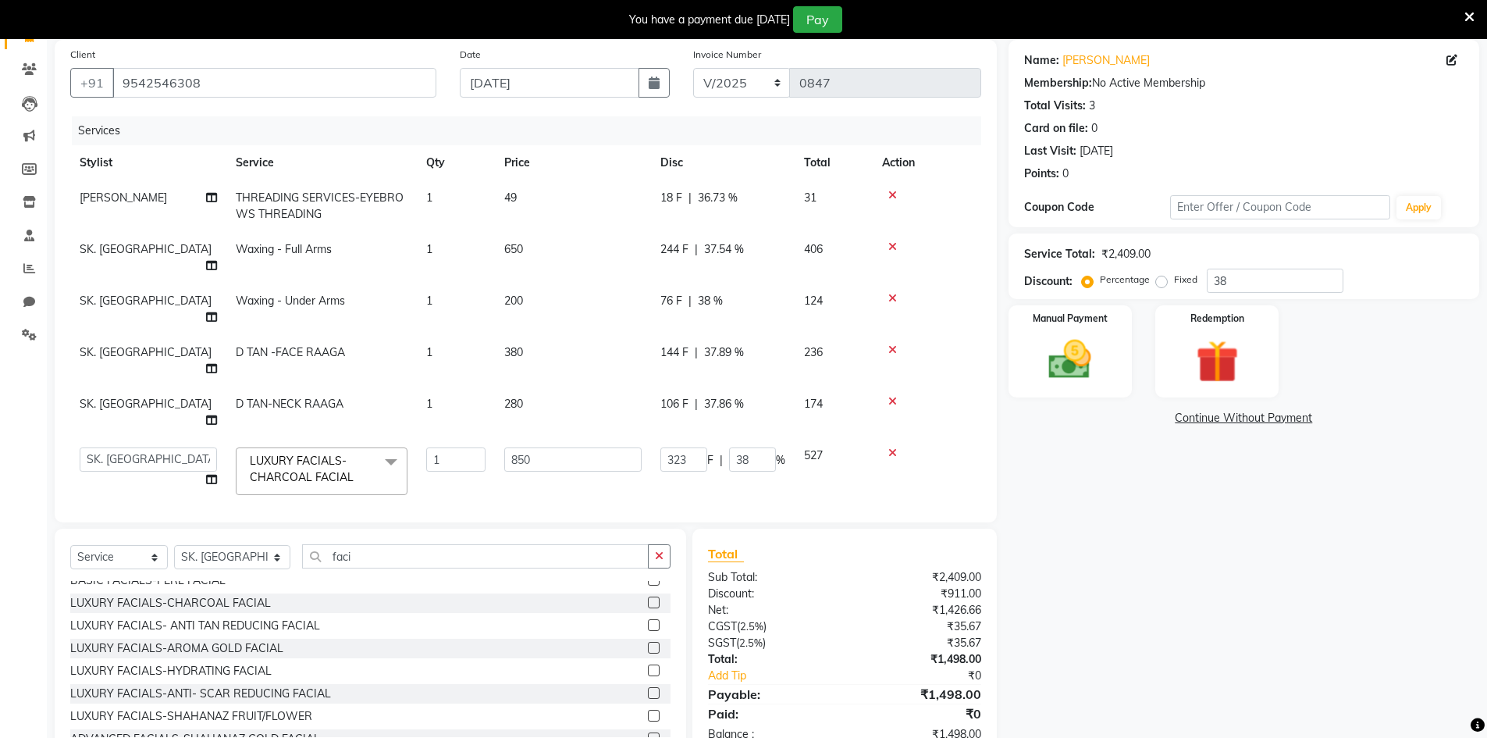
click at [684, 248] on span "244 F" at bounding box center [675, 249] width 28 height 16
select select "91477"
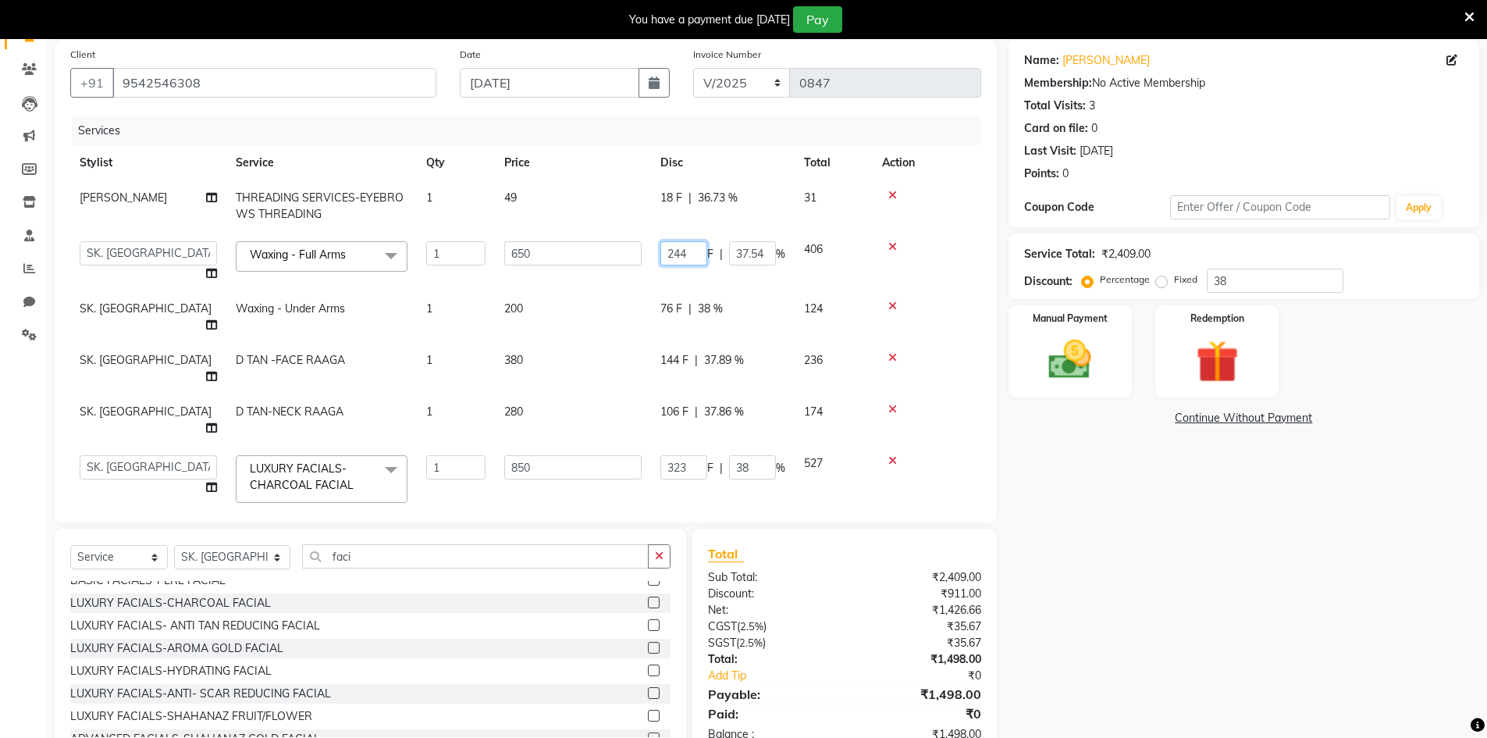
click at [685, 252] on input "244" at bounding box center [684, 253] width 47 height 24
type input "240"
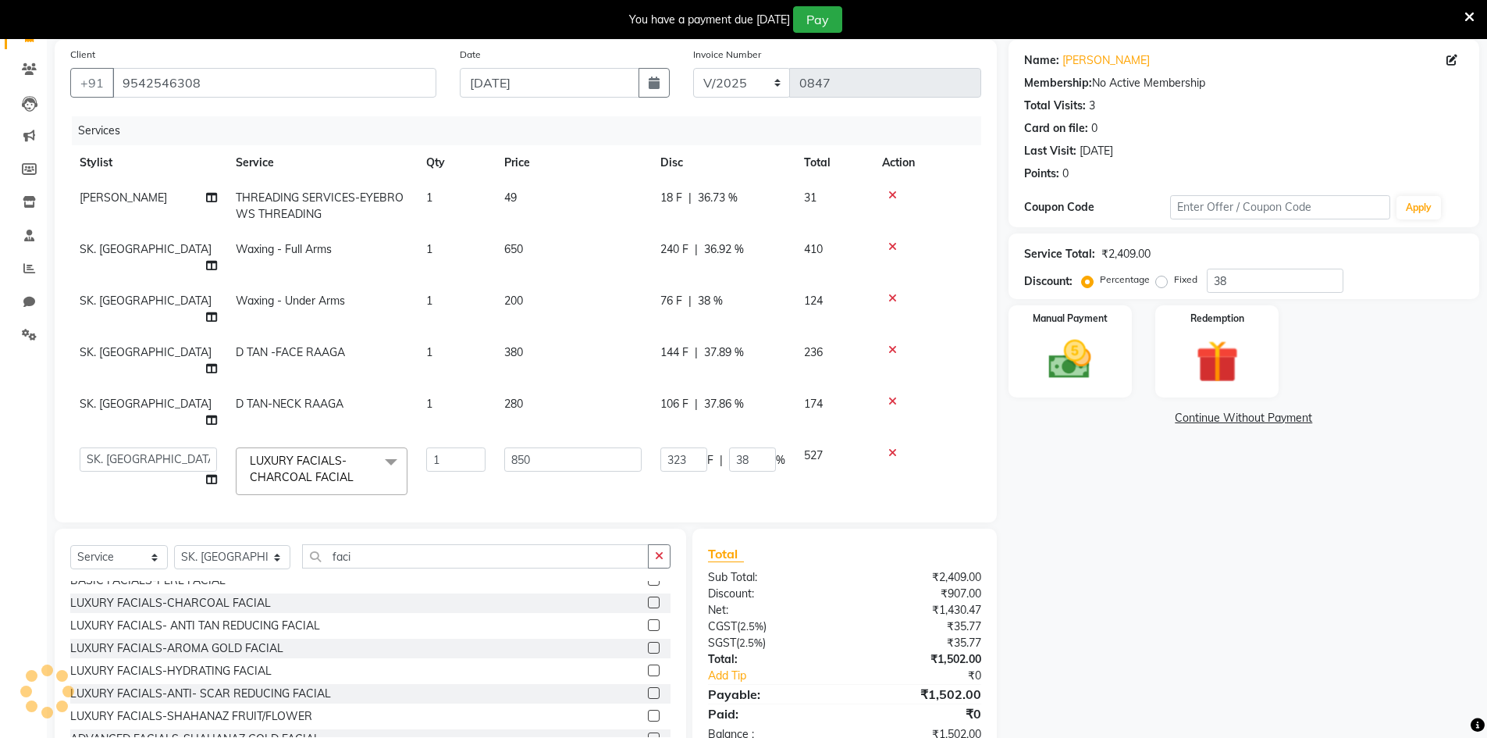
click at [1199, 542] on div "Name: [PERSON_NAME] Membership: No Active Membership Total Visits: 3 Card on fi…" at bounding box center [1250, 399] width 483 height 719
click at [684, 250] on span "240 F" at bounding box center [675, 249] width 28 height 16
select select "91477"
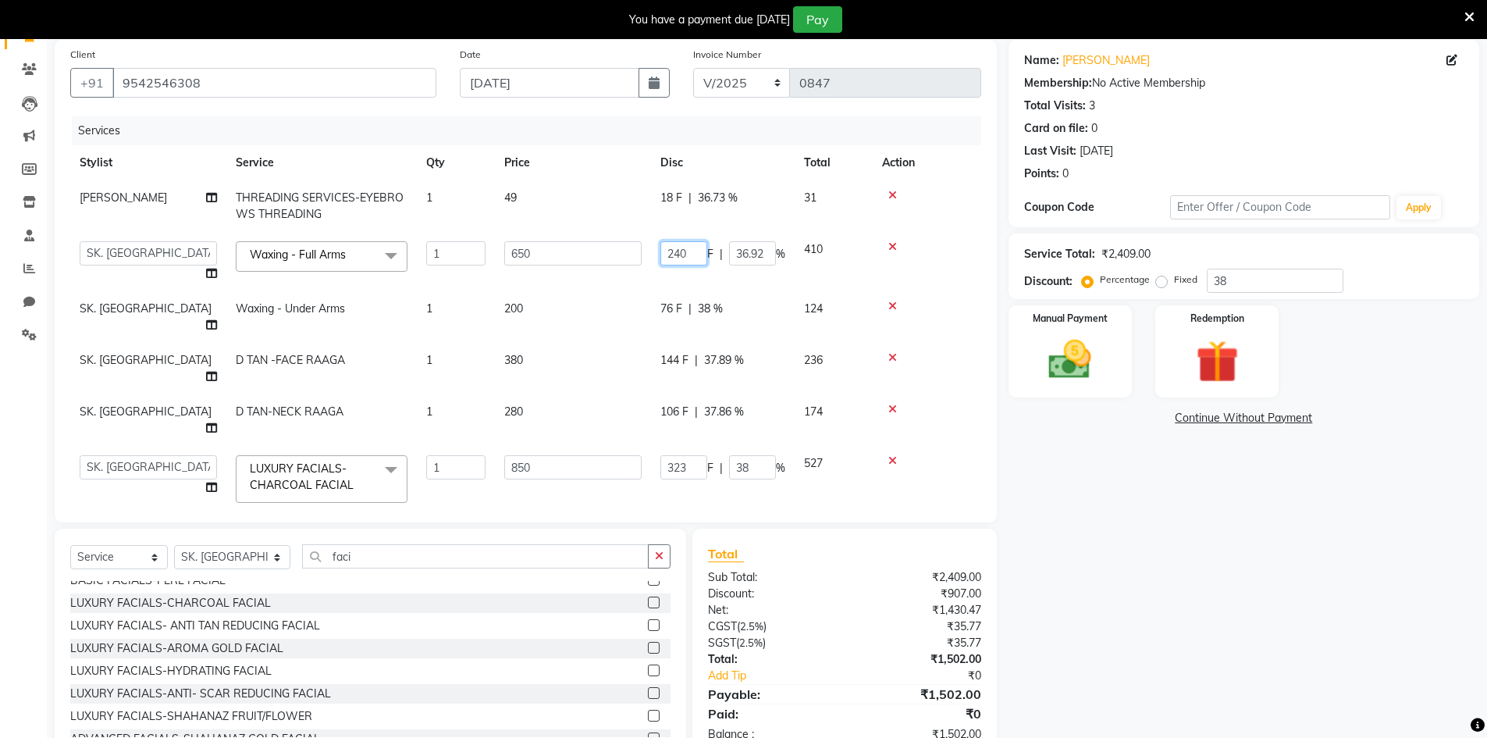
click at [692, 248] on input "240" at bounding box center [684, 253] width 47 height 24
type input "241"
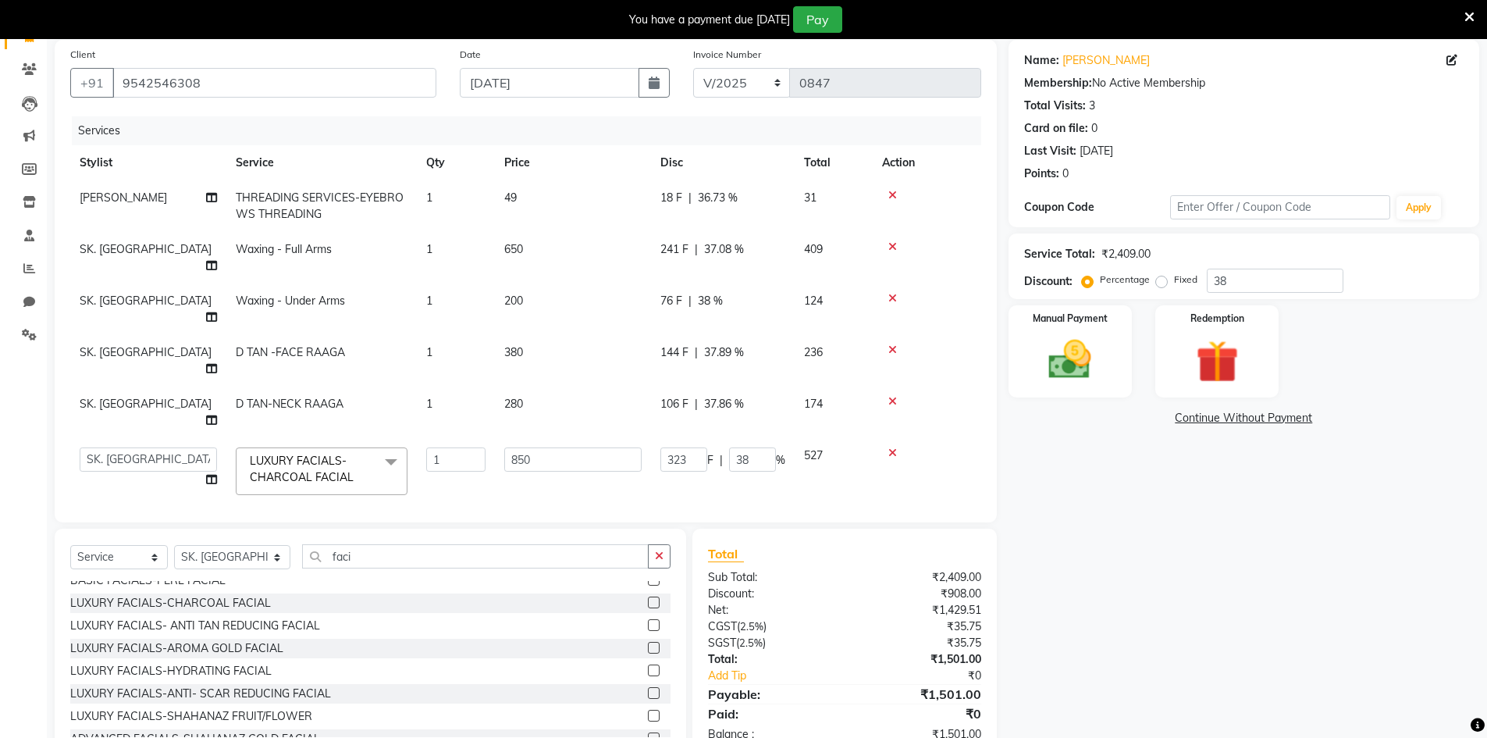
click at [1320, 652] on div "Name: [PERSON_NAME] Membership: No Active Membership Total Visits: 3 Card on fi…" at bounding box center [1250, 399] width 483 height 719
click at [678, 255] on span "241 F" at bounding box center [675, 249] width 28 height 16
select select "91477"
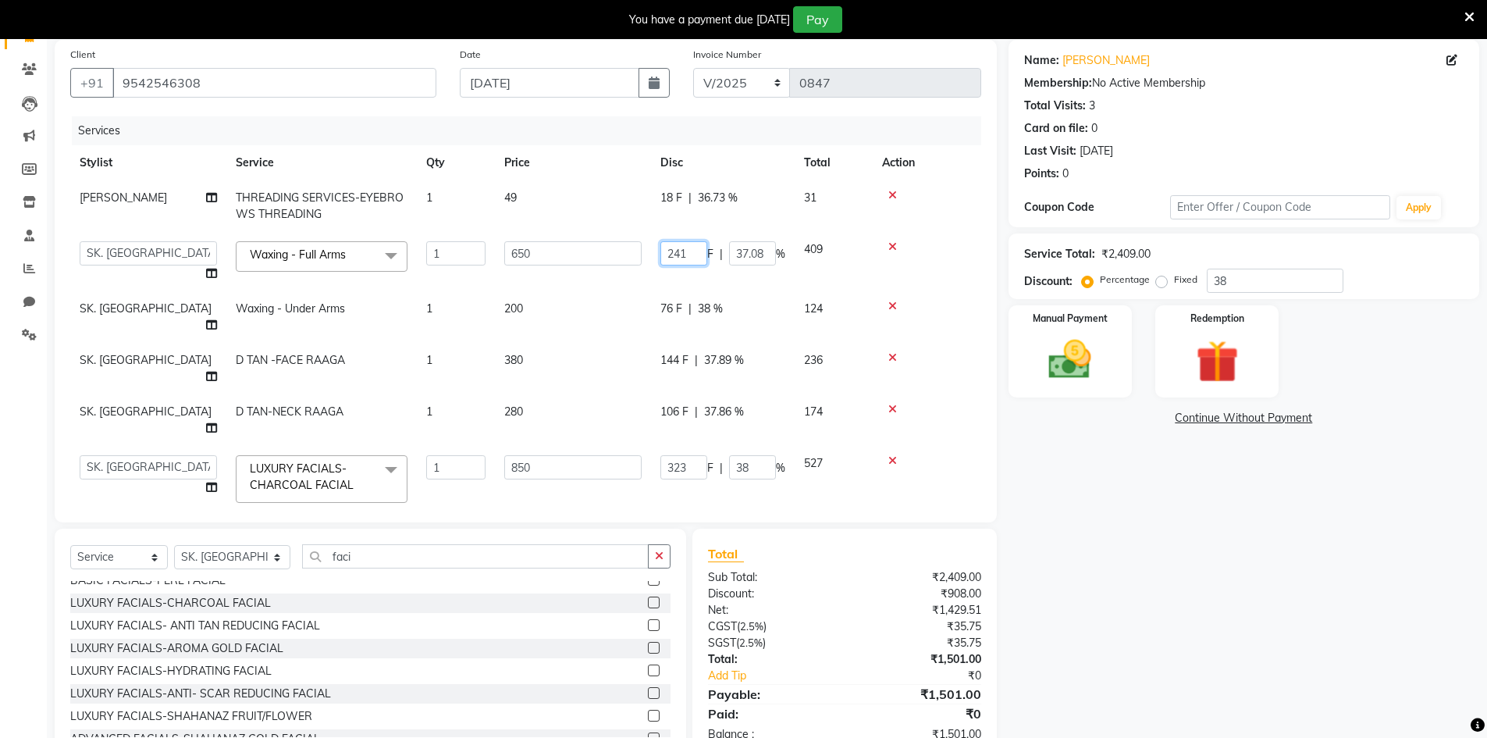
click at [696, 253] on input "241" at bounding box center [684, 253] width 47 height 24
type input "242"
click at [1188, 553] on div "Name: [PERSON_NAME] Membership: No Active Membership Total Visits: 3 Card on fi…" at bounding box center [1250, 399] width 483 height 719
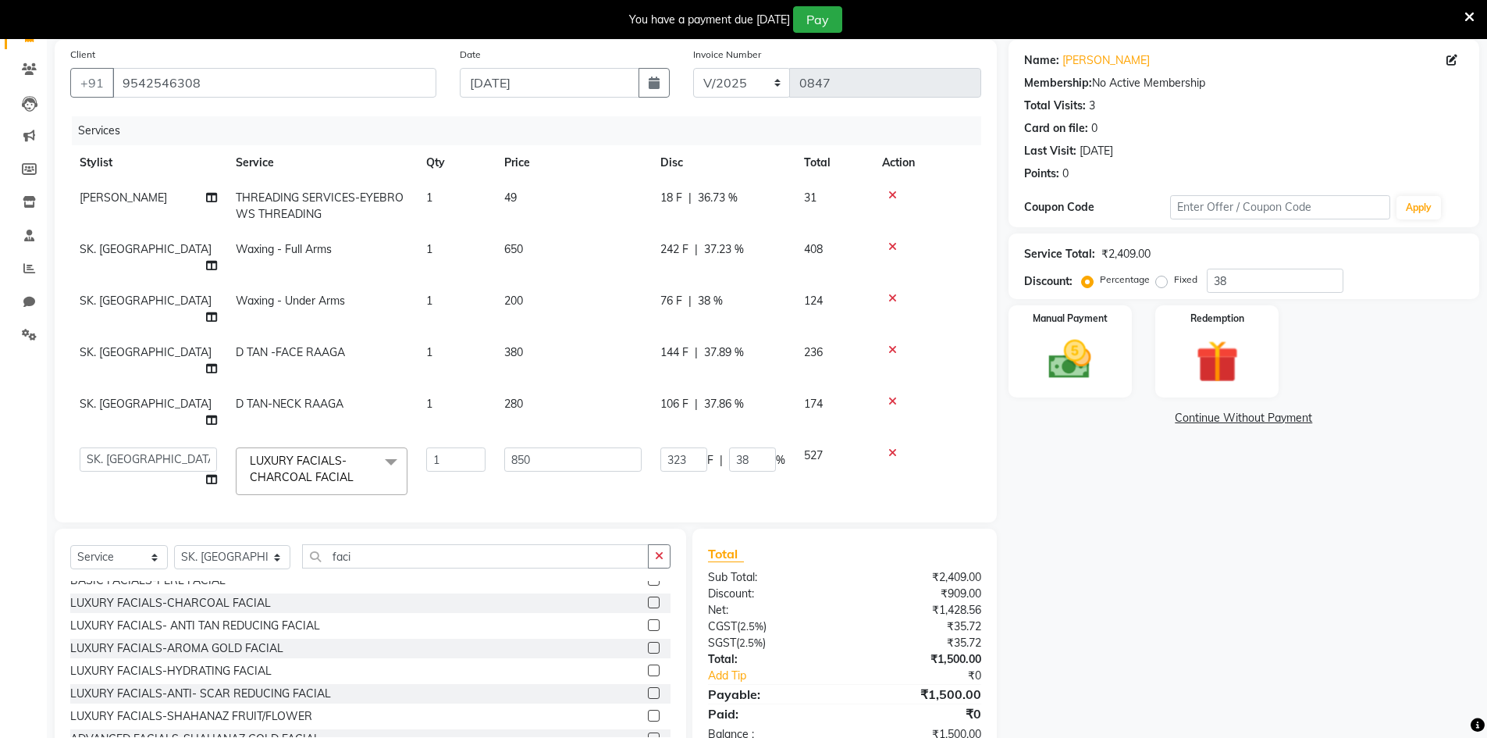
click at [131, 291] on td "SK. [GEOGRAPHIC_DATA]" at bounding box center [148, 309] width 156 height 52
select select "91477"
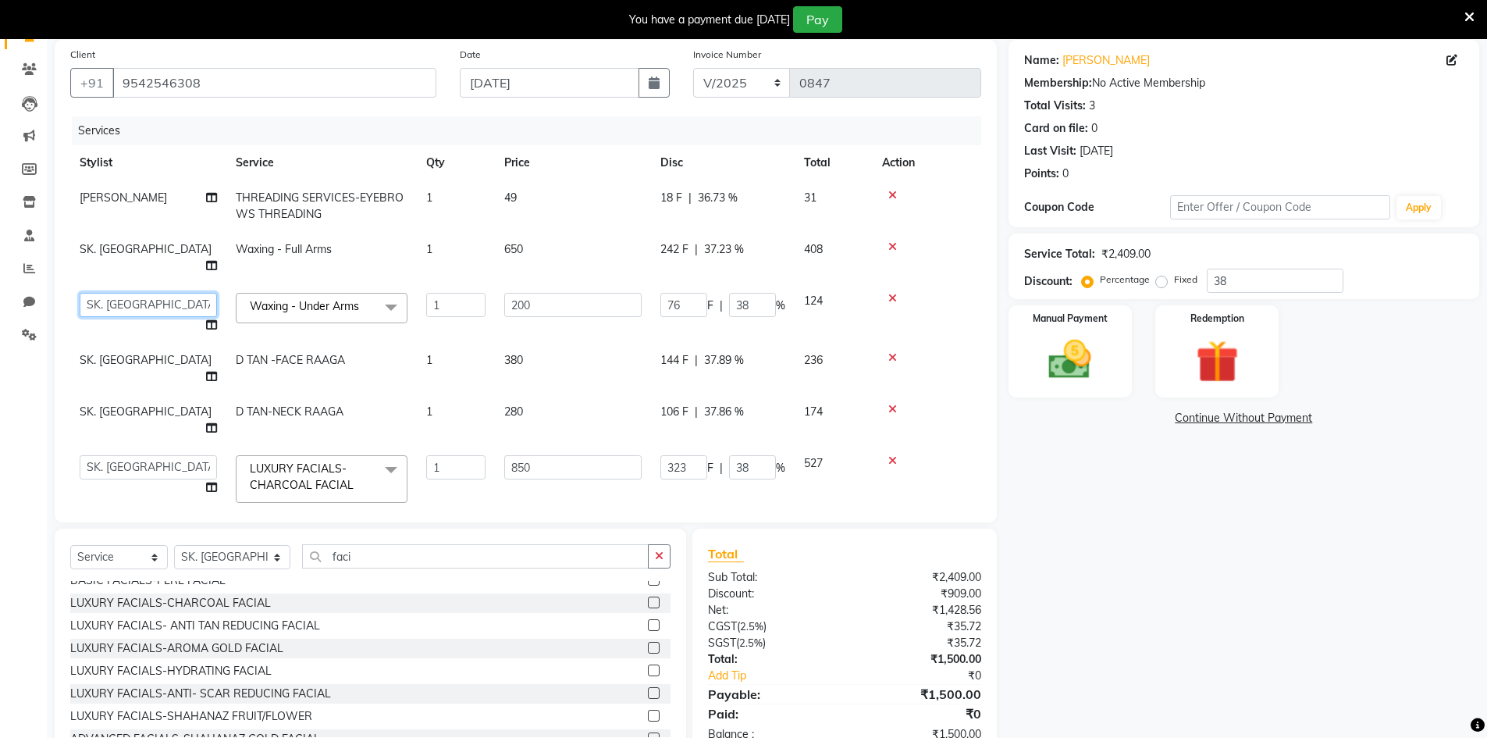
click at [136, 297] on select "[PERSON_NAME] Makeup/[PERSON_NAME] Services Manager Mehndi Artist [PERSON_NAME]…" at bounding box center [148, 305] width 137 height 24
select select "65299"
click at [1133, 565] on div "Name: [PERSON_NAME] Membership: No Active Membership Total Visits: 3 Card on fi…" at bounding box center [1250, 399] width 483 height 719
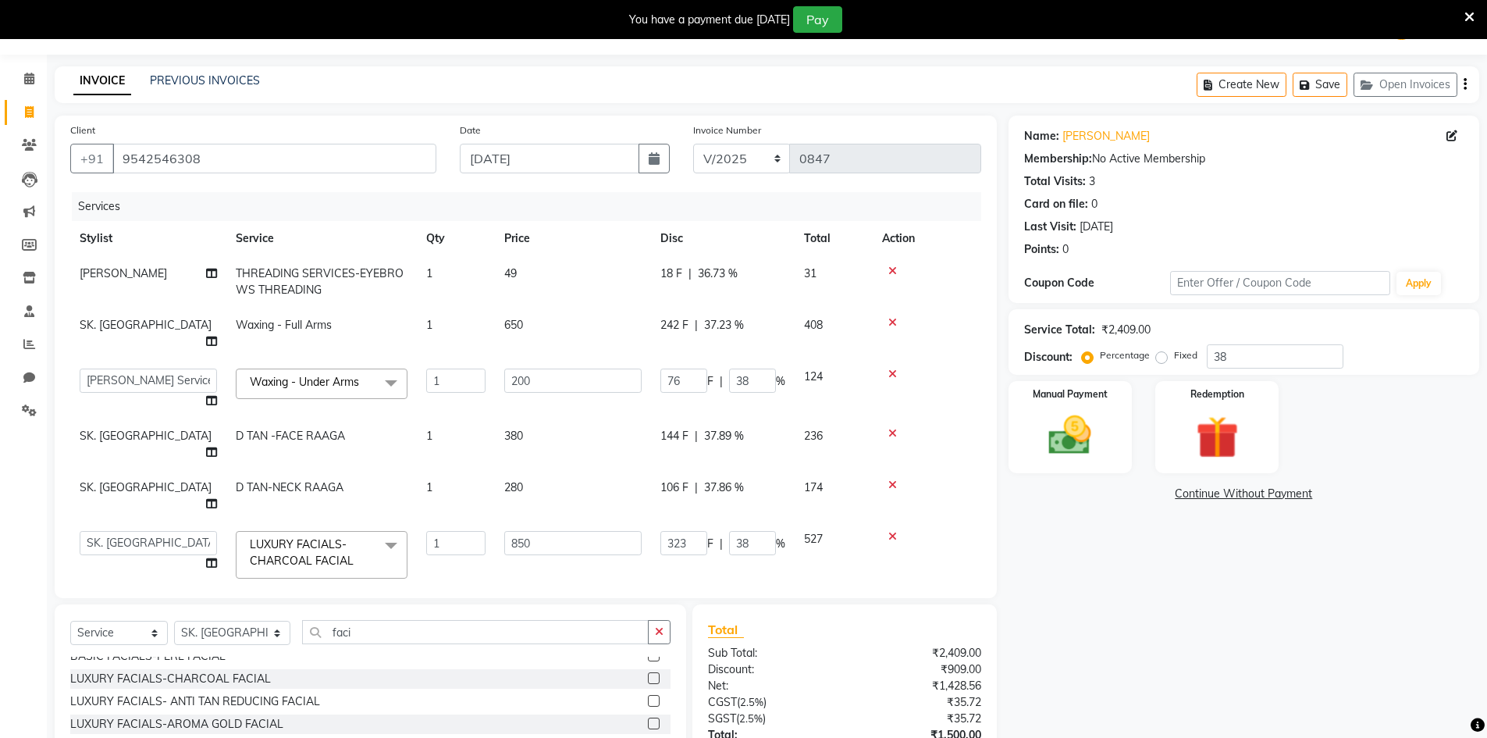
scroll to position [78, 0]
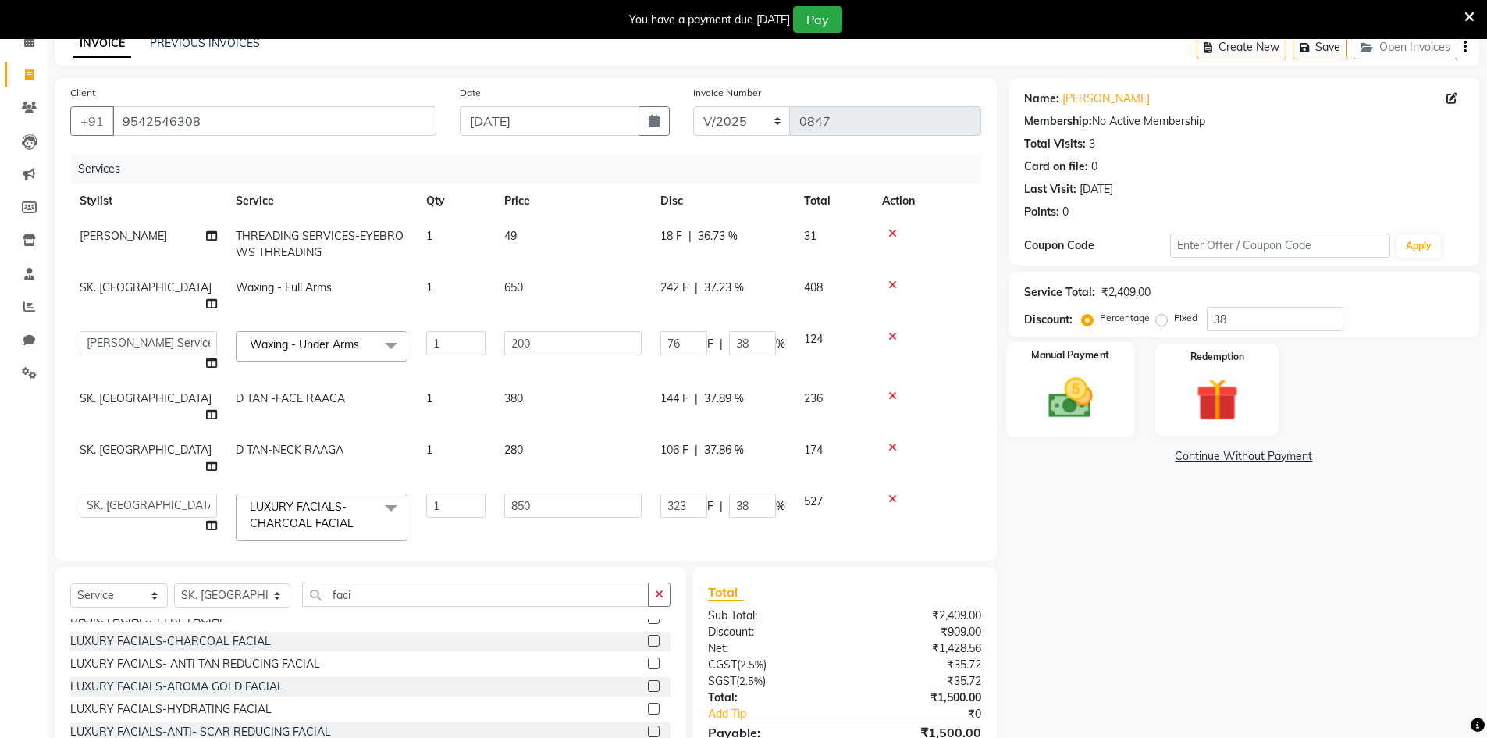
click at [1085, 413] on img at bounding box center [1071, 397] width 72 height 51
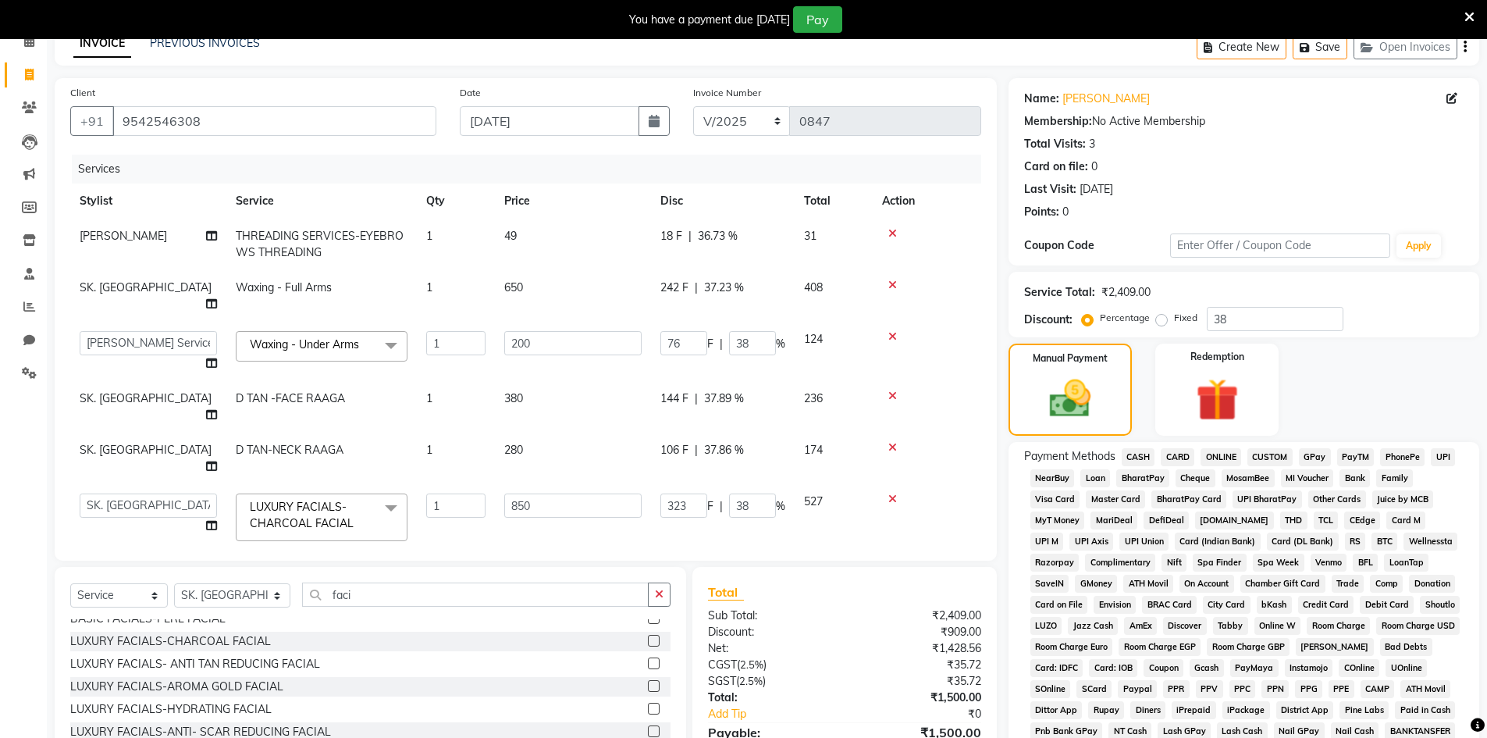
click at [1138, 451] on span "CASH" at bounding box center [1139, 457] width 34 height 18
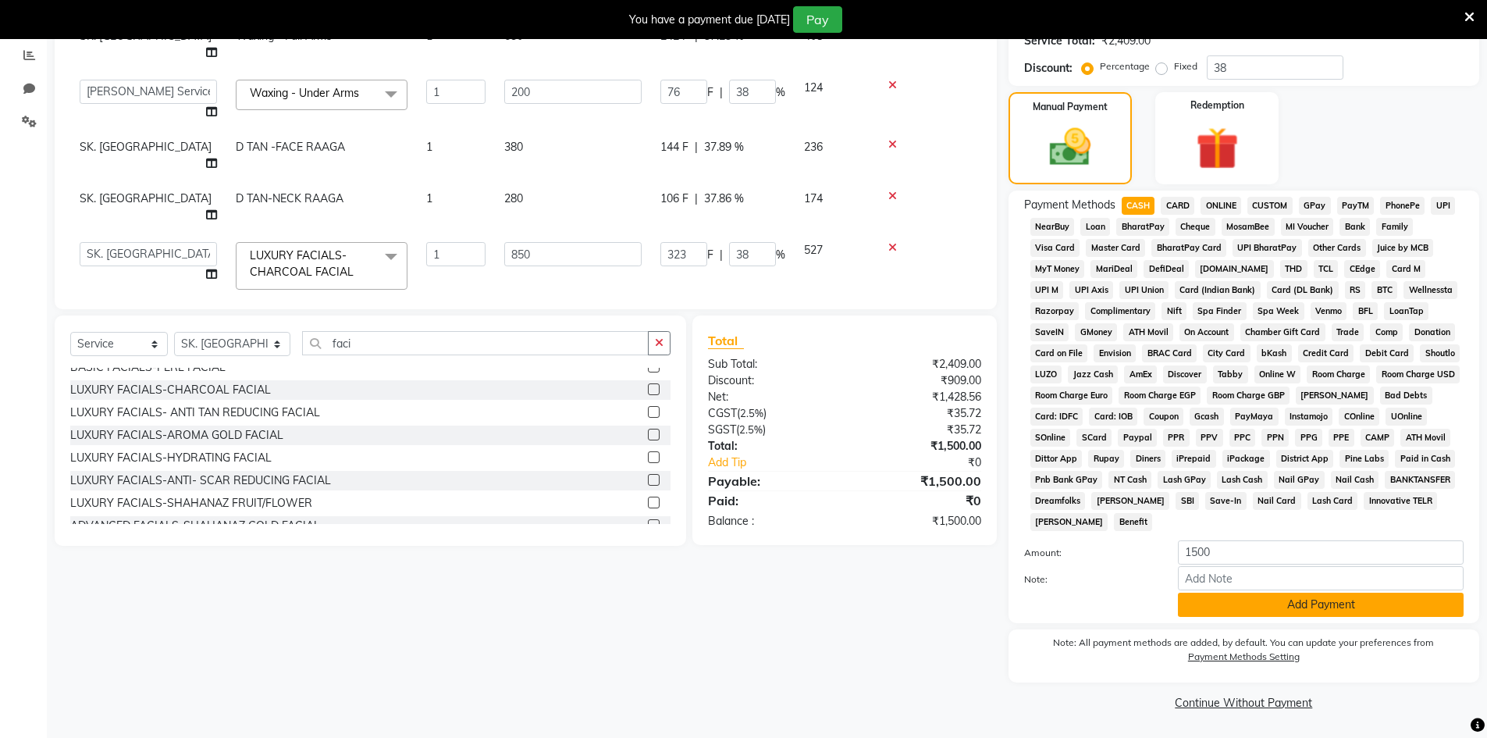
click at [1196, 604] on button "Add Payment" at bounding box center [1321, 605] width 286 height 24
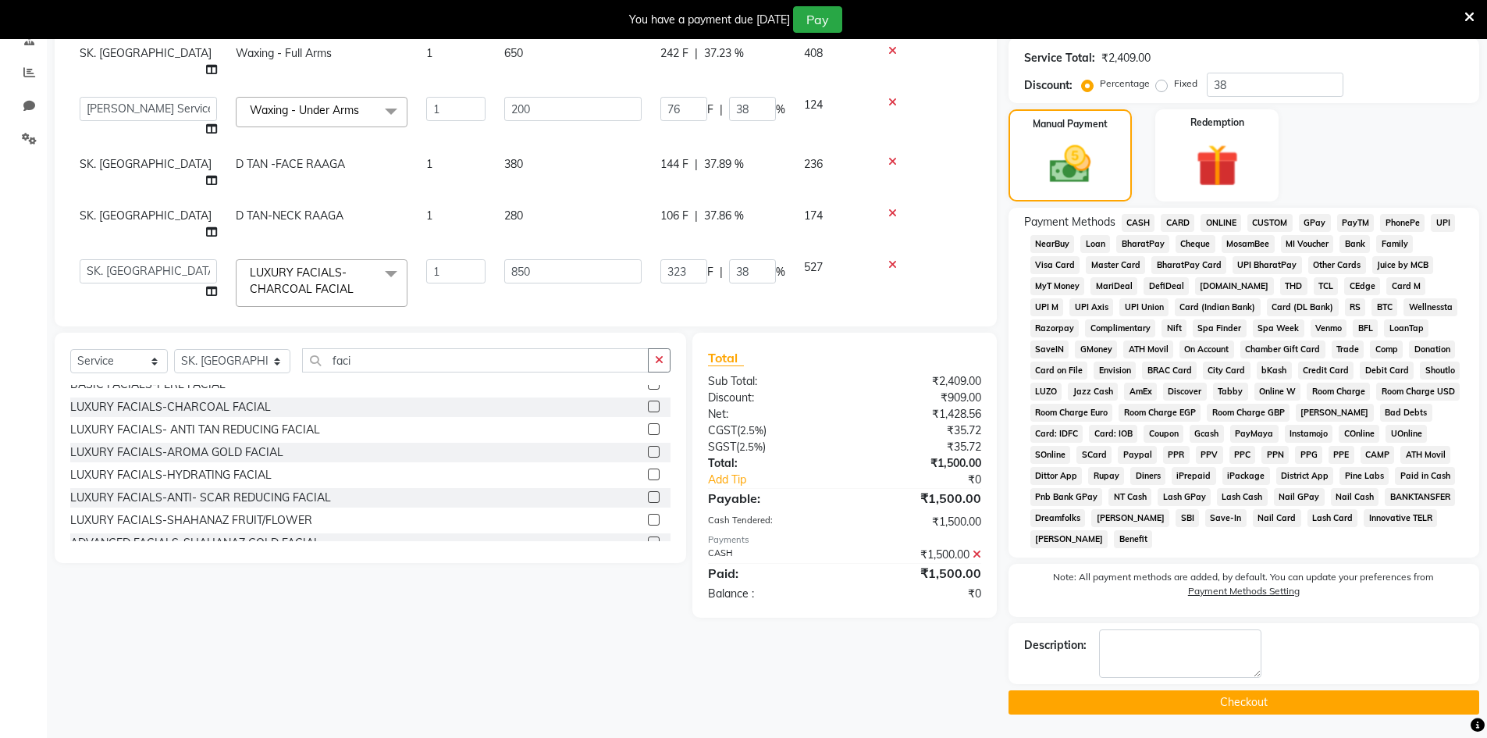
click at [1190, 704] on button "Checkout" at bounding box center [1244, 702] width 471 height 24
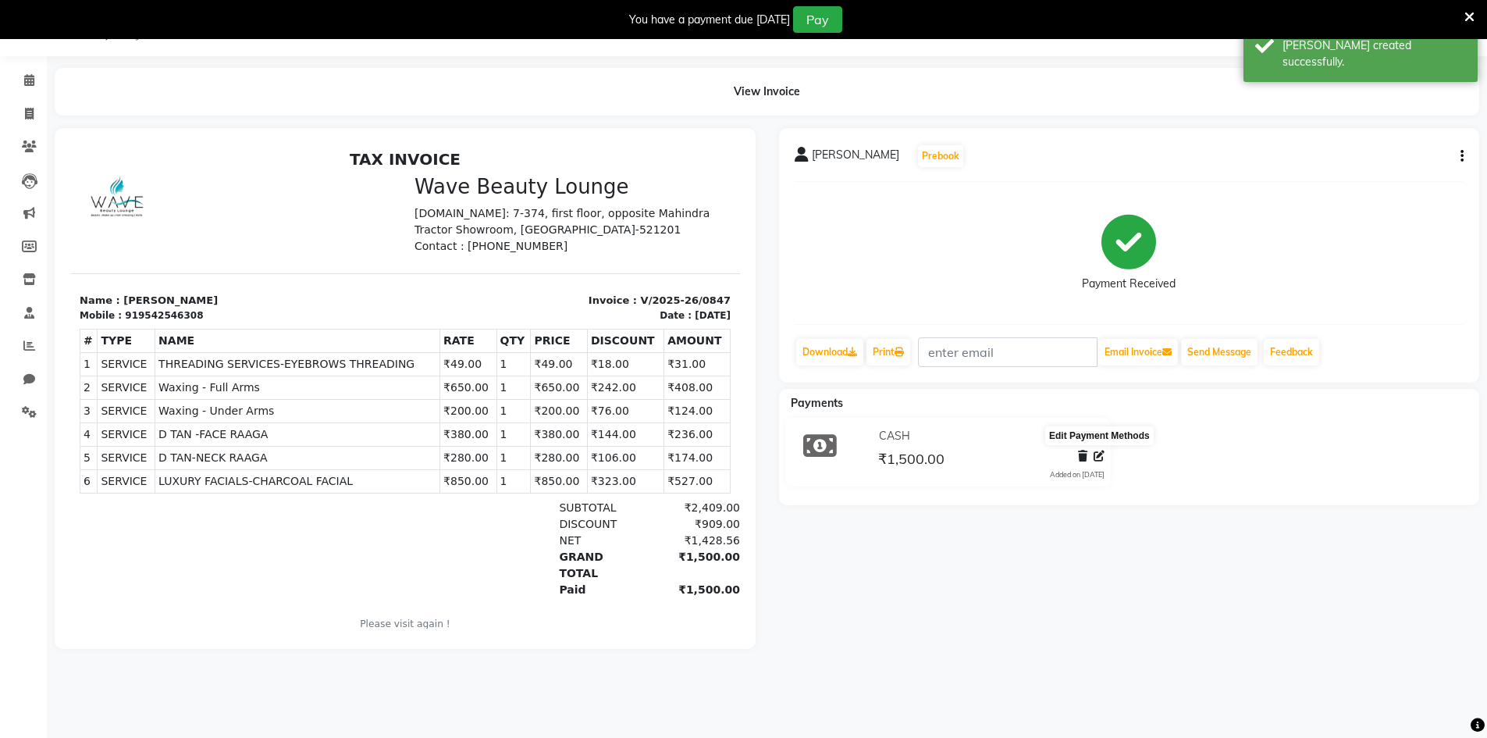
click at [1096, 454] on icon at bounding box center [1099, 456] width 11 height 11
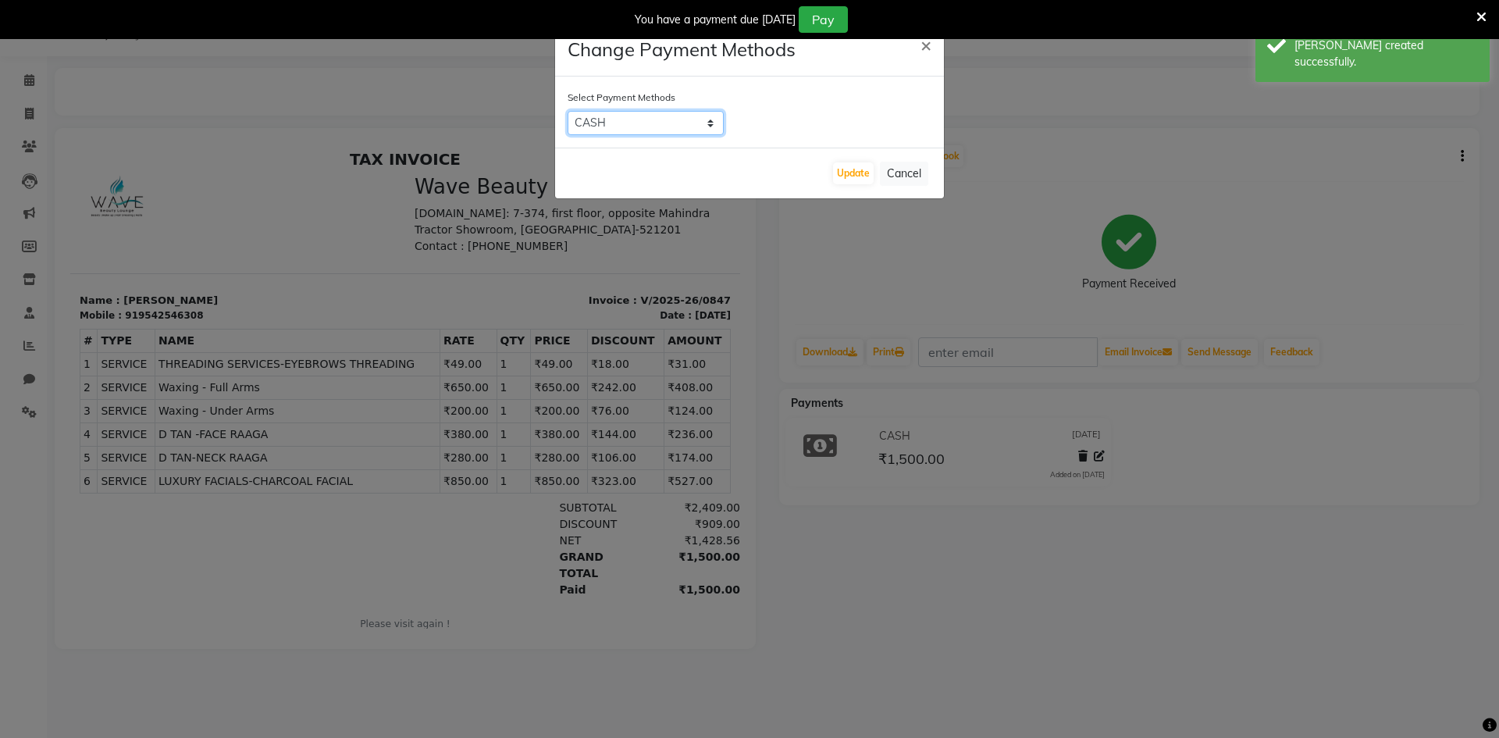
click at [643, 125] on select "CASH CARD ONLINE CUSTOM GPay PayTM PhonePe UPI NearBuy Loan BharatPay Cheque Mo…" at bounding box center [646, 123] width 156 height 24
select select "7"
click at [568, 111] on select "CASH CARD ONLINE CUSTOM GPay PayTM PhonePe UPI NearBuy Loan BharatPay Cheque Mo…" at bounding box center [646, 123] width 156 height 24
click at [846, 183] on button "Update" at bounding box center [853, 173] width 41 height 22
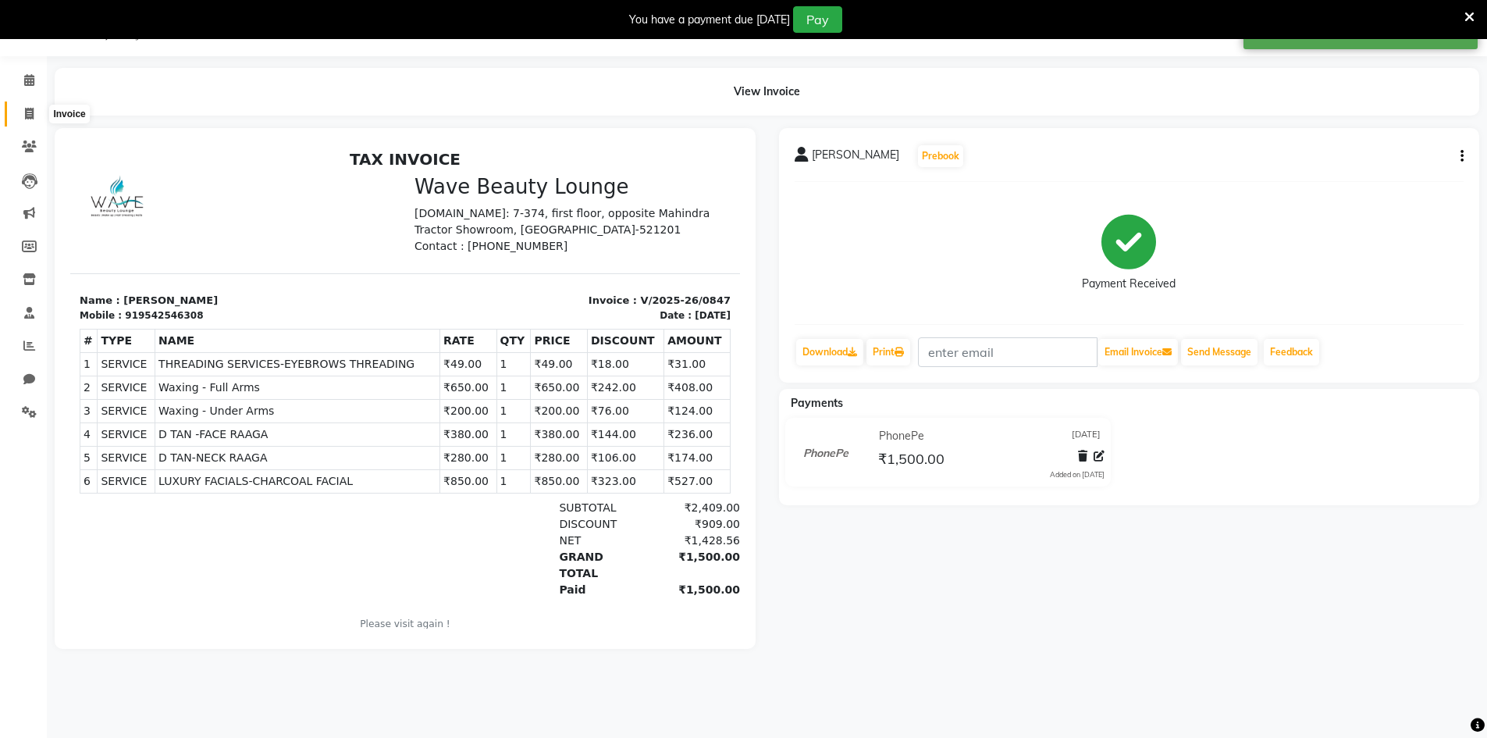
click at [31, 117] on icon at bounding box center [29, 114] width 9 height 12
select select "6830"
select select "service"
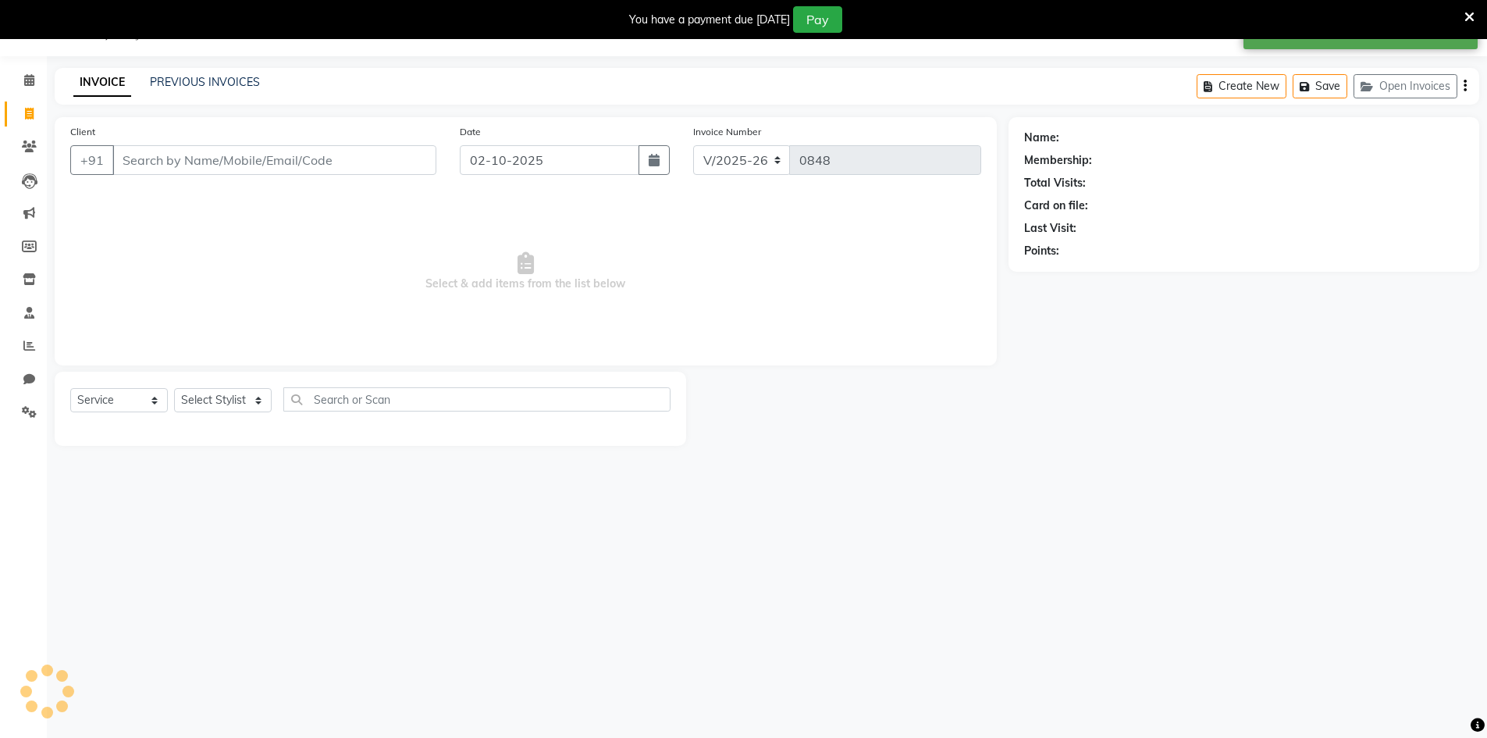
click at [216, 163] on input "Client" at bounding box center [274, 160] width 324 height 30
click at [506, 168] on input "02-10-2025" at bounding box center [550, 160] width 180 height 30
select select "10"
select select "2025"
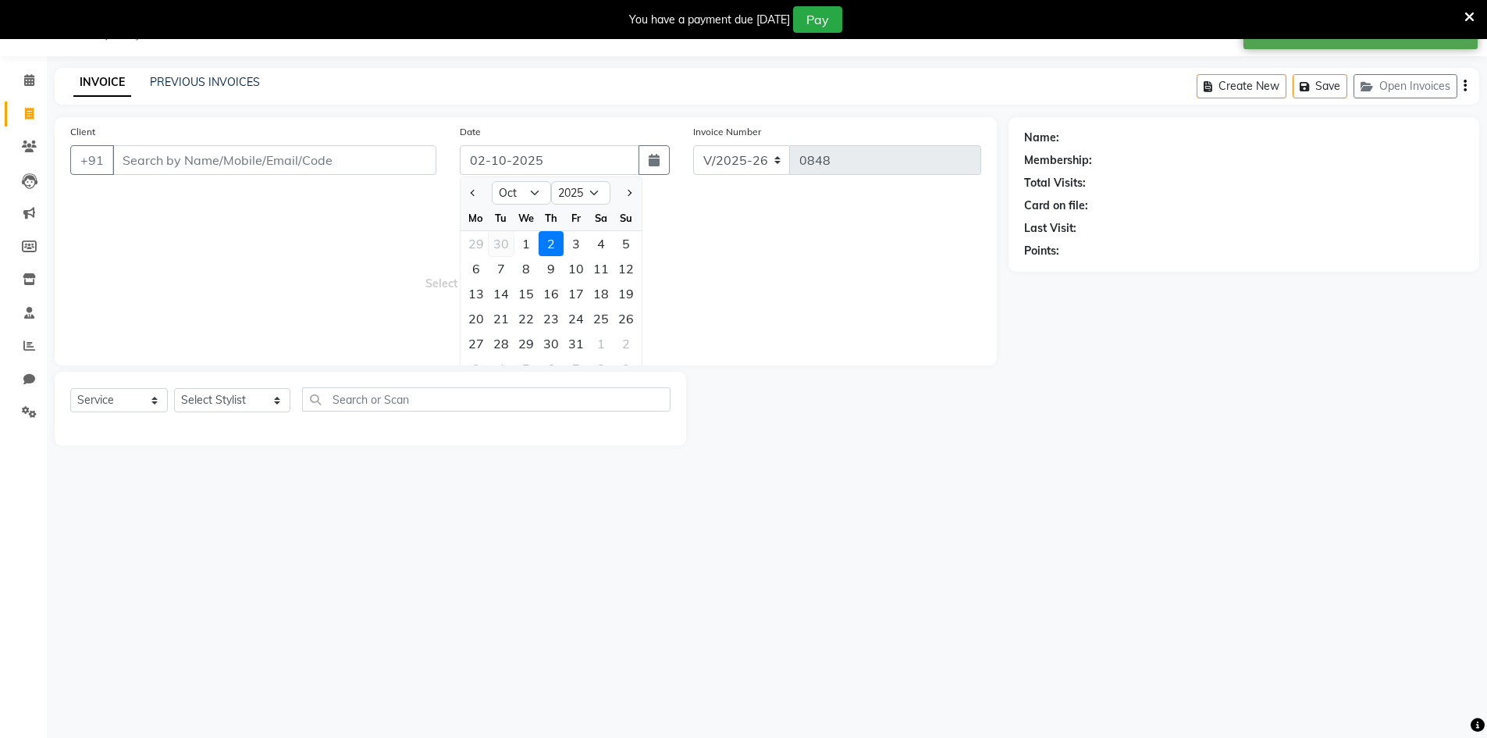
click at [497, 245] on div "30" at bounding box center [501, 243] width 25 height 25
type input "[DATE]"
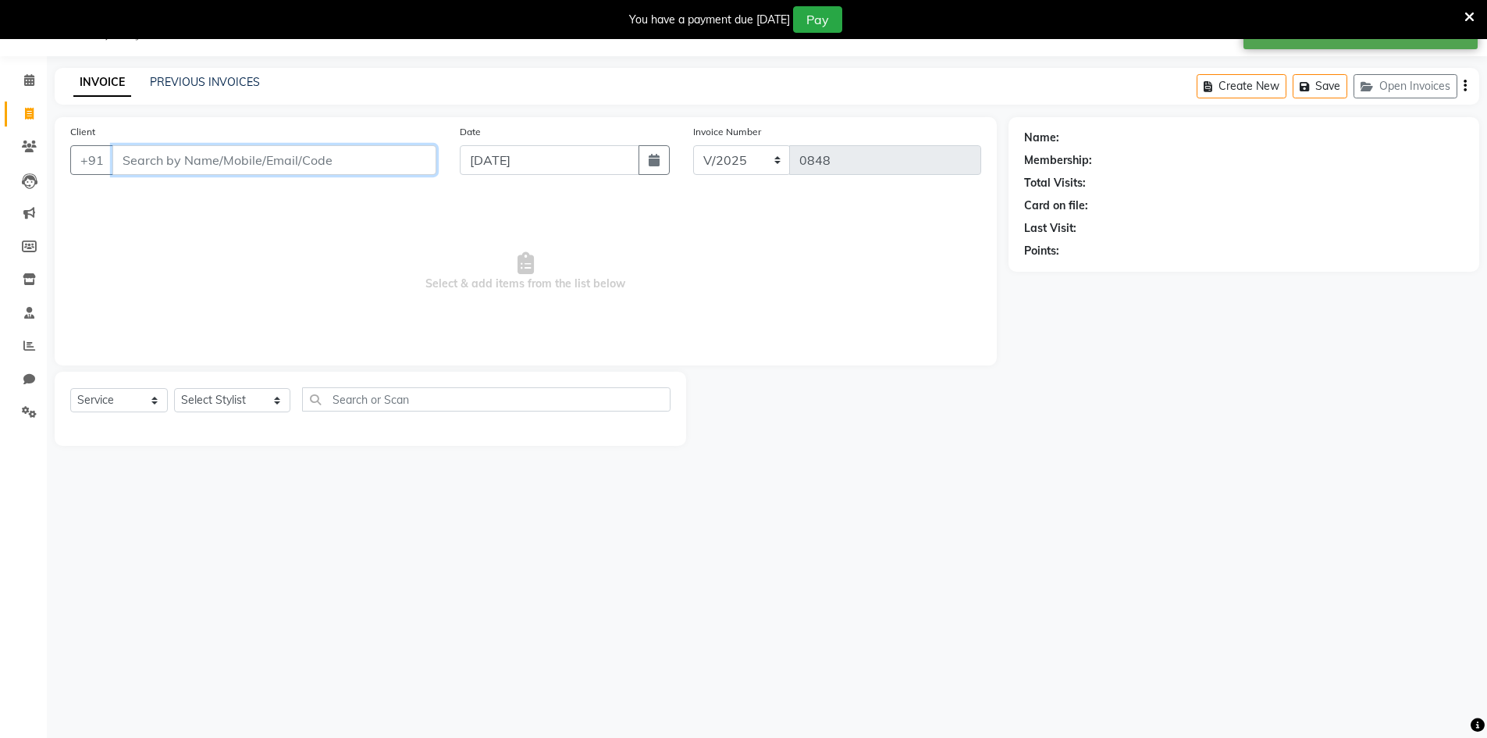
click at [404, 161] on input "Client" at bounding box center [274, 160] width 324 height 30
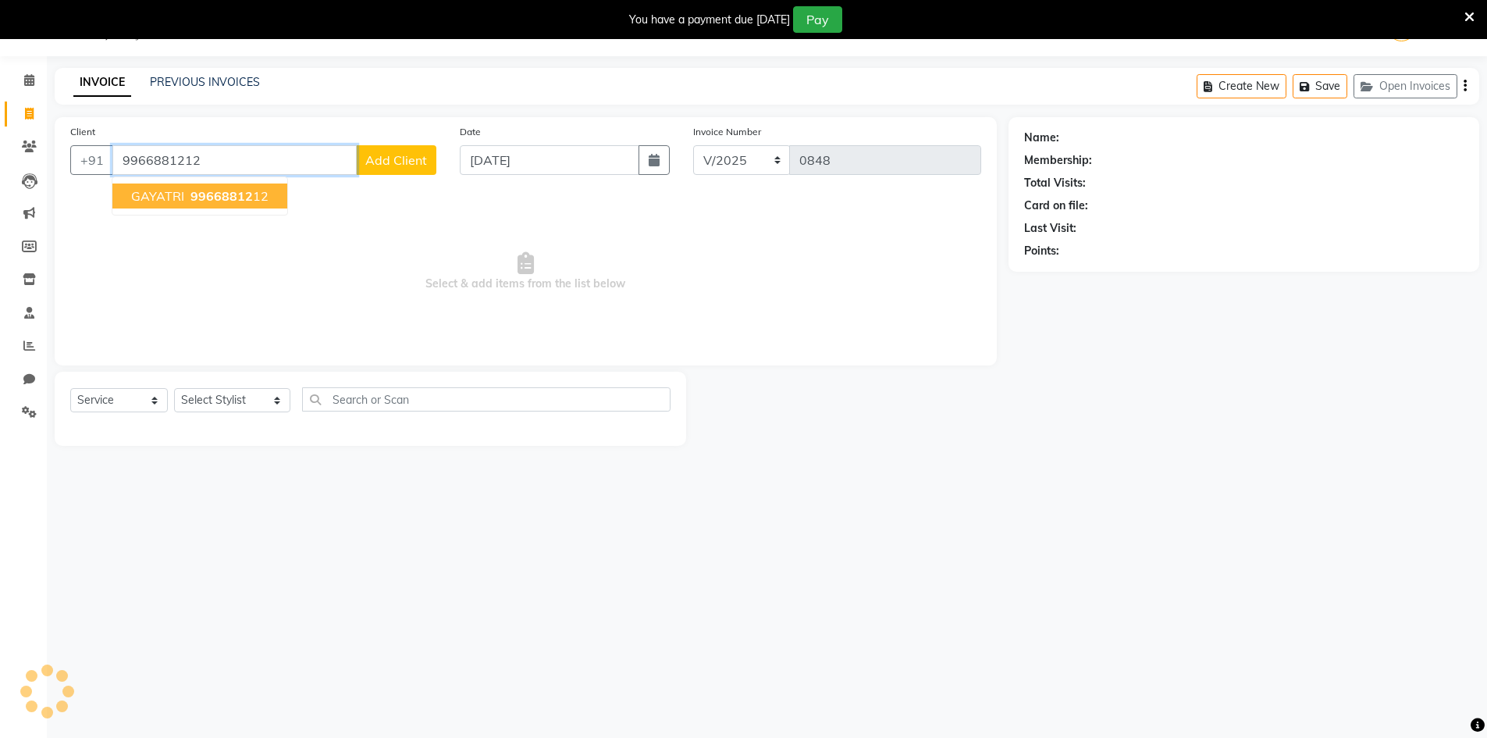
type input "9966881212"
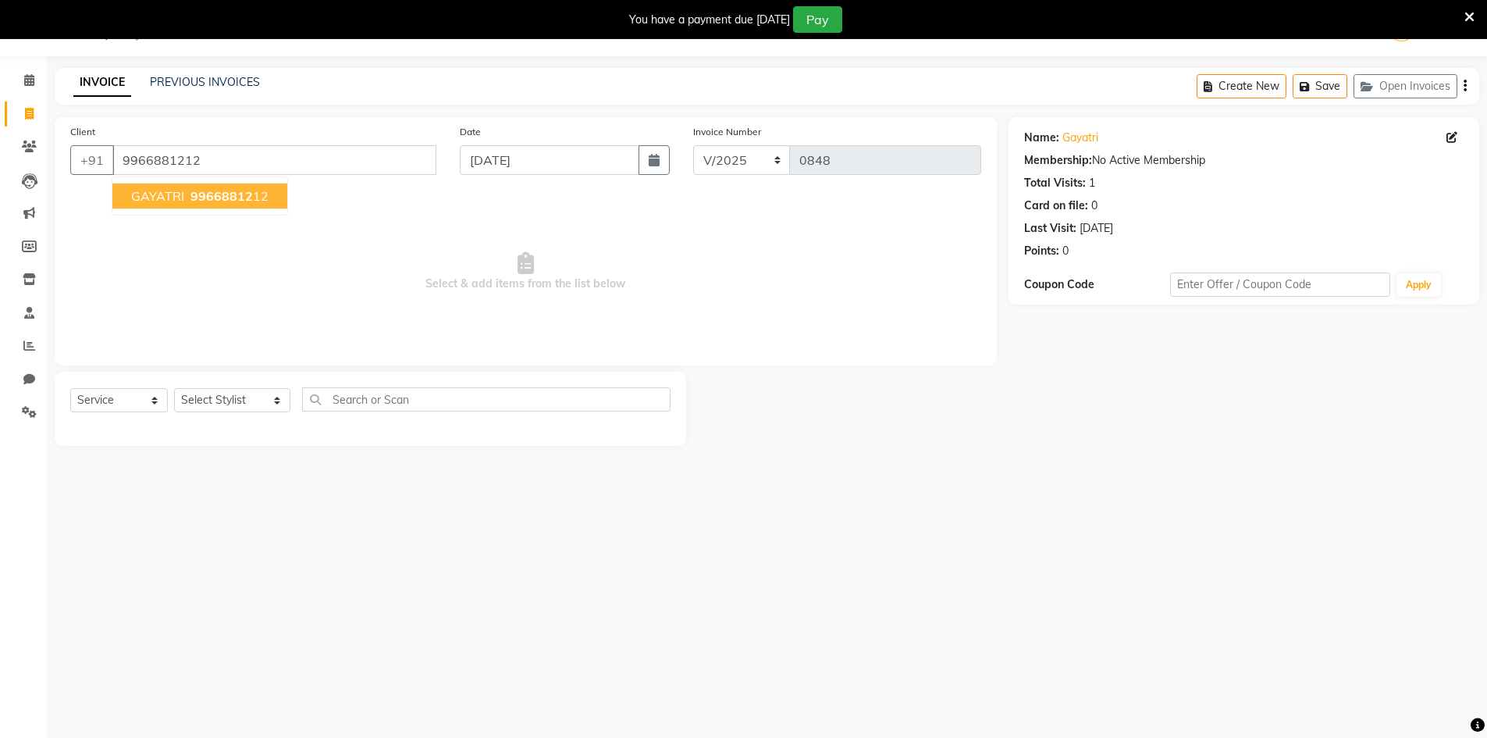
click at [280, 205] on button "GAYATRI 99668812 12" at bounding box center [199, 195] width 175 height 25
click at [216, 408] on select "Select Stylist [PERSON_NAME] Makeup/[PERSON_NAME] Services Manager Mehndi Artis…" at bounding box center [232, 400] width 116 height 24
select select "65299"
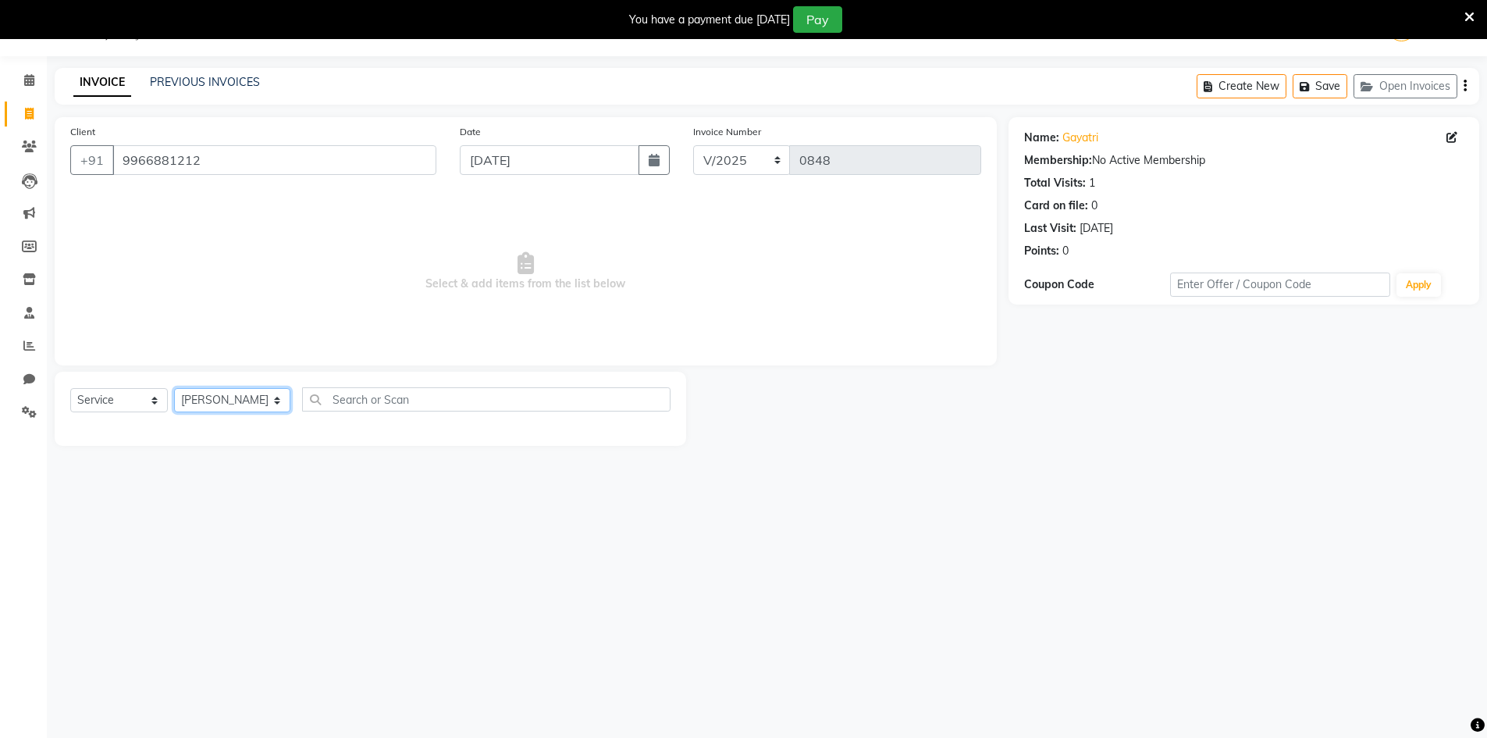
click at [174, 388] on select "Select Stylist [PERSON_NAME] Makeup/[PERSON_NAME] Services Manager Mehndi Artis…" at bounding box center [232, 400] width 116 height 24
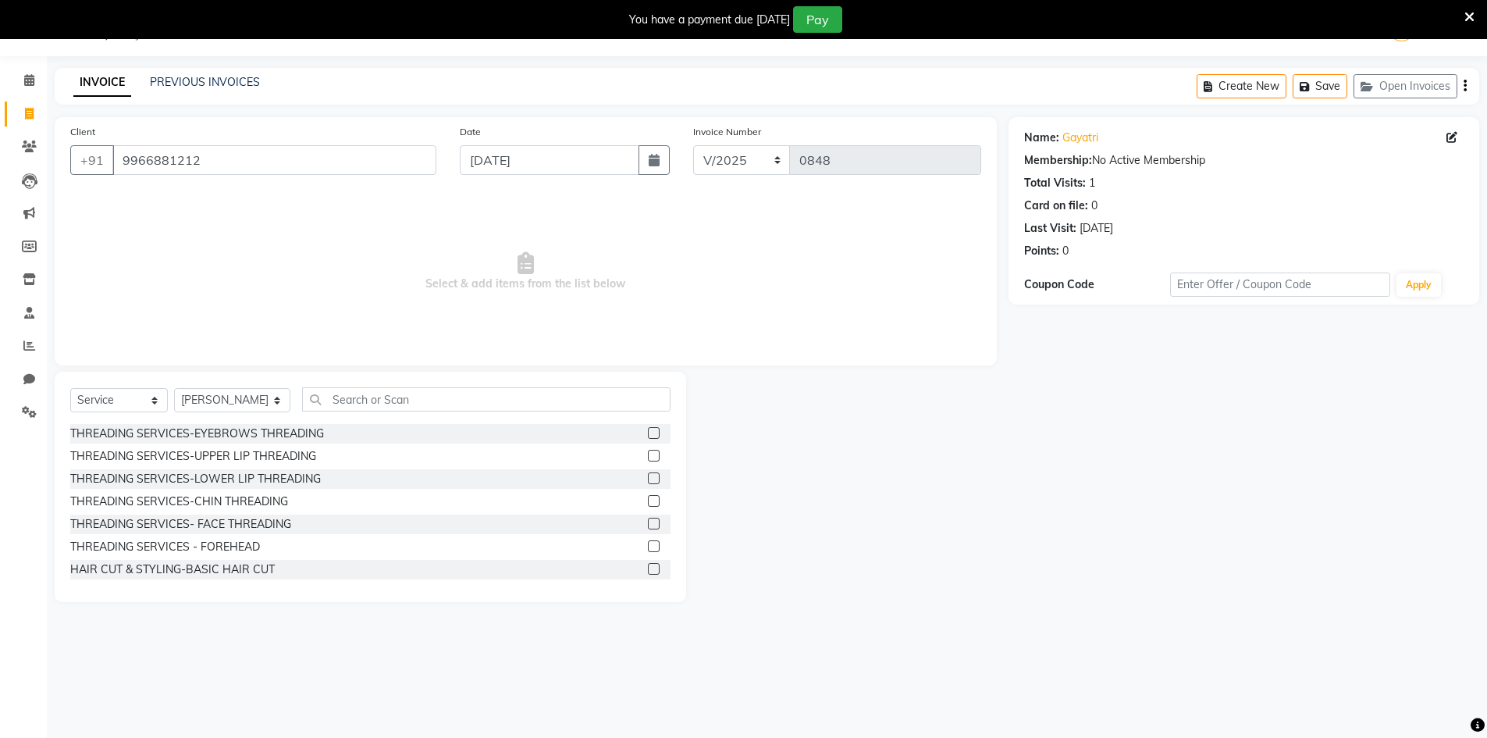
click at [648, 433] on label at bounding box center [654, 433] width 12 height 12
click at [648, 433] on input "checkbox" at bounding box center [653, 434] width 10 height 10
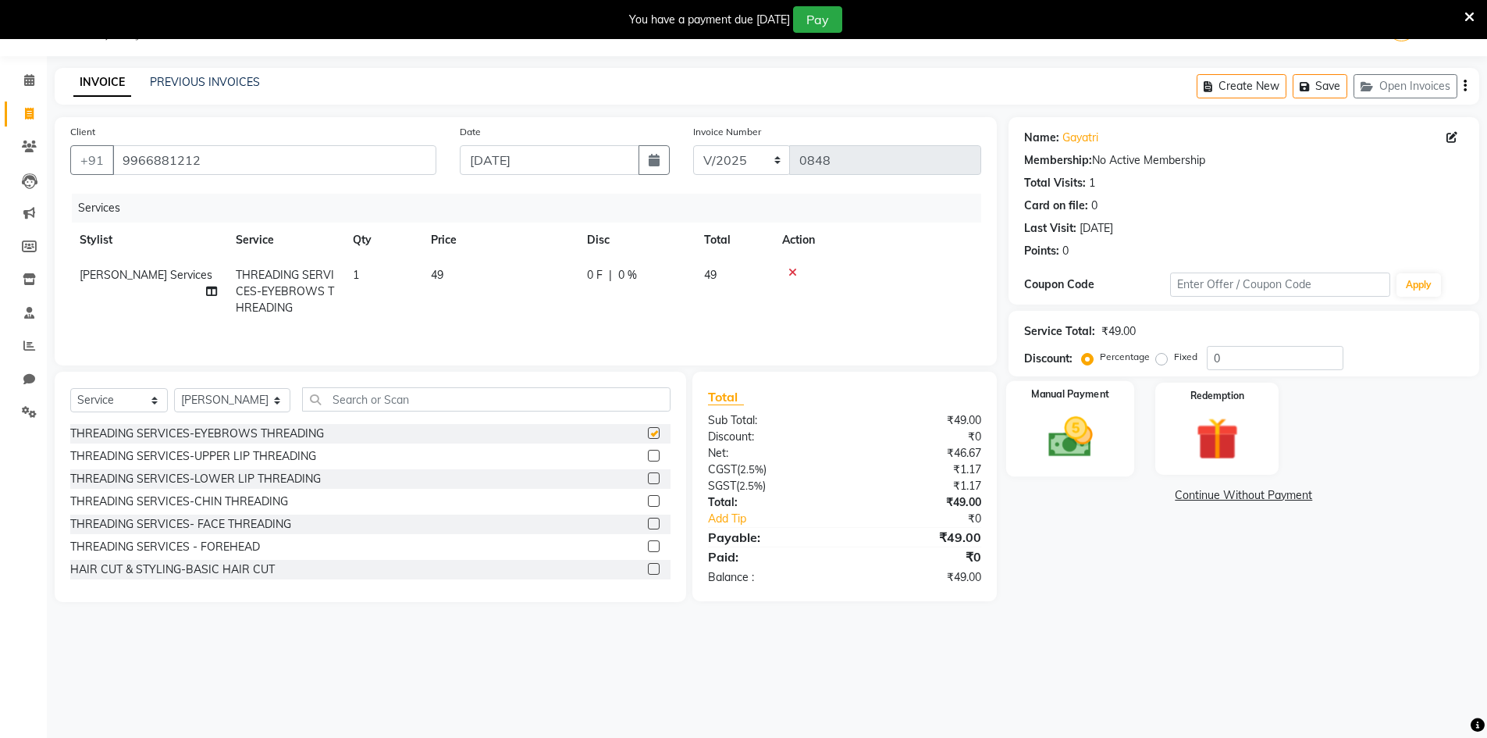
checkbox input "false"
click at [1053, 455] on img at bounding box center [1071, 436] width 72 height 51
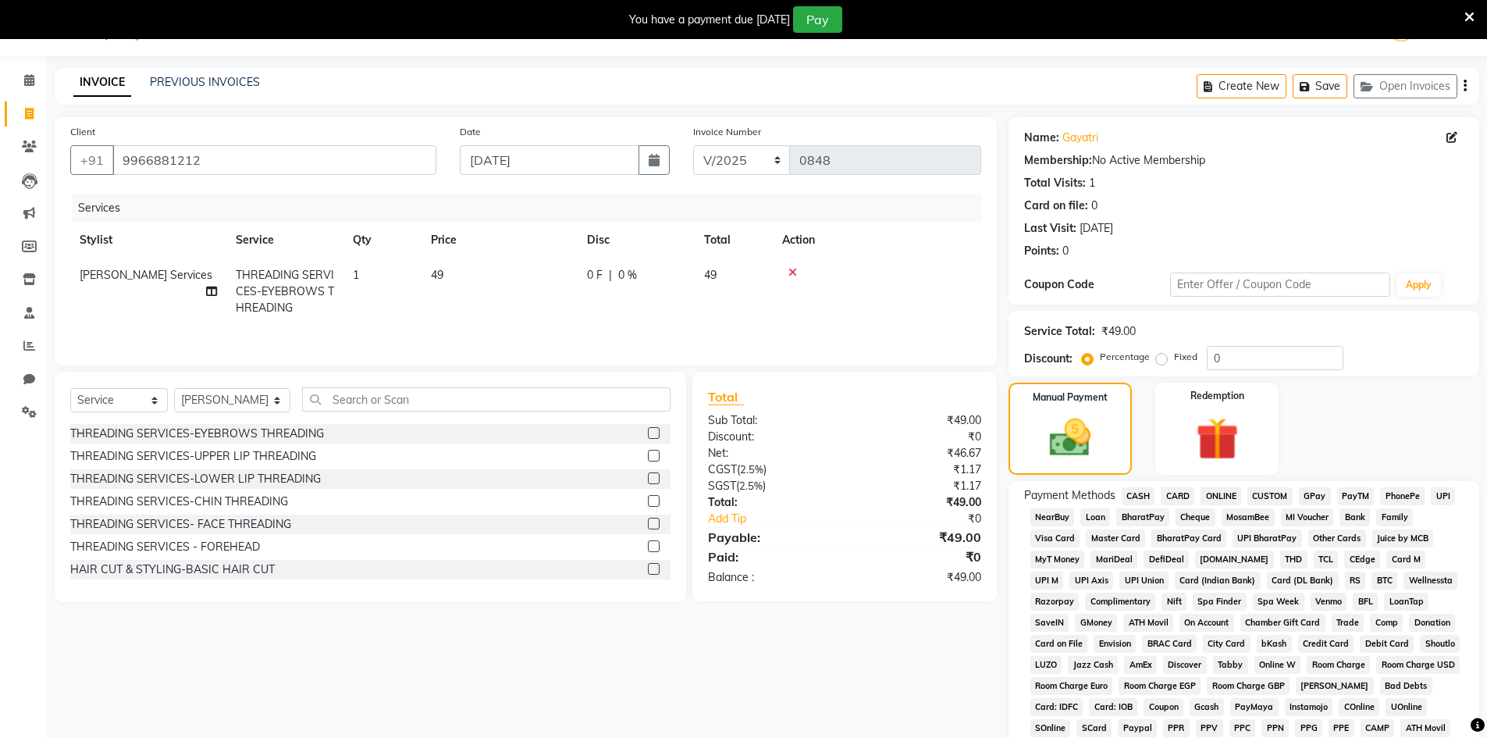
click at [1137, 495] on span "CASH" at bounding box center [1139, 496] width 34 height 18
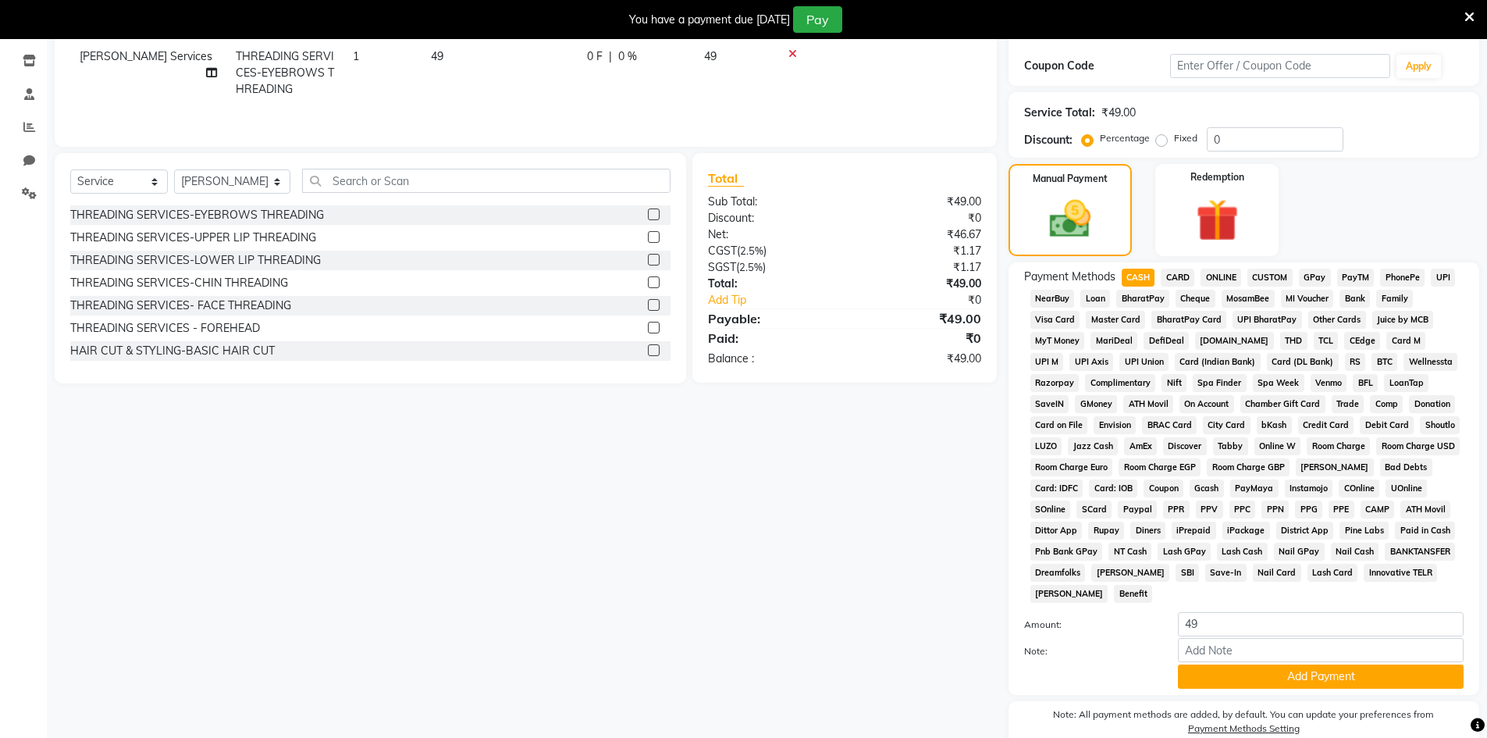
scroll to position [330, 0]
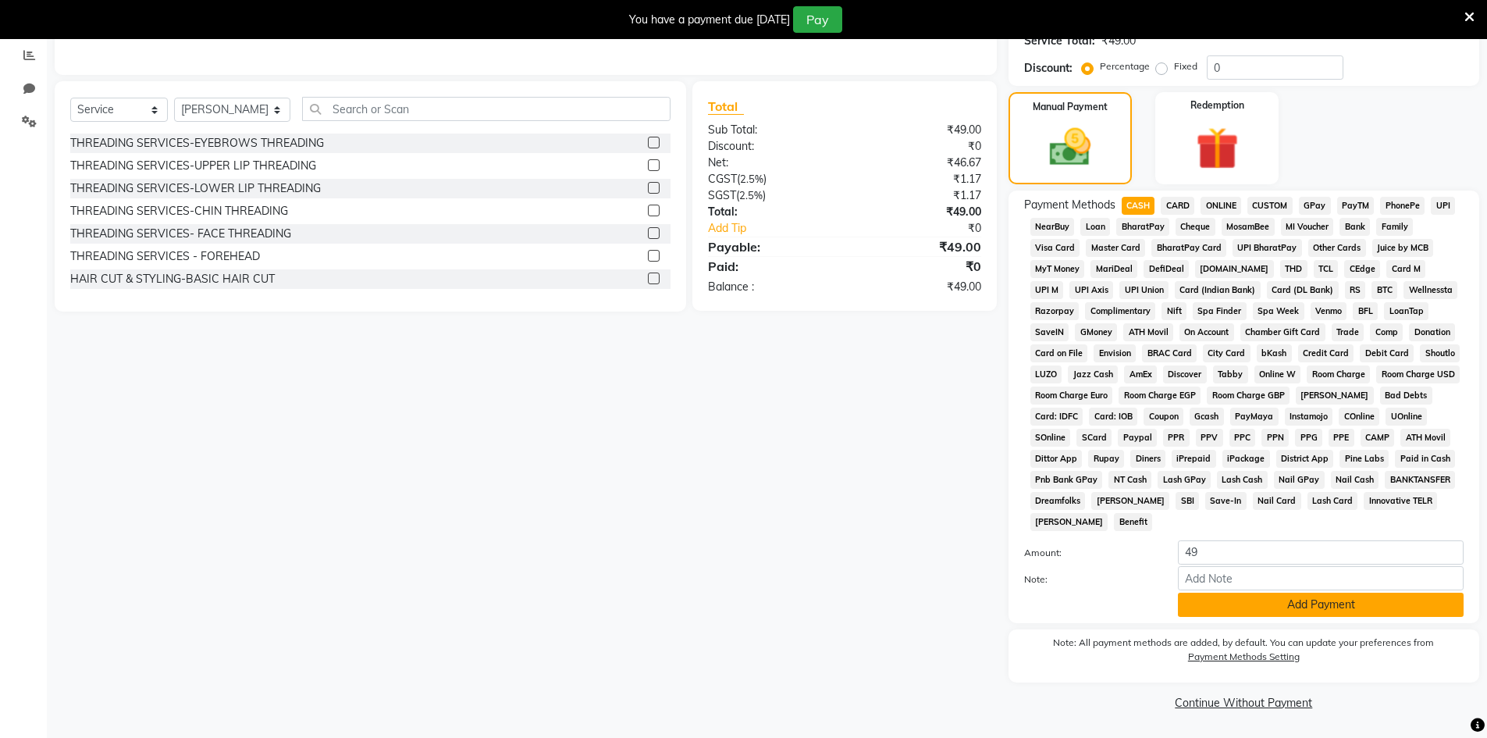
click at [1232, 596] on button "Add Payment" at bounding box center [1321, 605] width 286 height 24
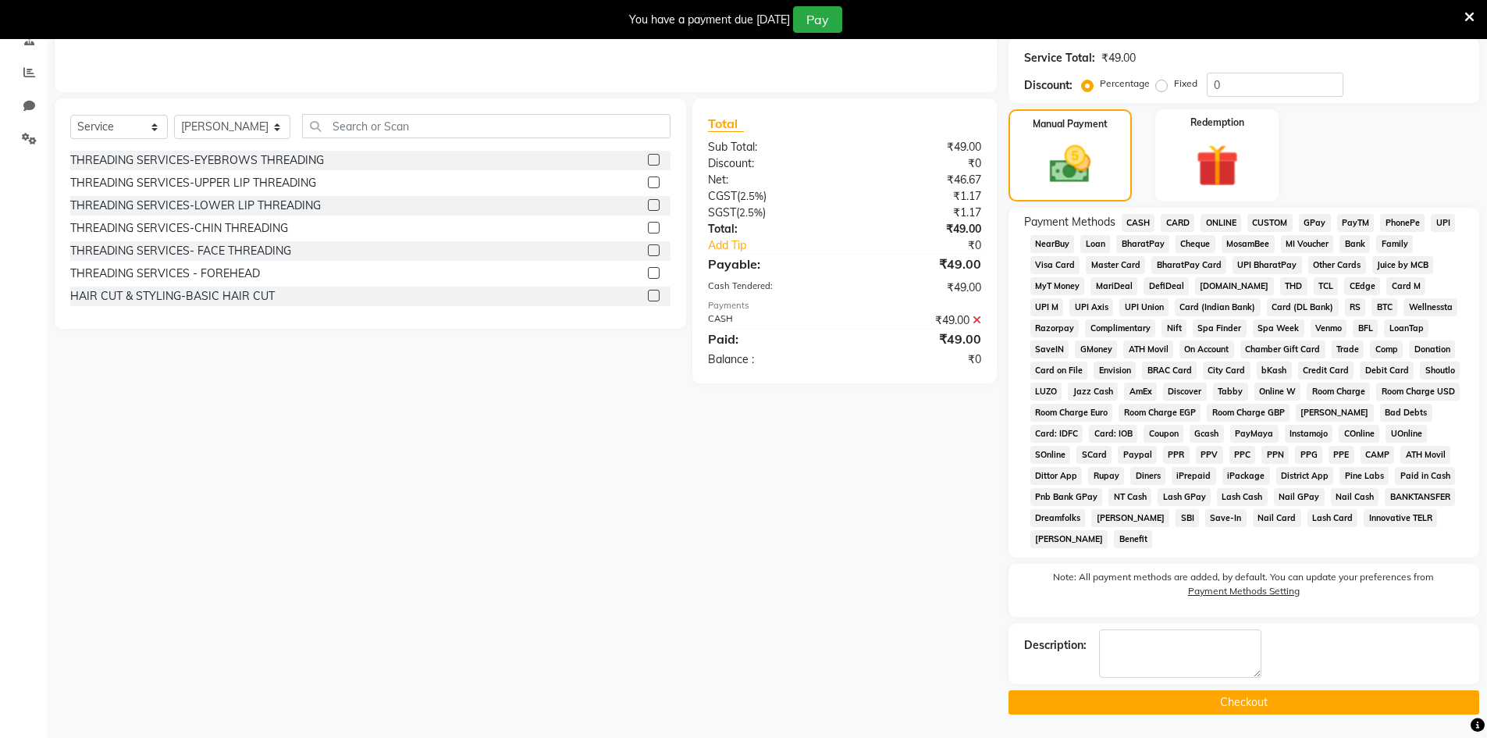
click at [1224, 693] on button "Checkout" at bounding box center [1244, 702] width 471 height 24
click at [1224, 693] on div "Checkout" at bounding box center [1244, 702] width 471 height 24
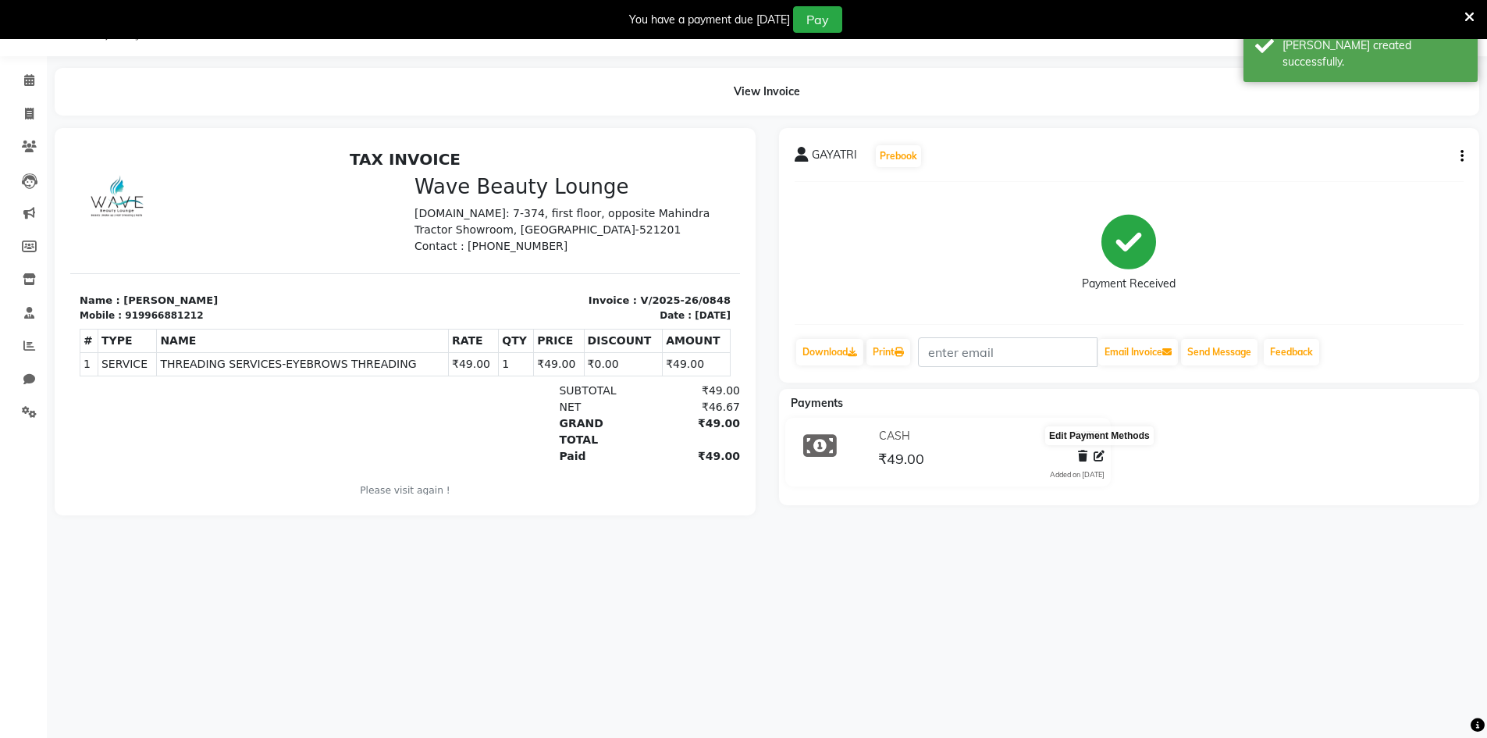
click at [1097, 461] on span at bounding box center [1099, 456] width 11 height 16
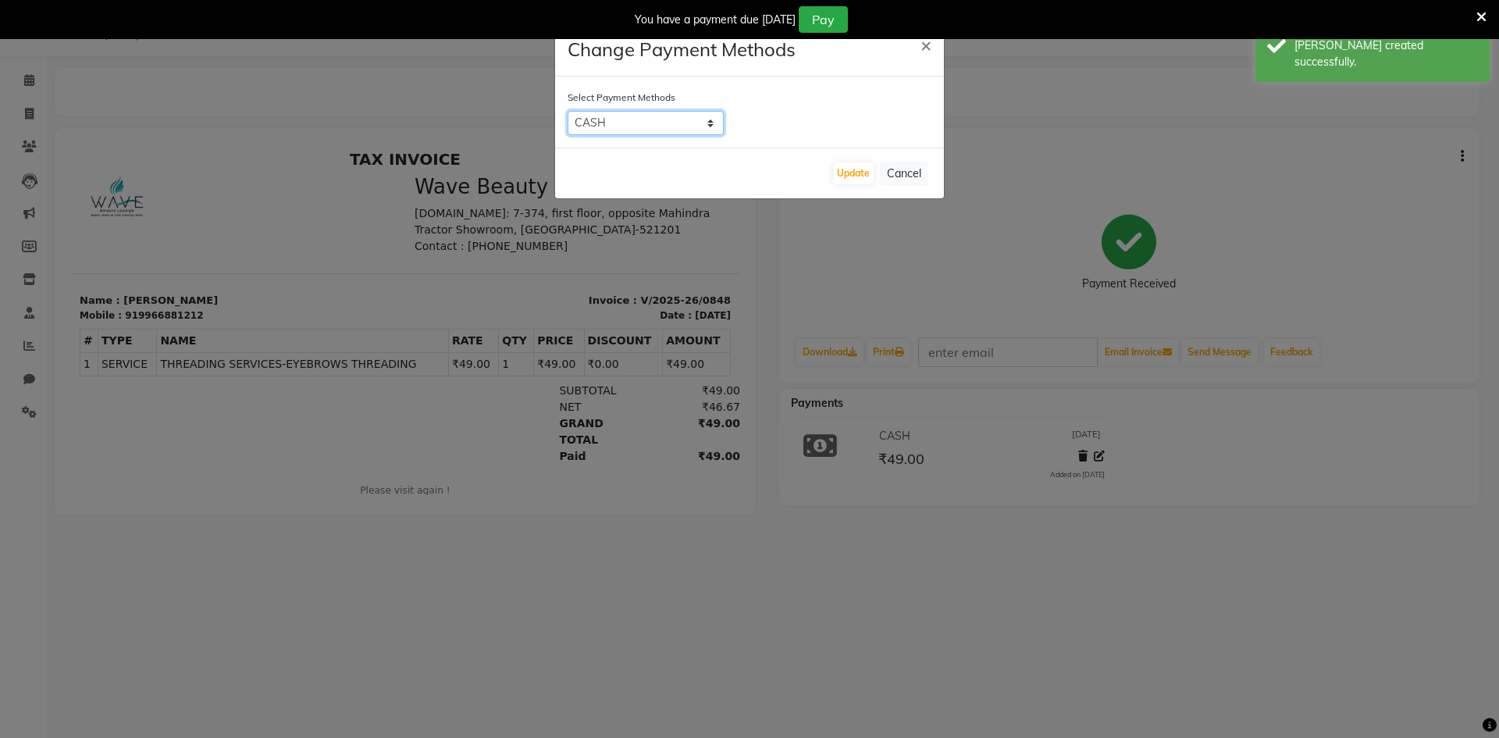
click at [680, 117] on select "CASH CARD ONLINE CUSTOM GPay PayTM PhonePe UPI NearBuy Loan BharatPay Cheque Mo…" at bounding box center [646, 123] width 156 height 24
select select "7"
click at [568, 111] on select "CASH CARD ONLINE CUSTOM GPay PayTM PhonePe UPI NearBuy Loan BharatPay Cheque Mo…" at bounding box center [646, 123] width 156 height 24
click at [848, 174] on button "Update" at bounding box center [853, 173] width 41 height 22
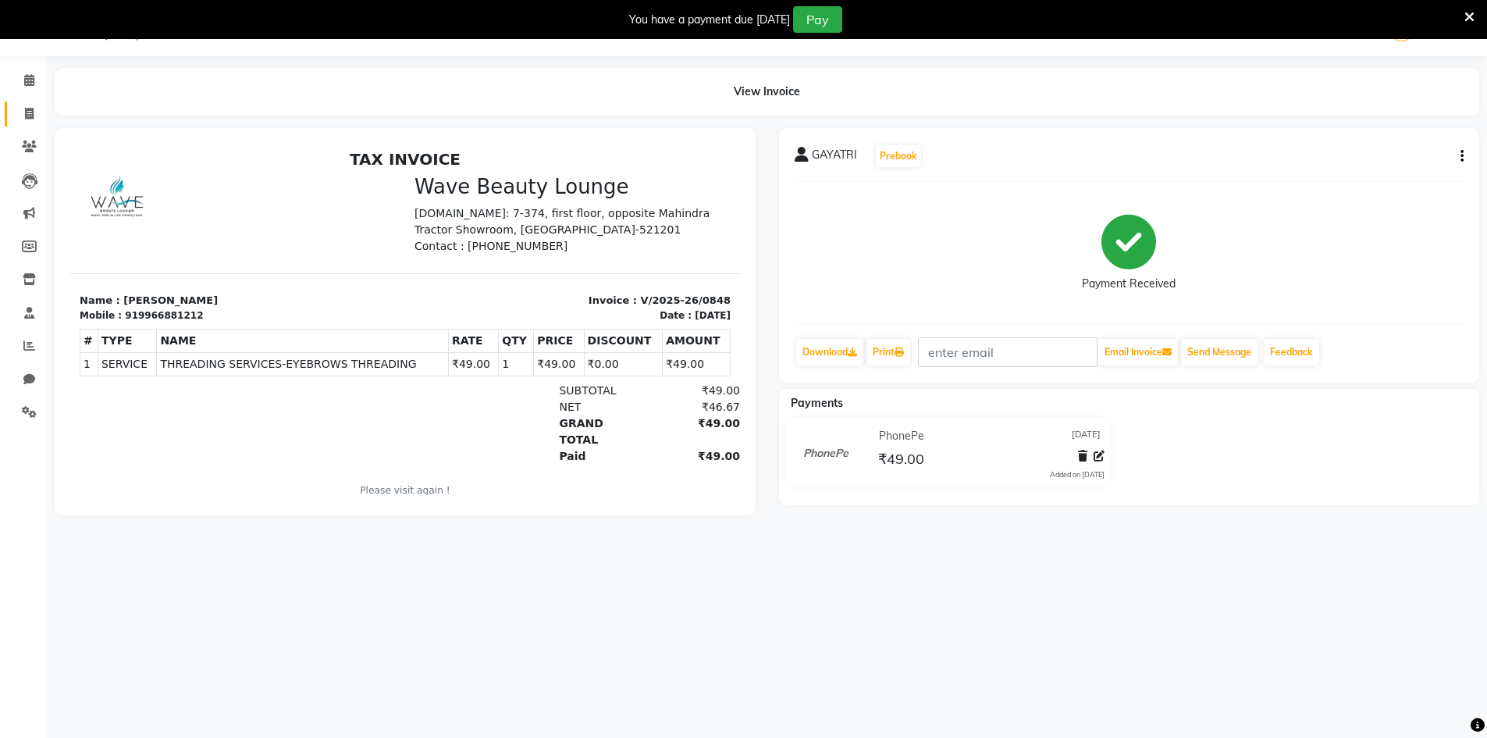
click at [15, 112] on link "Invoice" at bounding box center [23, 115] width 37 height 26
select select "6830"
select select "service"
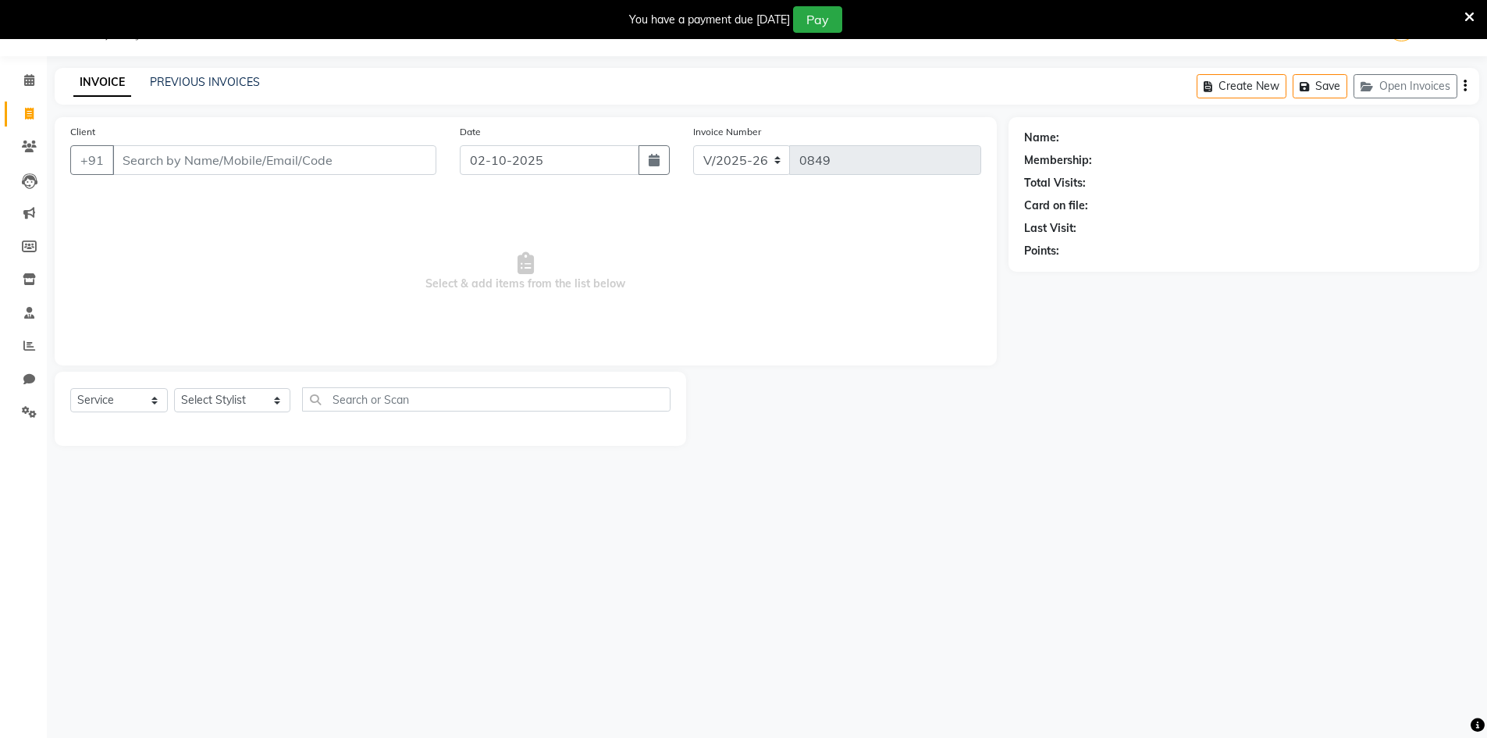
click at [195, 160] on input "Client" at bounding box center [274, 160] width 324 height 30
click at [507, 165] on input "02-10-2025" at bounding box center [550, 160] width 180 height 30
select select "10"
select select "2025"
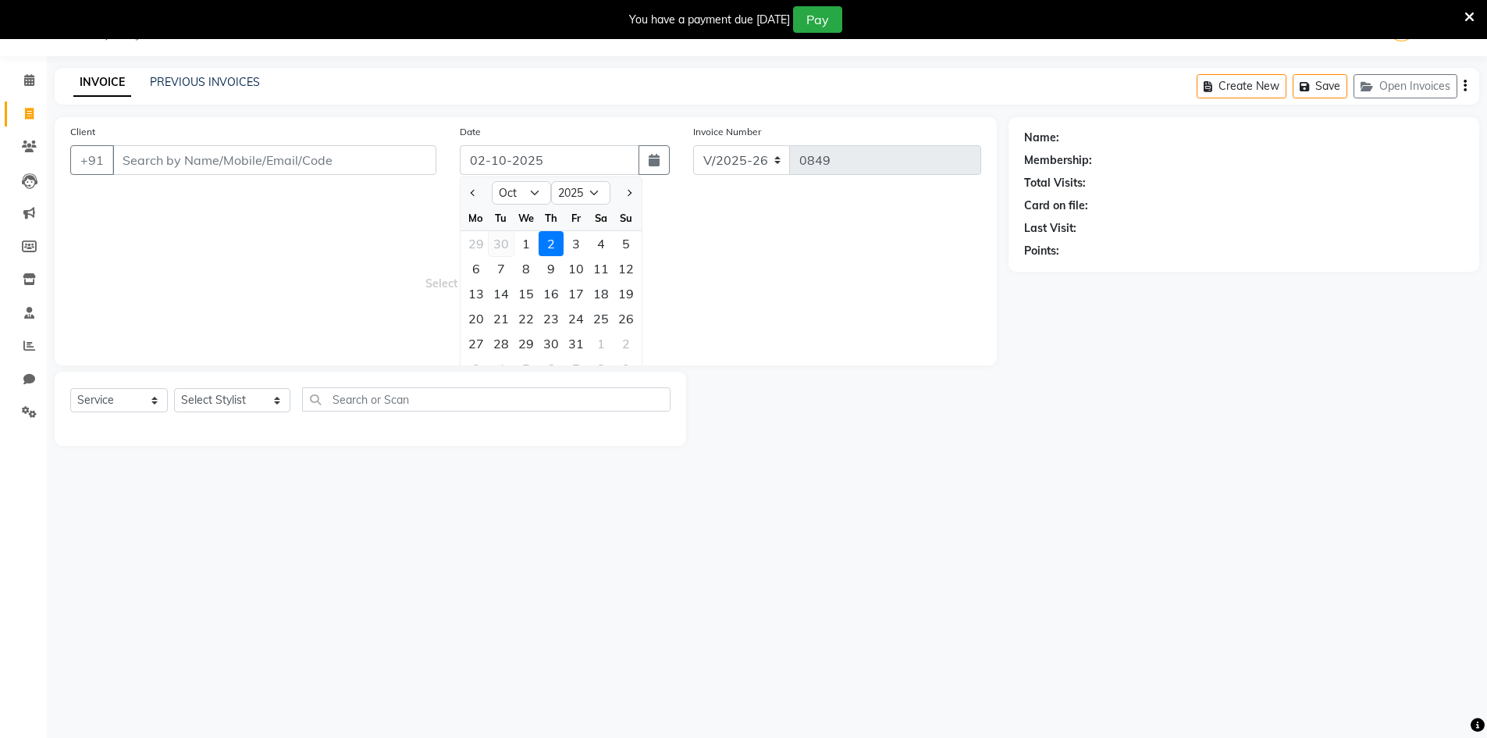
click at [508, 250] on div "30" at bounding box center [501, 243] width 25 height 25
type input "[DATE]"
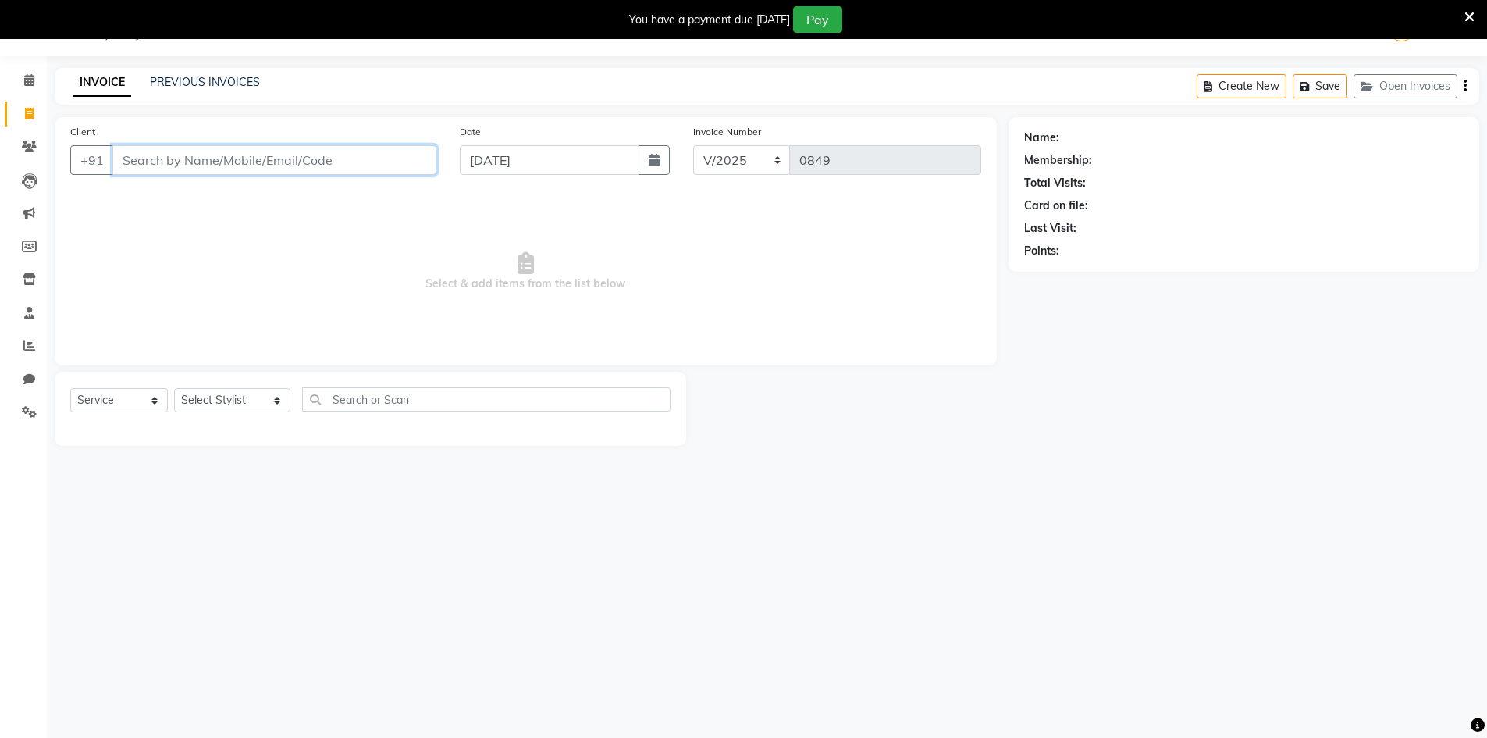
click at [304, 170] on input "Client" at bounding box center [274, 160] width 324 height 30
type input "9502491"
